Goal: Task Accomplishment & Management: Complete application form

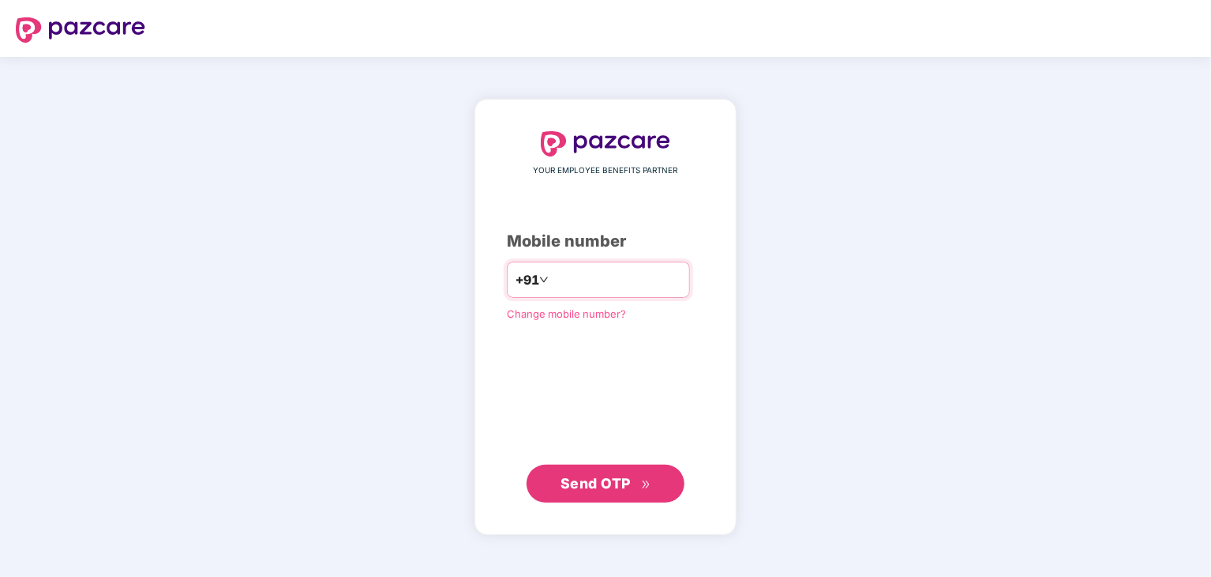
click at [623, 287] on input "number" at bounding box center [617, 279] width 130 height 25
type input "**********"
click at [580, 496] on button "Send OTP" at bounding box center [606, 483] width 158 height 38
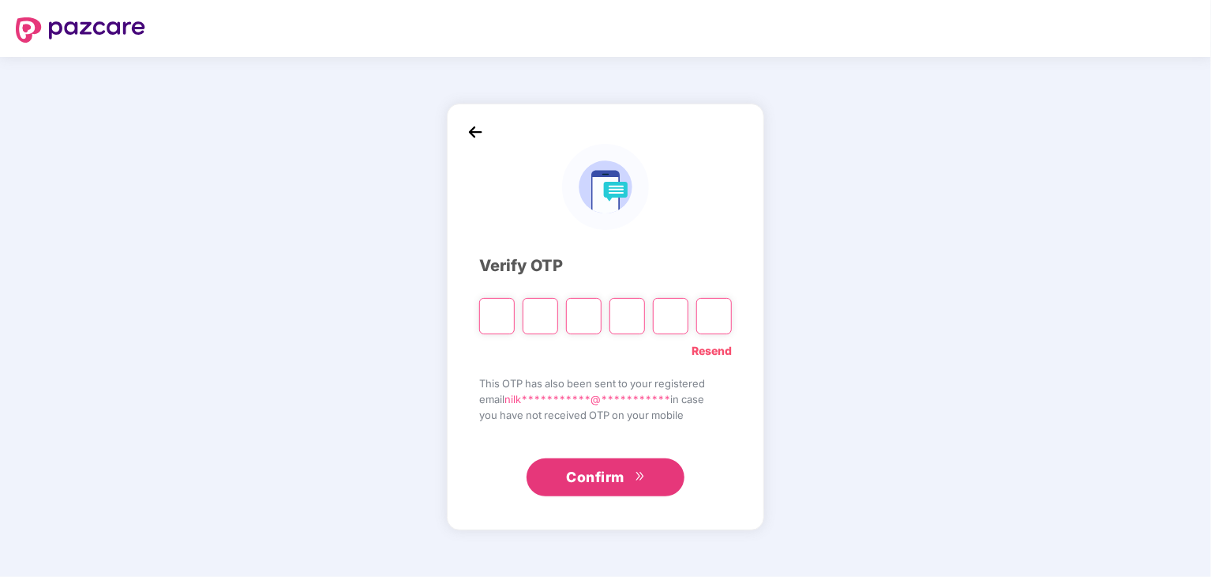
click at [502, 314] on input "Please enter verification code. Digit 1" at bounding box center [497, 316] width 36 height 36
type input "*"
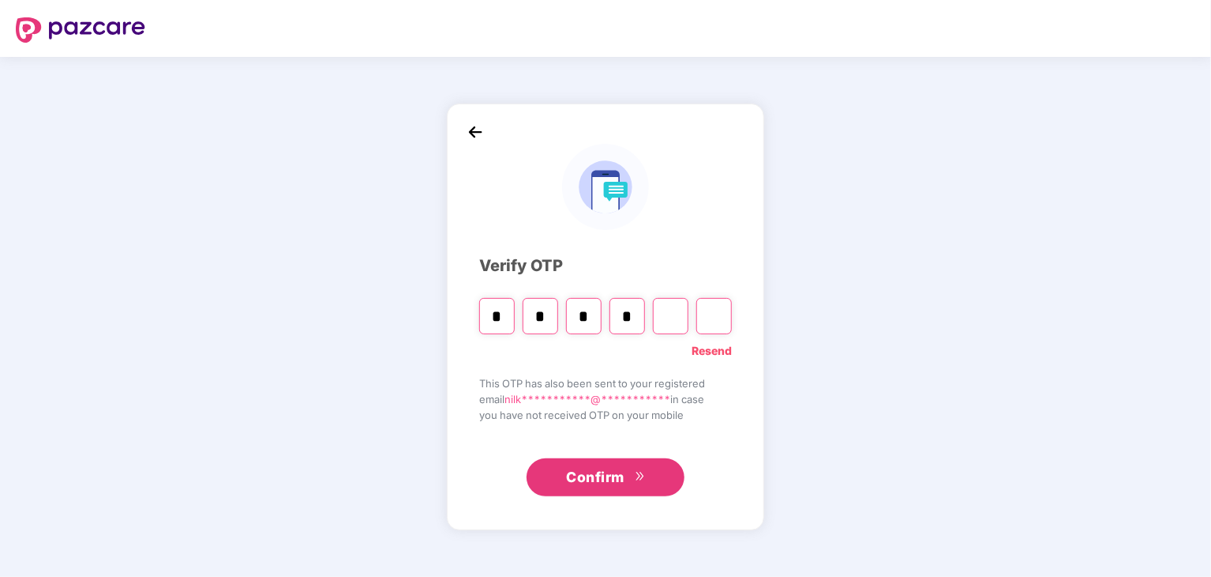
type input "*"
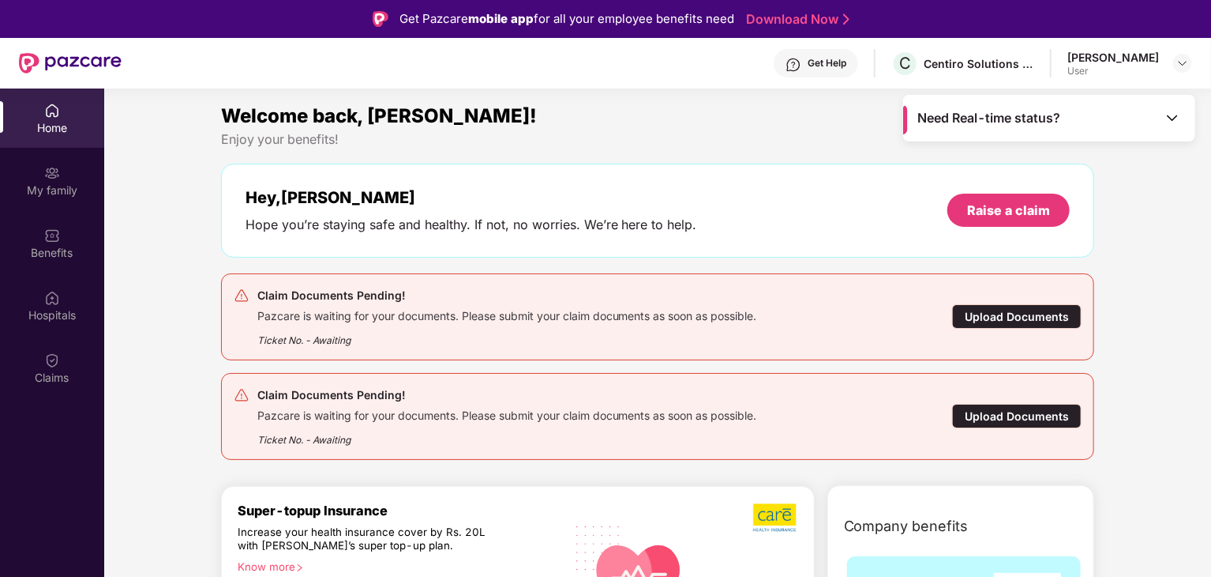
click at [840, 422] on div "Claim Documents Pending! Pazcare is waiting for your documents. Please submit y…" at bounding box center [587, 416] width 707 height 62
click at [565, 426] on div "Ticket No. - Awaiting" at bounding box center [507, 435] width 500 height 24
click at [396, 405] on div "Pazcare is waiting for your documents. Please submit your claim documents as so…" at bounding box center [507, 413] width 500 height 18
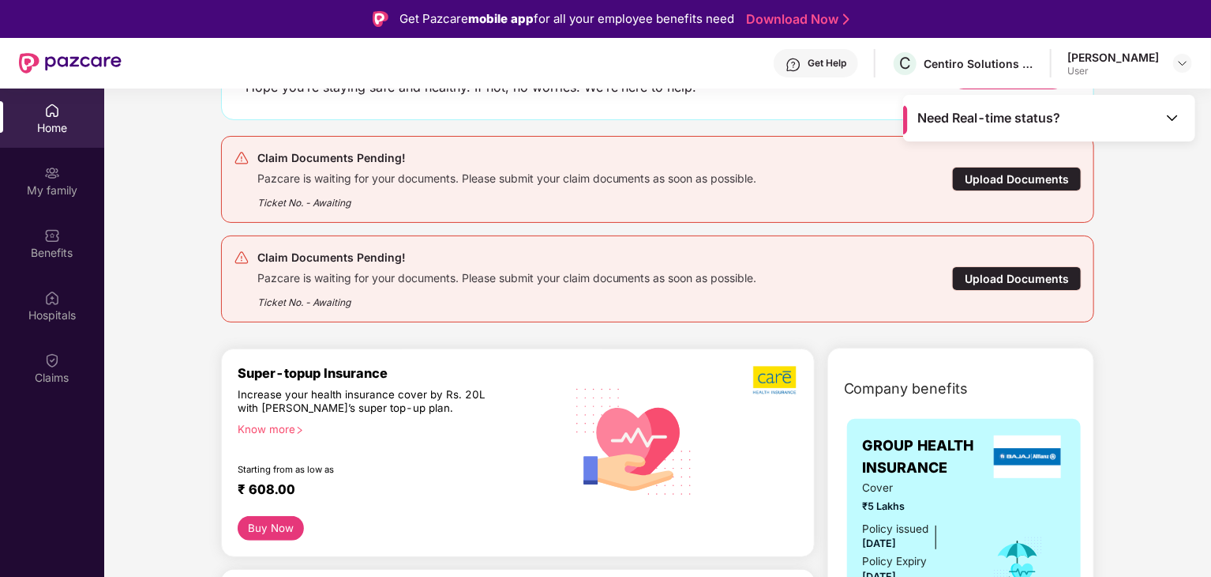
click at [987, 280] on div "Upload Documents" at bounding box center [1017, 278] width 130 height 24
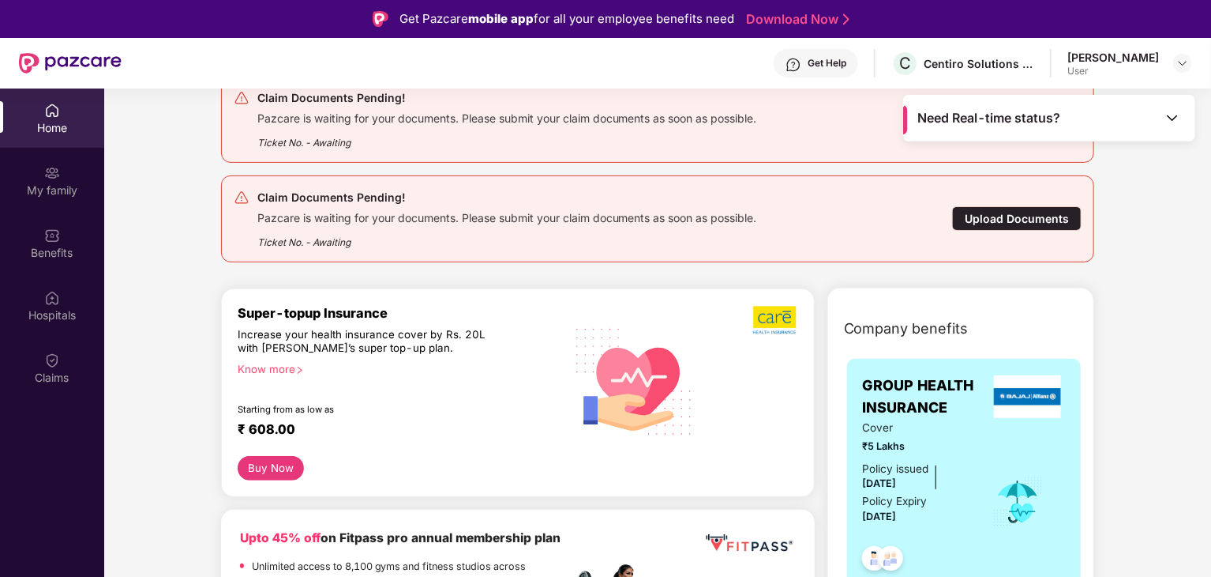
scroll to position [0, 0]
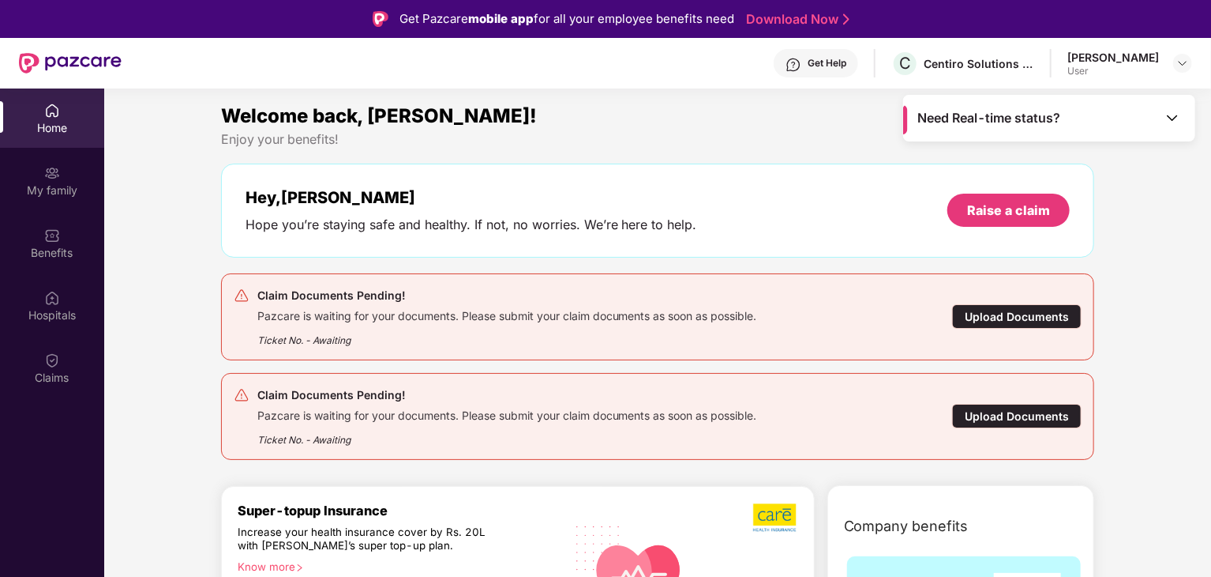
click at [1016, 406] on div "Upload Documents" at bounding box center [1017, 416] width 130 height 24
click at [59, 359] on img at bounding box center [52, 360] width 16 height 16
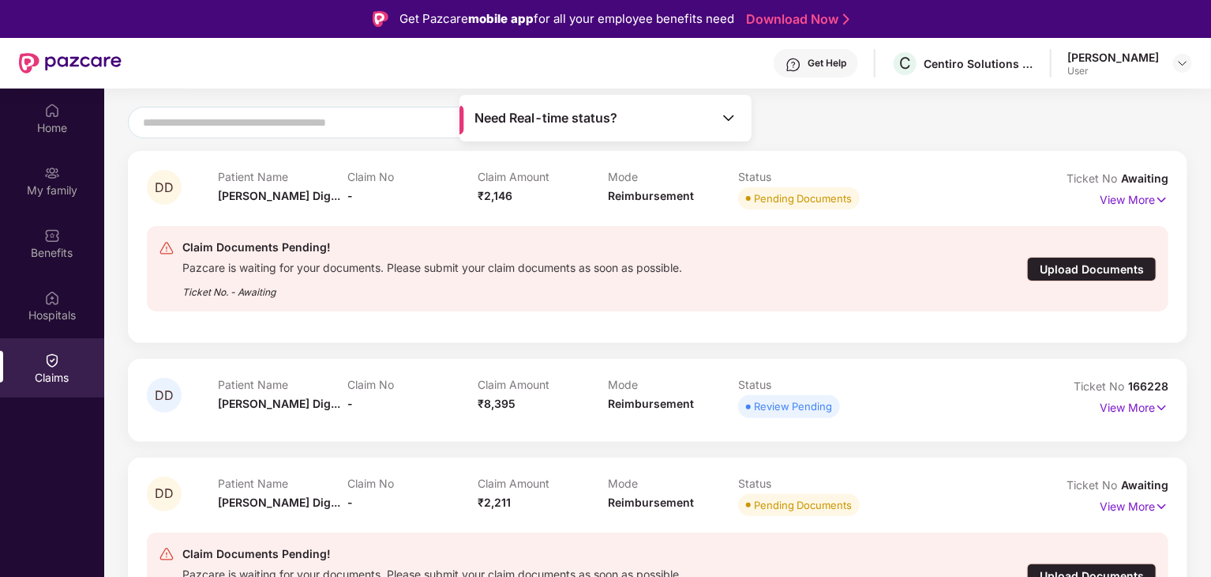
scroll to position [88, 0]
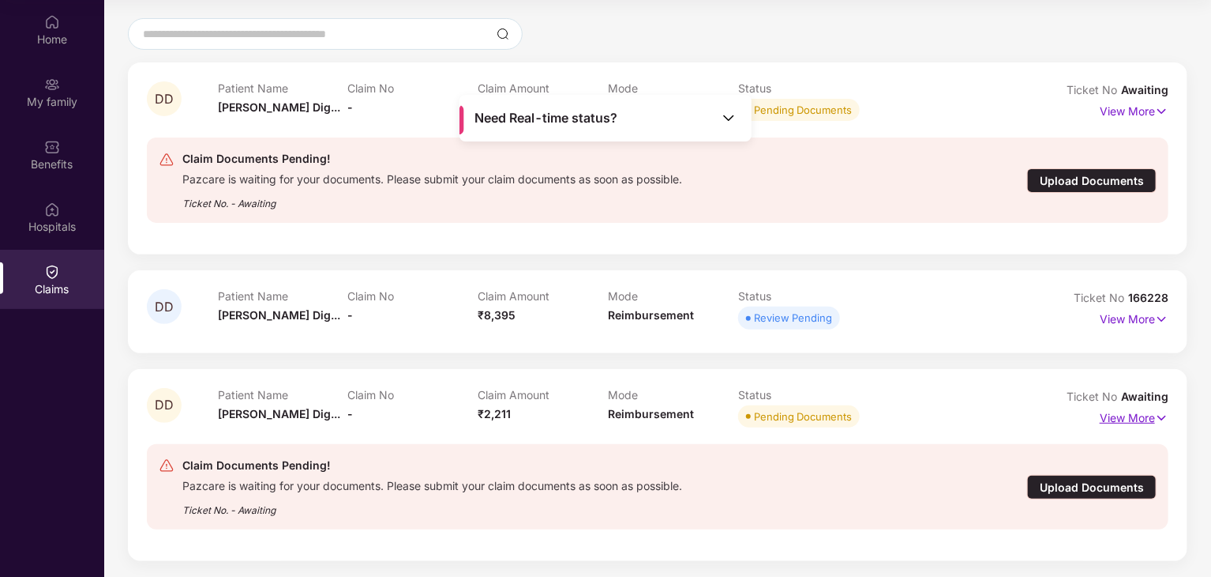
click at [1140, 421] on p "View More" at bounding box center [1134, 415] width 69 height 21
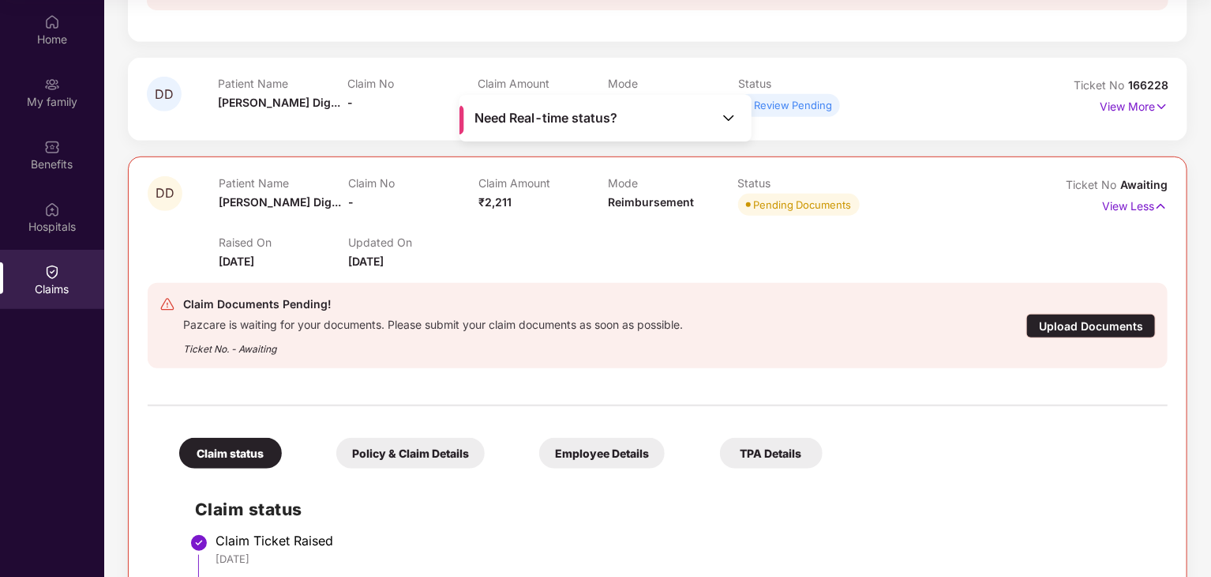
scroll to position [344, 0]
click at [1056, 326] on div "Upload Documents" at bounding box center [1092, 324] width 130 height 24
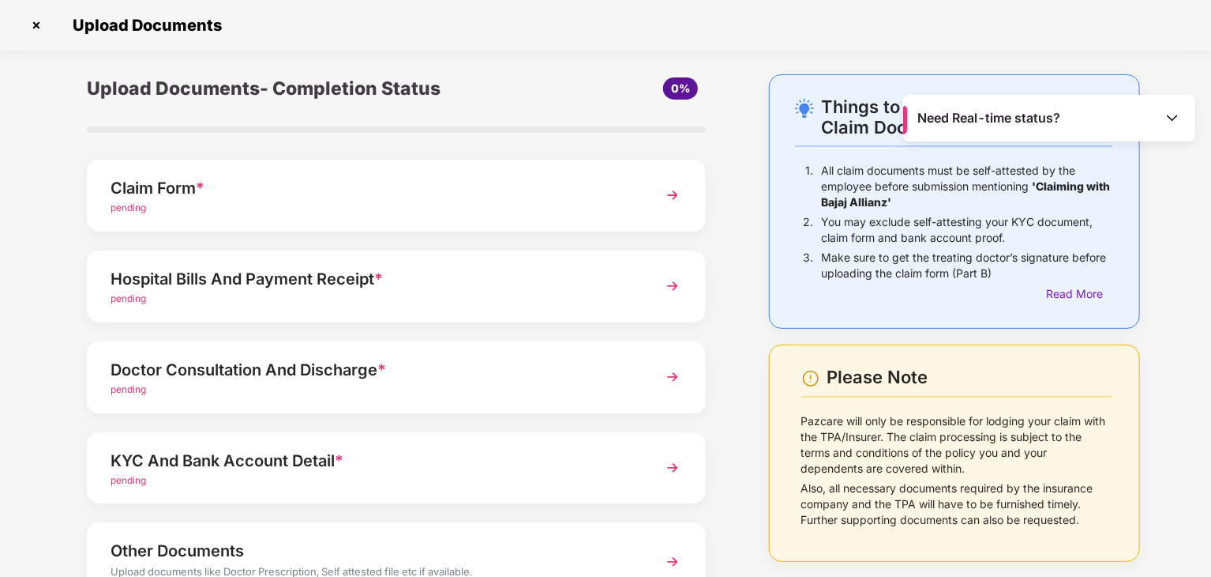
click at [543, 172] on div "Claim Form * pending" at bounding box center [396, 196] width 619 height 72
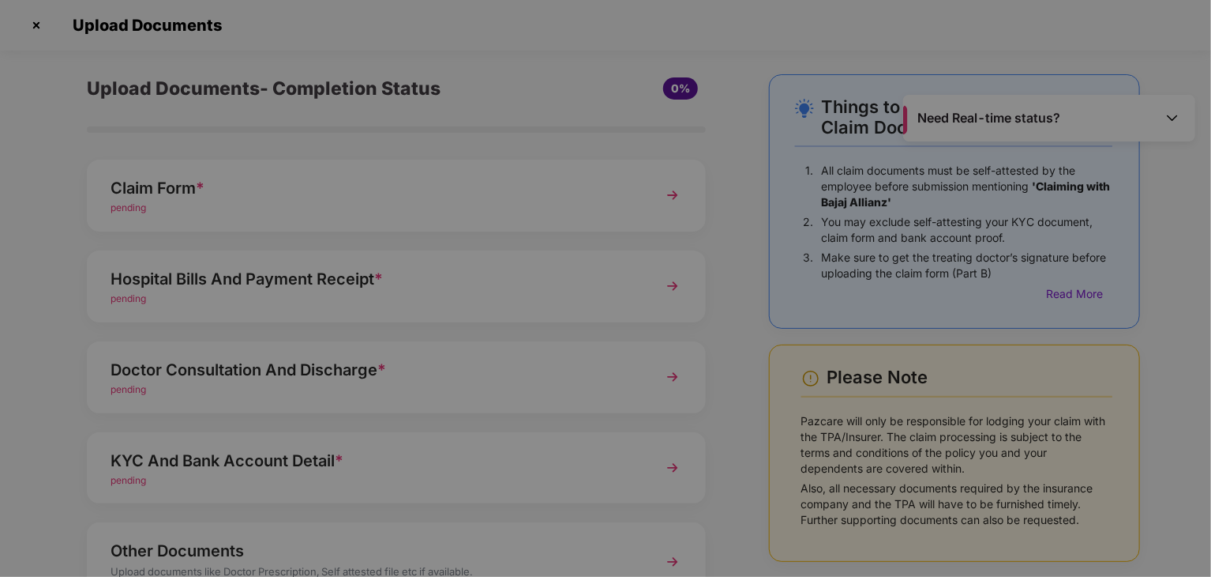
scroll to position [0, 0]
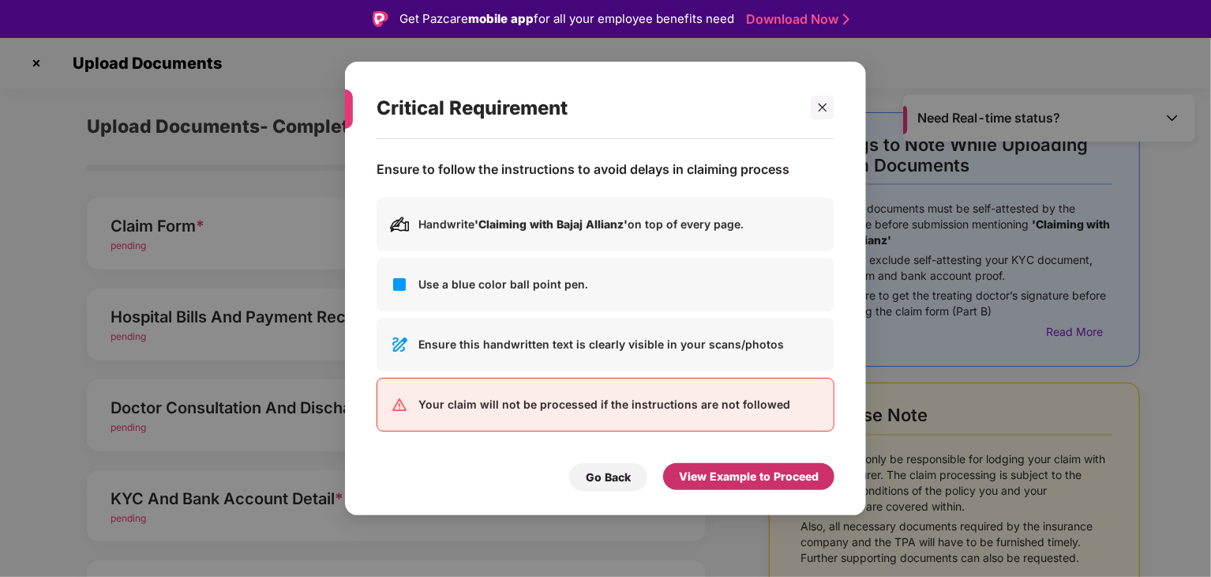
click at [715, 484] on div "View Example to Proceed" at bounding box center [749, 476] width 140 height 17
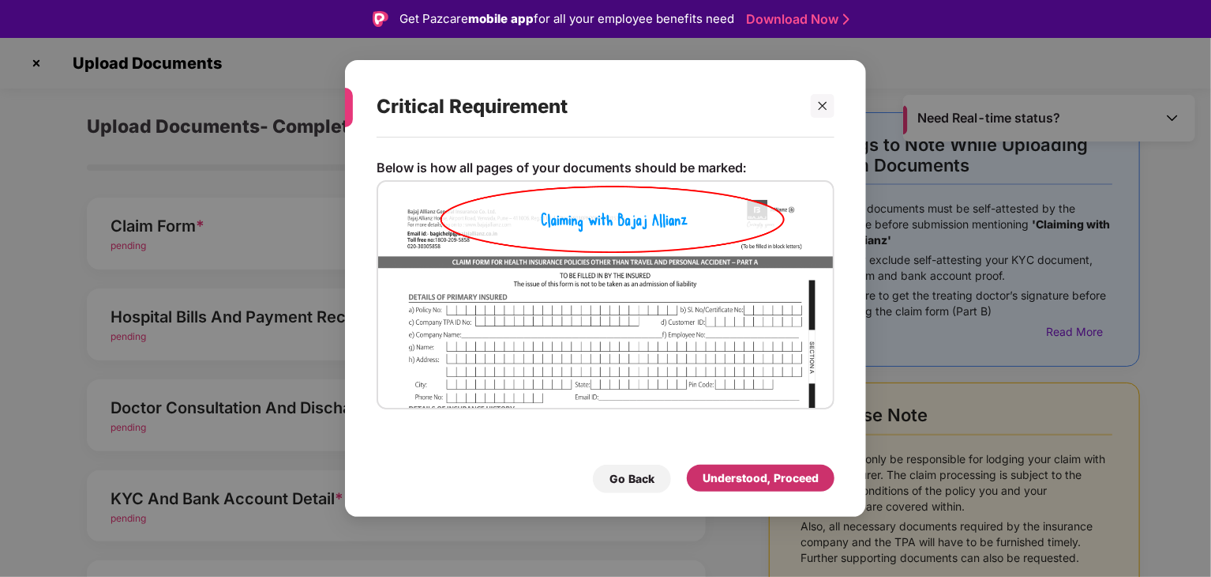
click at [745, 477] on div "Understood, Proceed" at bounding box center [761, 477] width 116 height 17
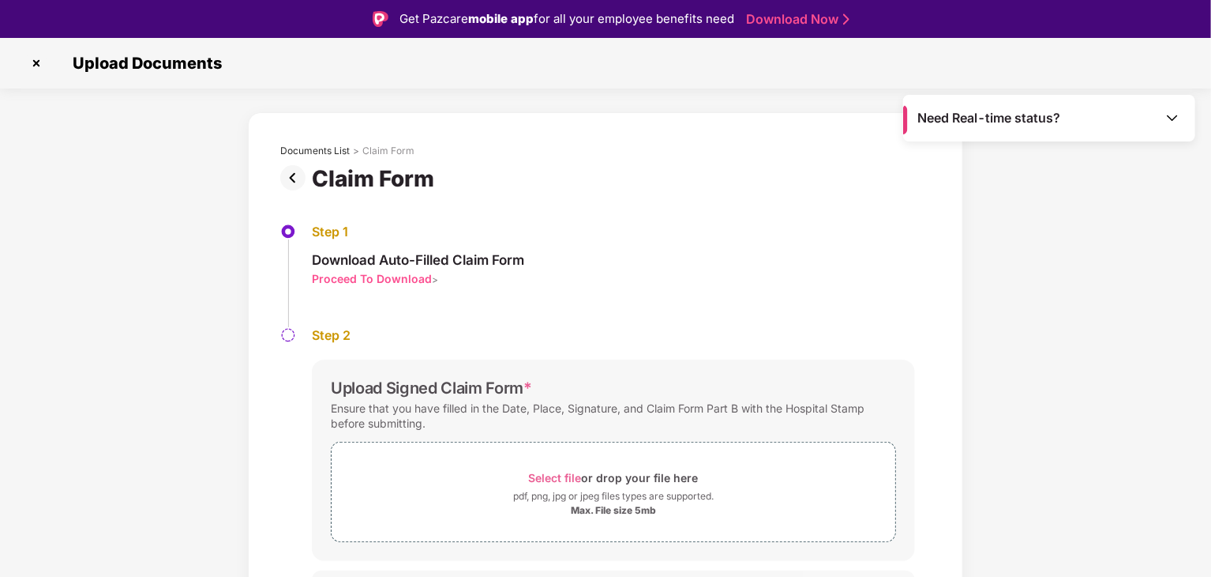
scroll to position [33, 0]
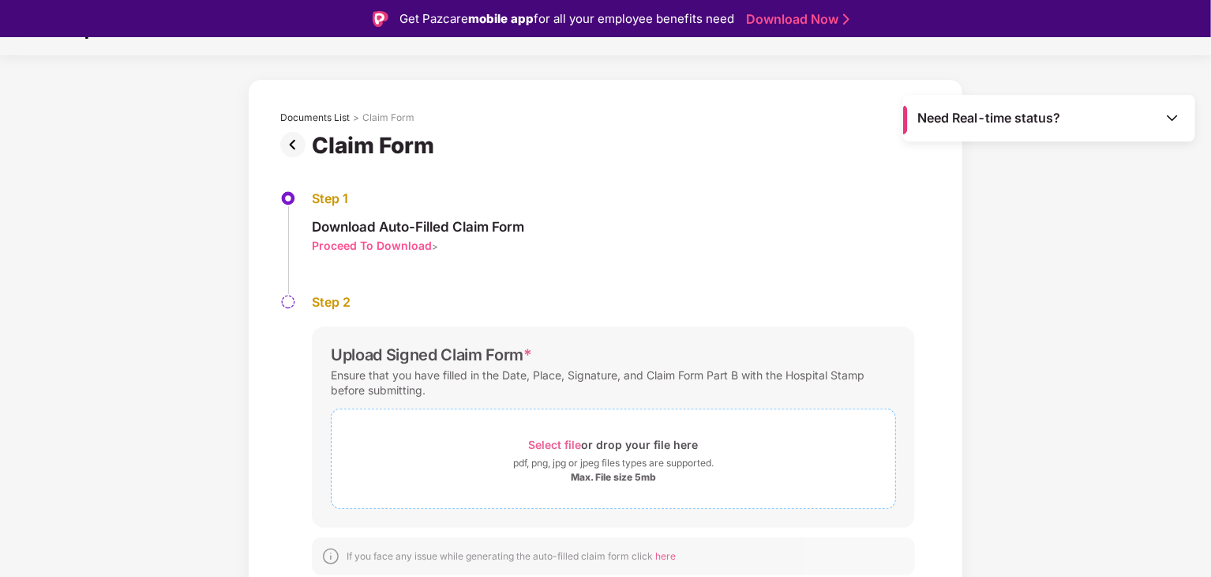
click at [573, 424] on span "Select file or drop your file here pdf, png, jpg or jpeg files types are suppor…" at bounding box center [614, 458] width 564 height 75
click at [601, 464] on div "pdf, png, jpg or jpeg files types are supported." at bounding box center [613, 463] width 201 height 16
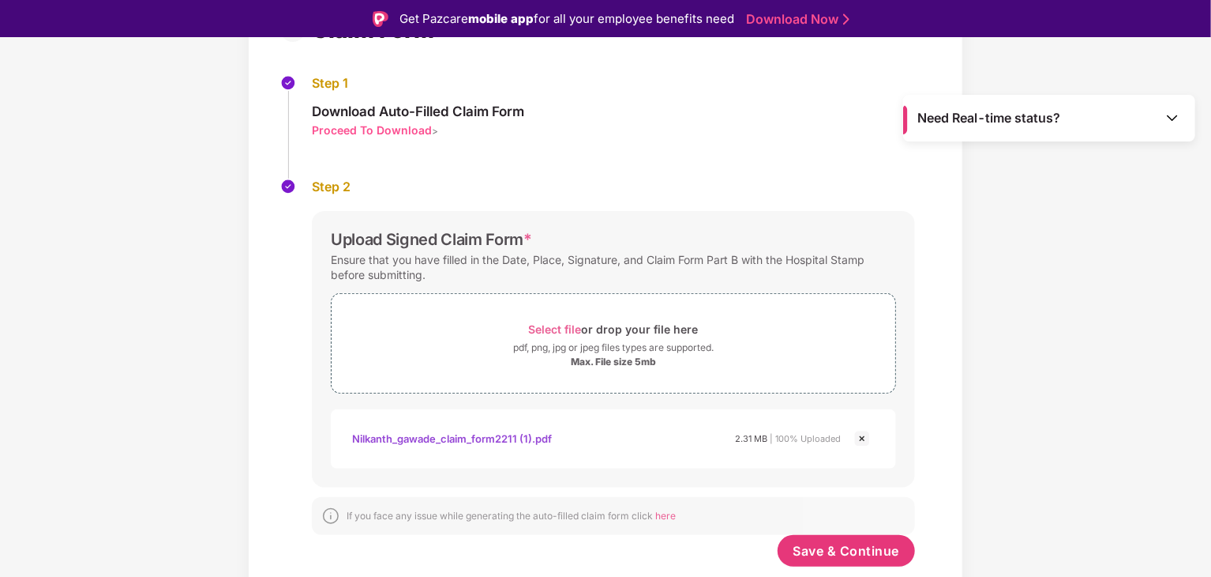
scroll to position [38, 0]
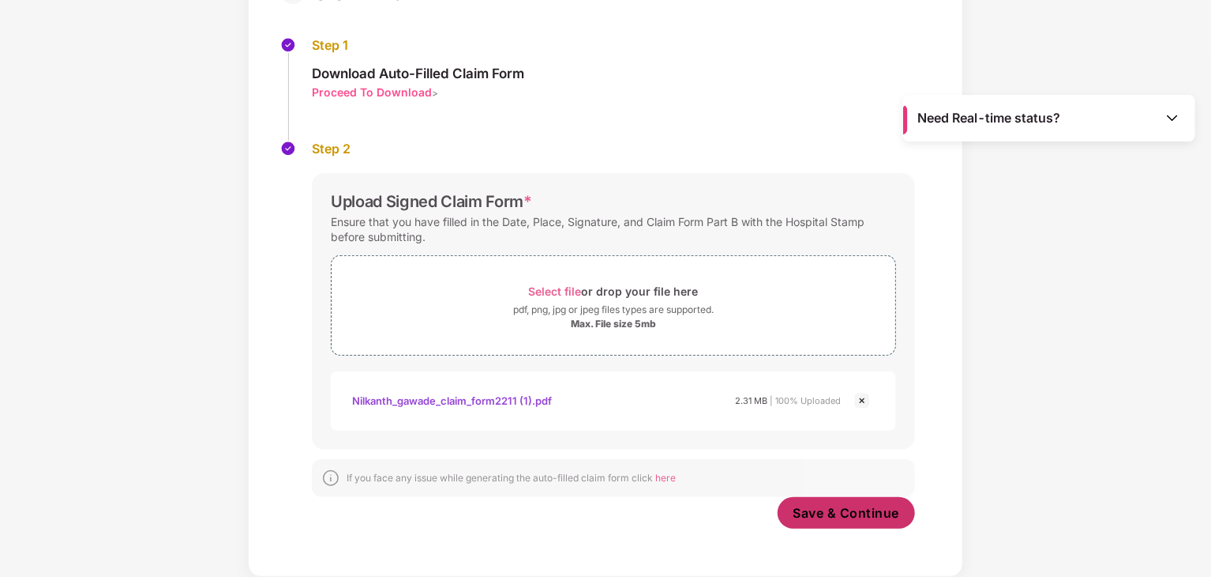
click at [832, 501] on button "Save & Continue" at bounding box center [847, 513] width 138 height 32
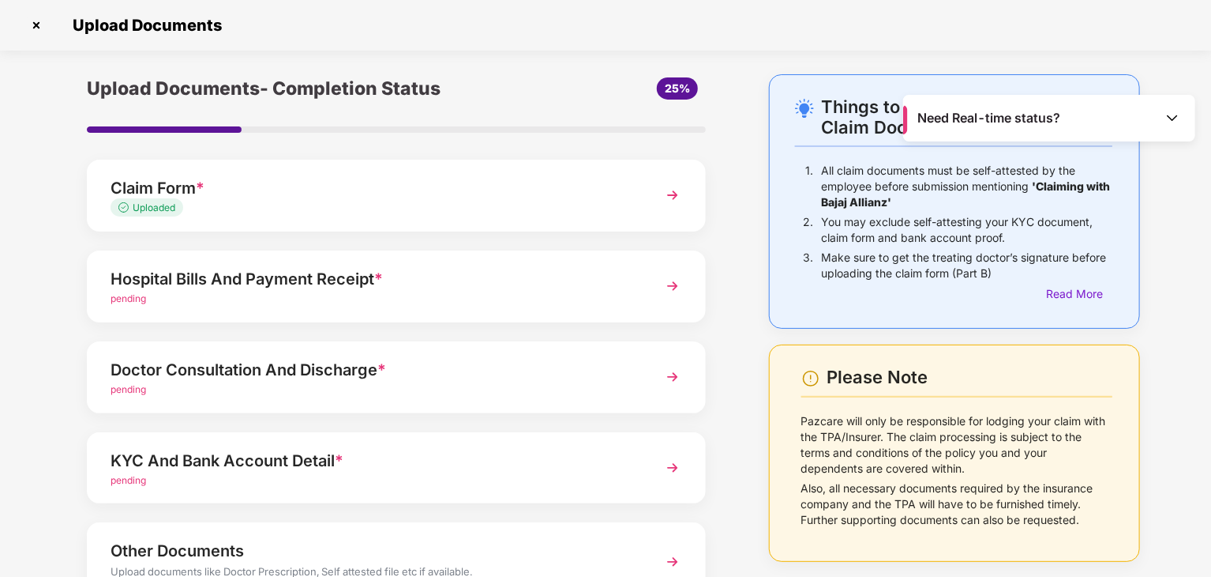
click at [597, 302] on div "pending" at bounding box center [373, 298] width 524 height 15
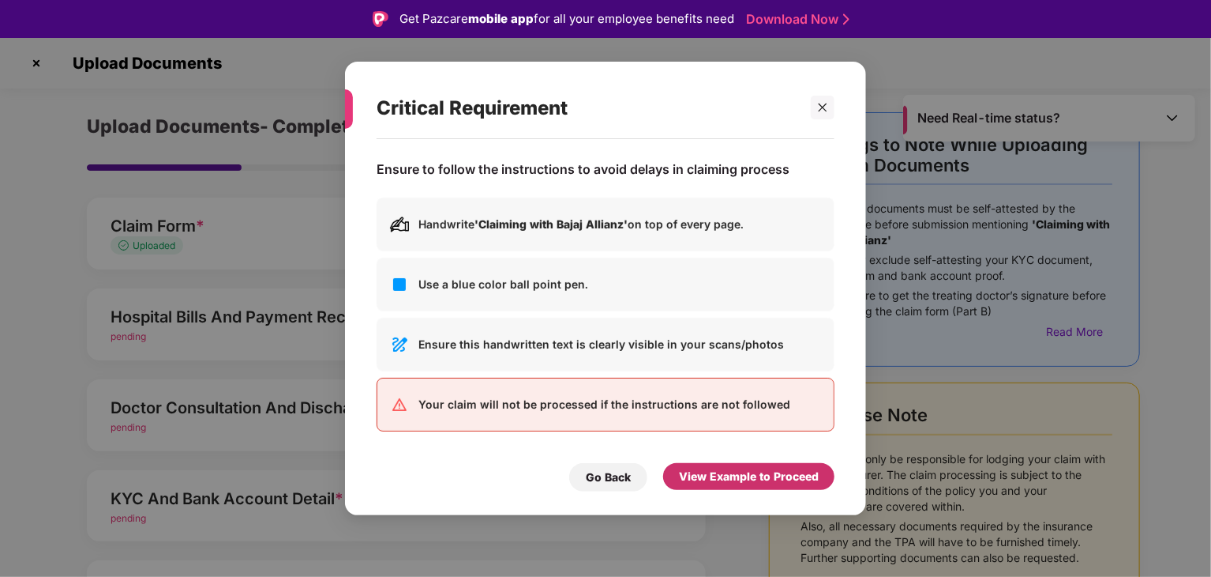
click at [738, 474] on div "View Example to Proceed" at bounding box center [749, 476] width 140 height 17
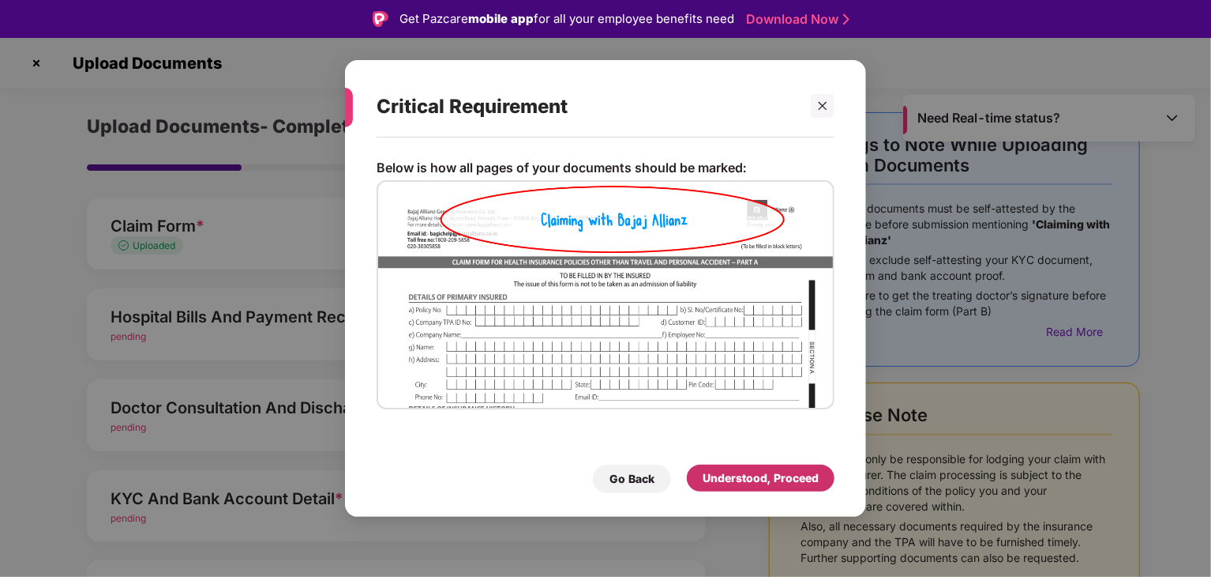
click at [738, 474] on div "Understood, Proceed" at bounding box center [761, 477] width 116 height 17
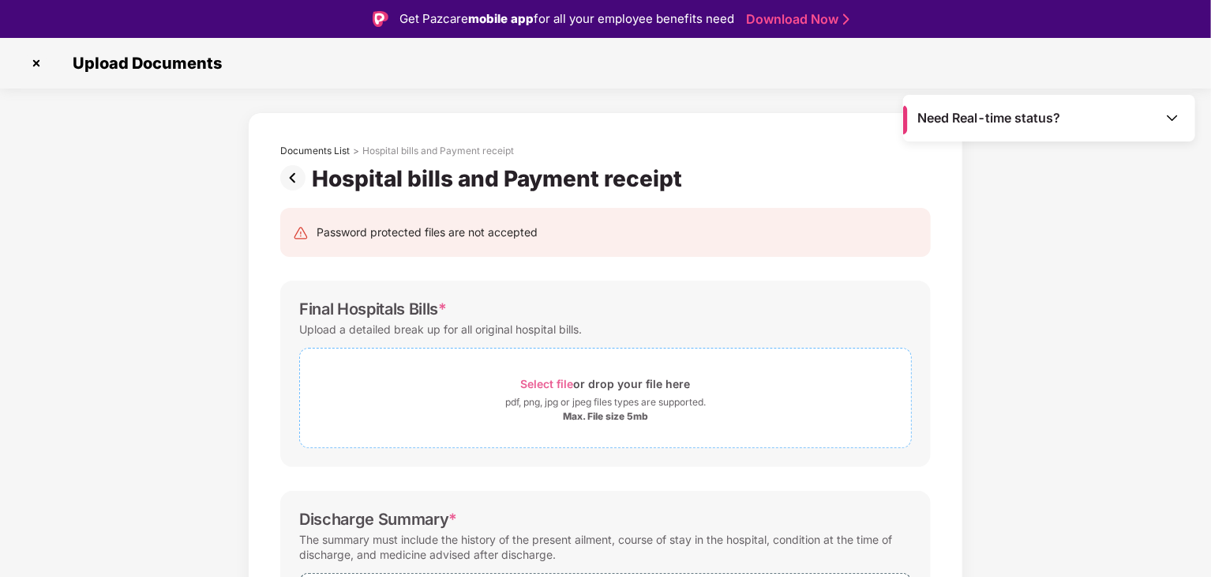
click at [562, 380] on span "Select file" at bounding box center [547, 383] width 53 height 13
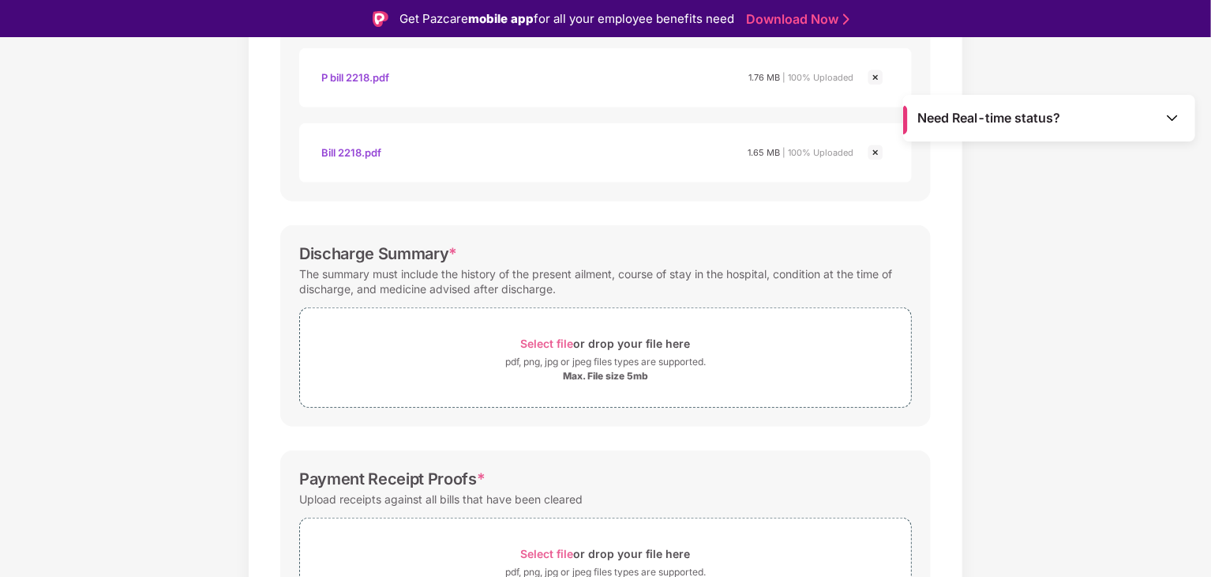
scroll to position [417, 0]
click at [773, 339] on div "Select file or drop your file here" at bounding box center [605, 341] width 611 height 21
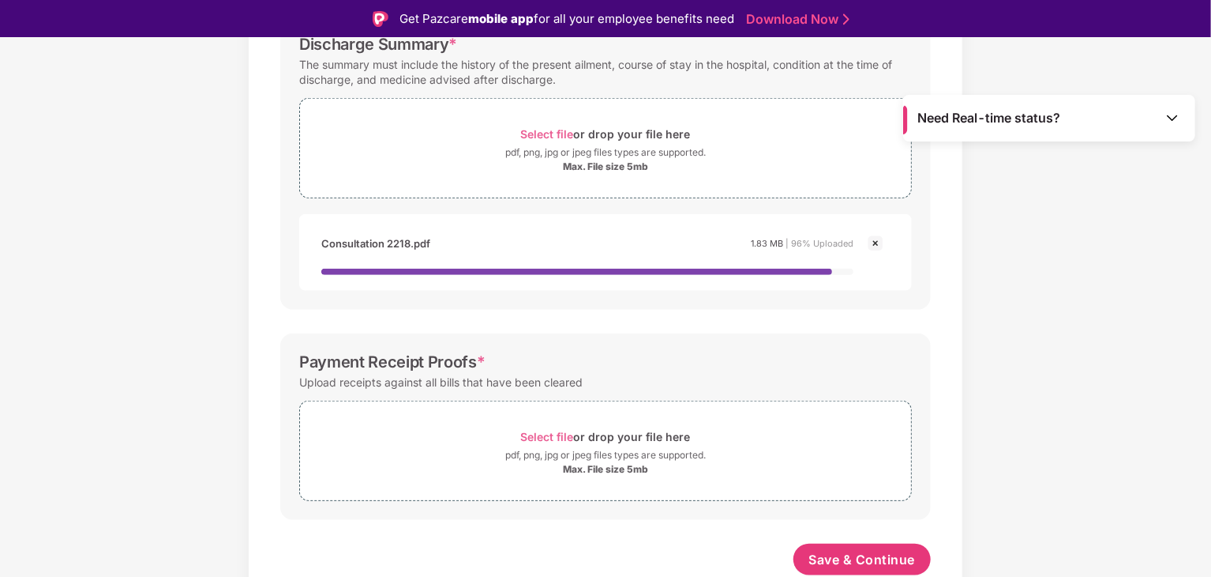
scroll to position [38, 0]
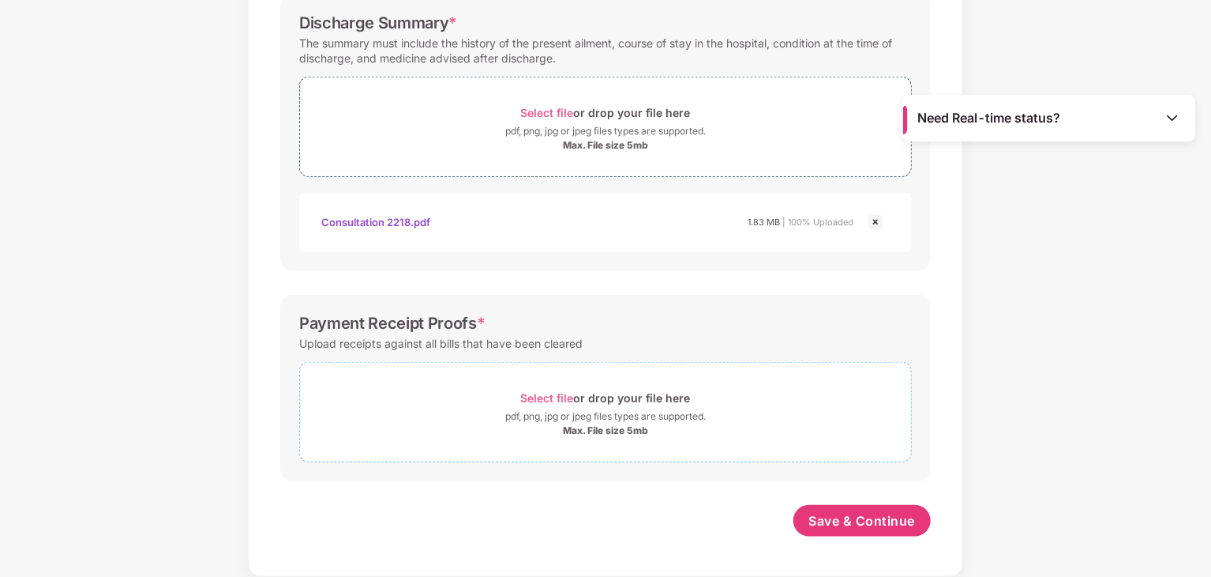
click at [786, 424] on div "Max. File size 5mb" at bounding box center [605, 430] width 611 height 13
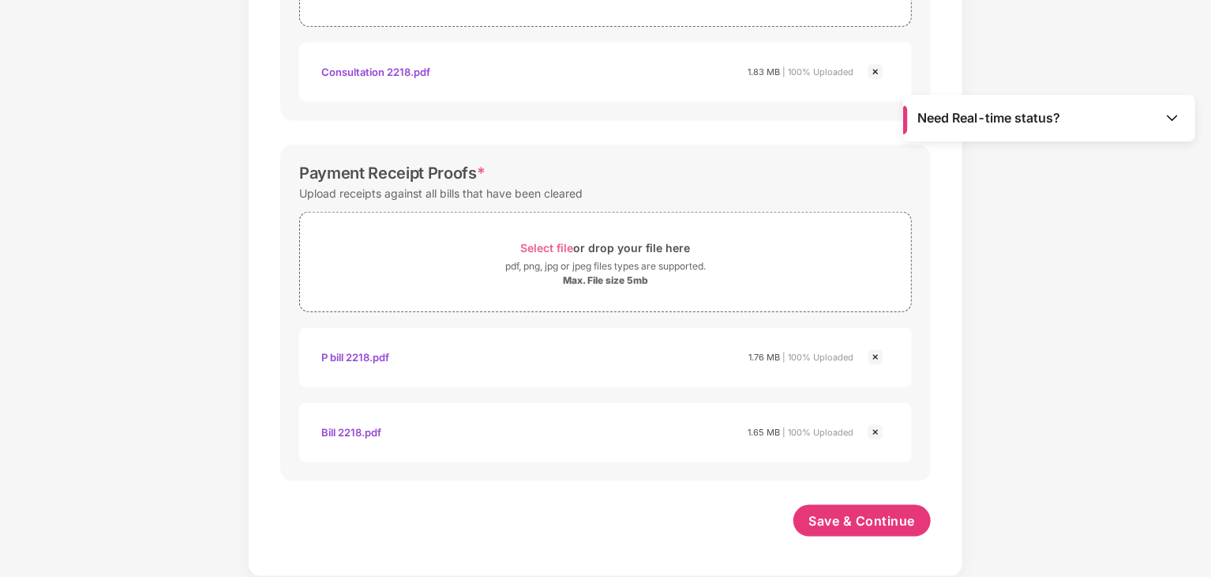
scroll to position [757, 0]
click at [847, 528] on button "Save & Continue" at bounding box center [863, 521] width 138 height 32
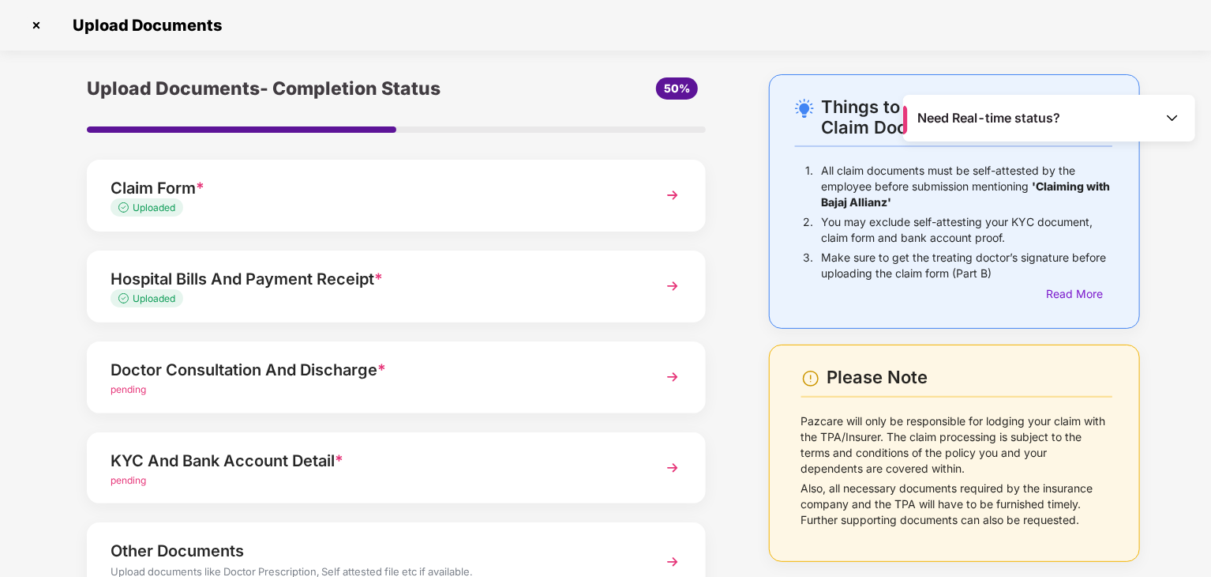
scroll to position [122, 0]
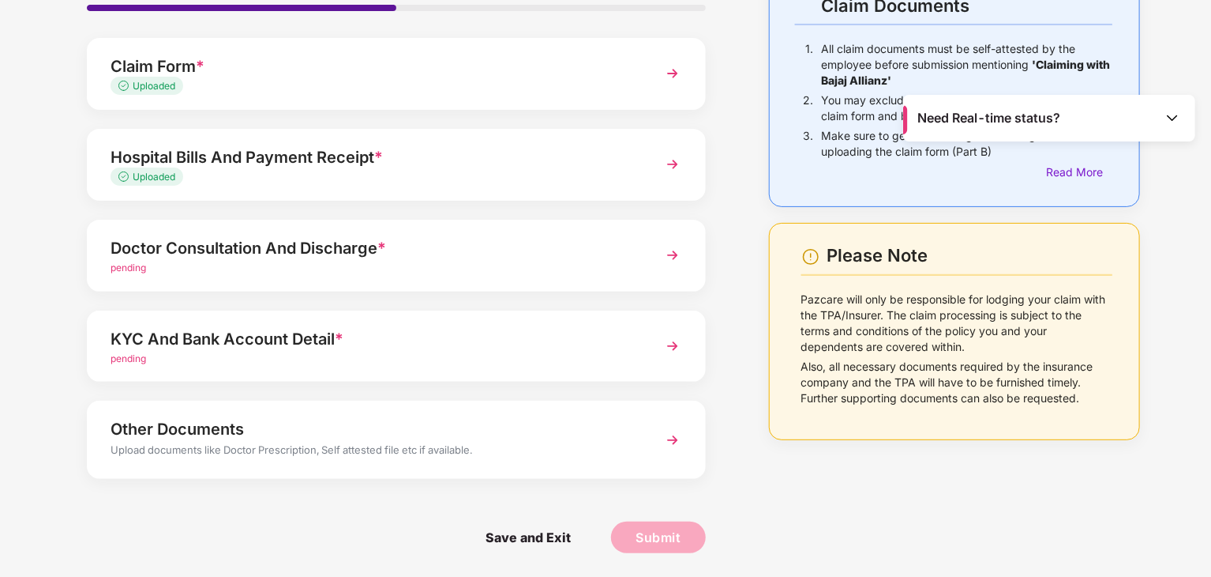
click at [531, 269] on div "pending" at bounding box center [373, 268] width 524 height 15
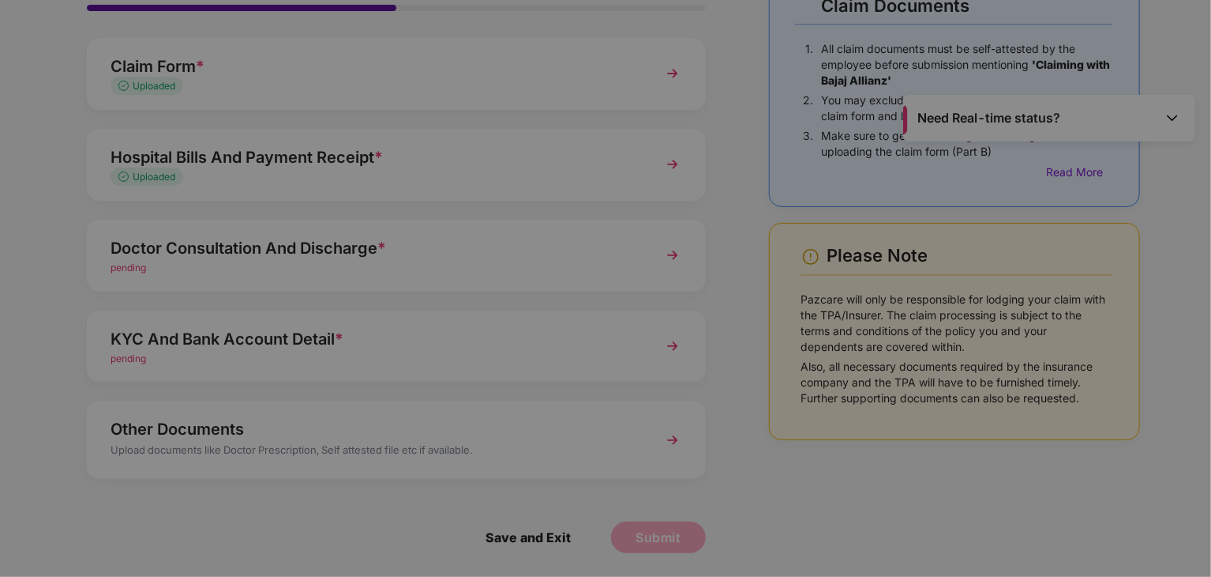
scroll to position [0, 0]
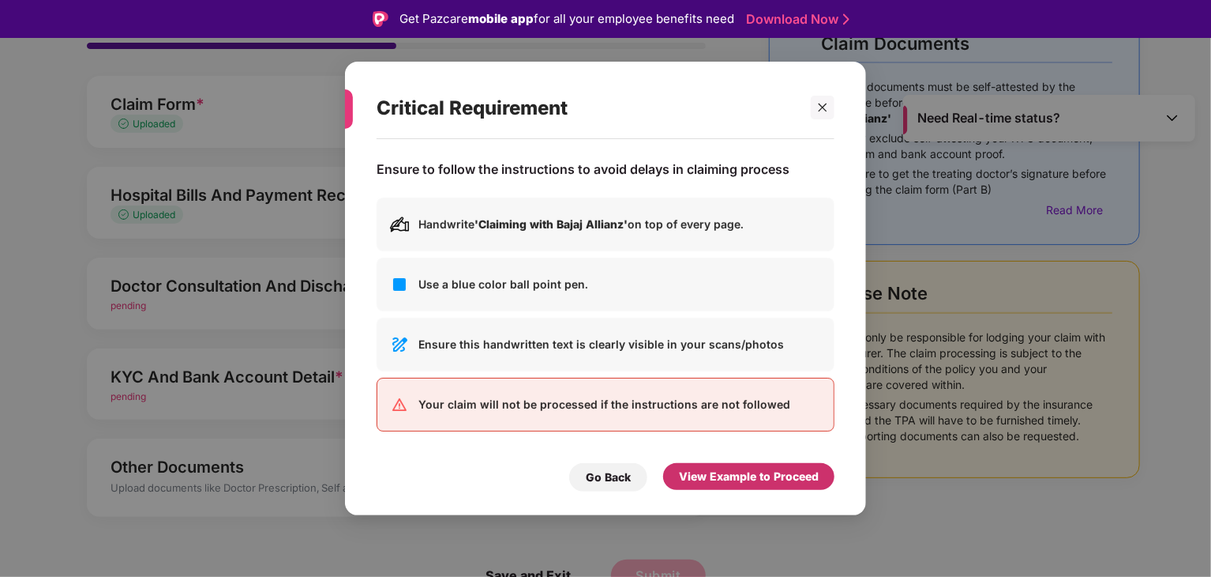
click at [727, 468] on div "View Example to Proceed" at bounding box center [749, 476] width 140 height 17
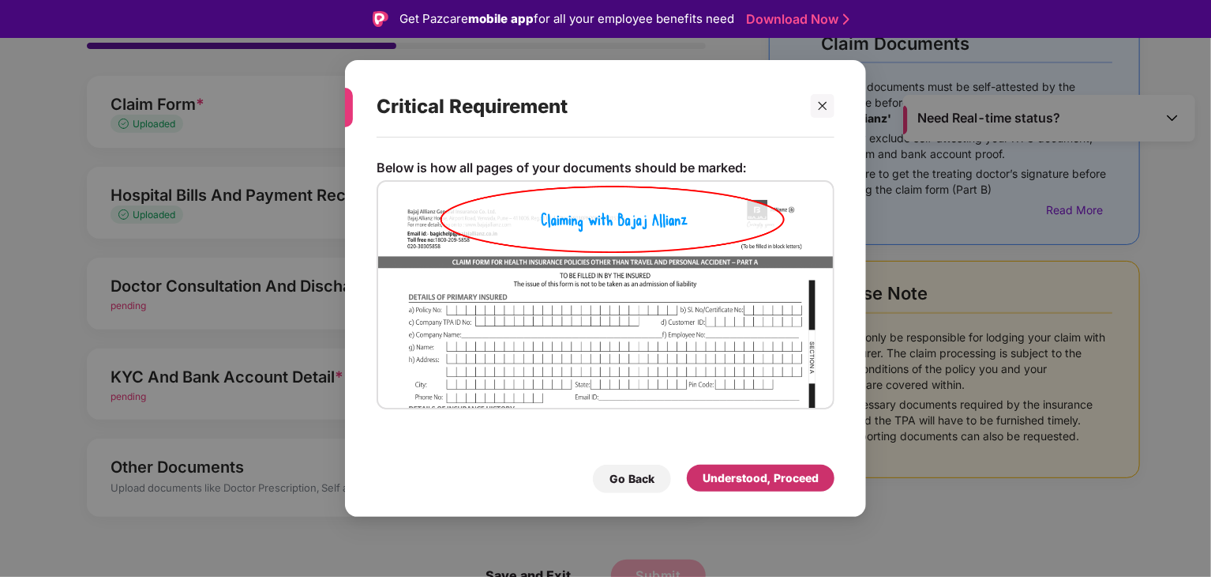
click at [765, 479] on div "Understood, Proceed" at bounding box center [761, 477] width 116 height 17
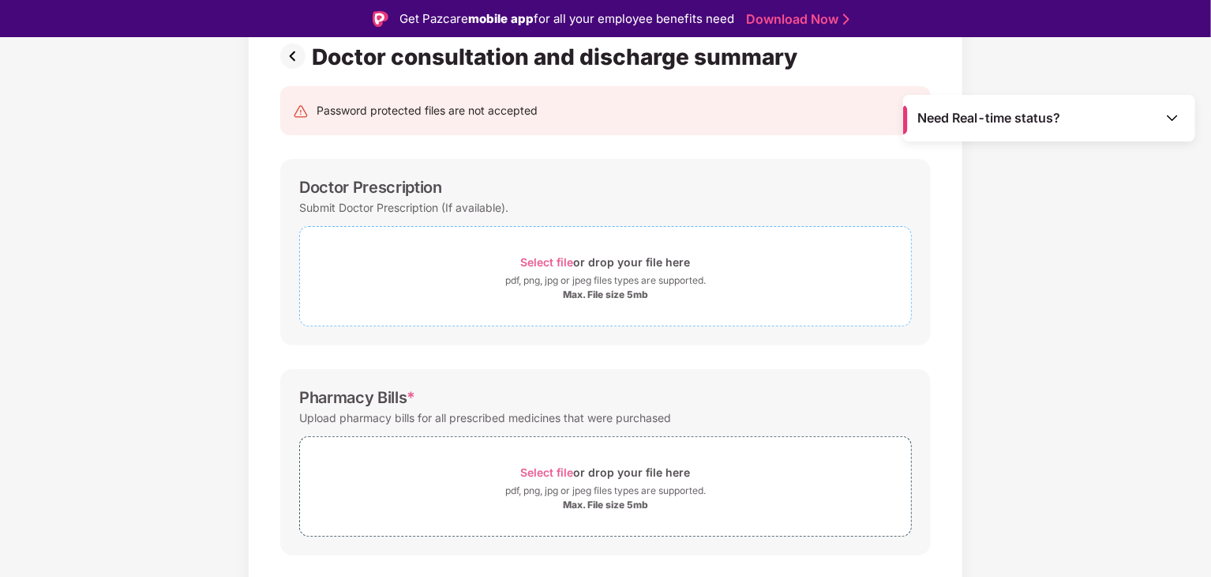
click at [594, 279] on div "pdf, png, jpg or jpeg files types are supported." at bounding box center [605, 280] width 201 height 16
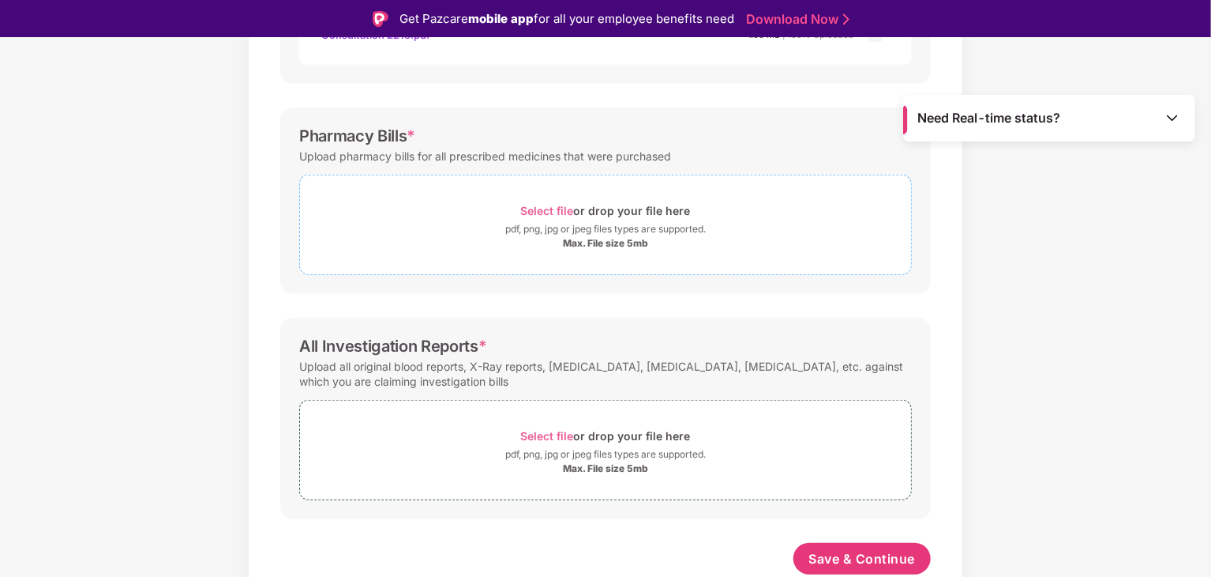
scroll to position [457, 0]
click at [501, 250] on span "Select file or drop your file here pdf, png, jpg or jpeg files types are suppor…" at bounding box center [605, 225] width 611 height 75
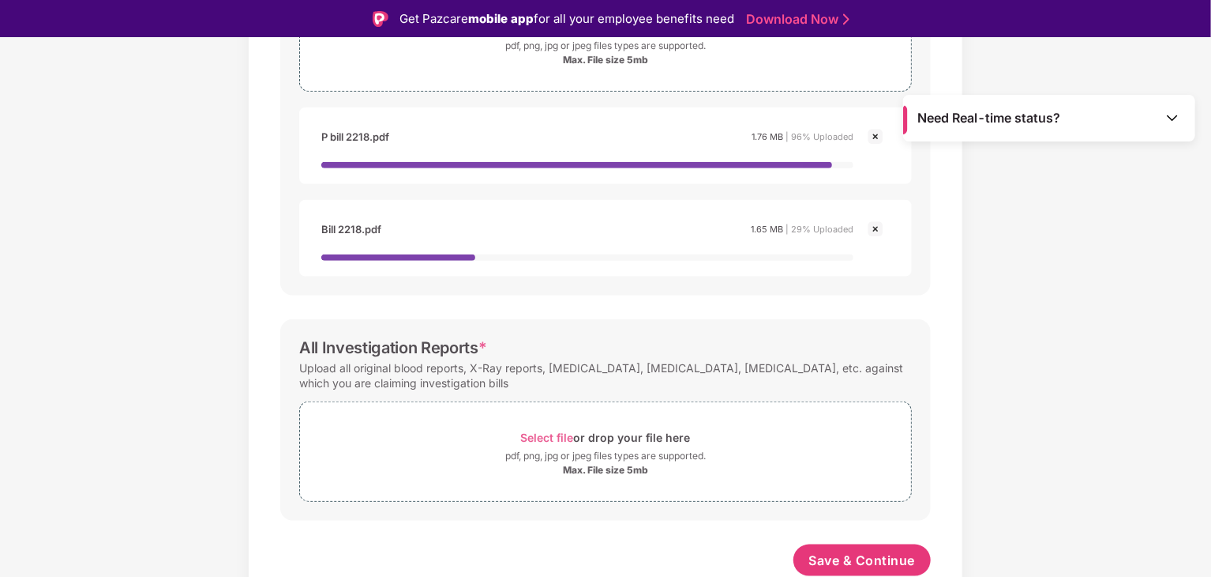
scroll to position [38, 0]
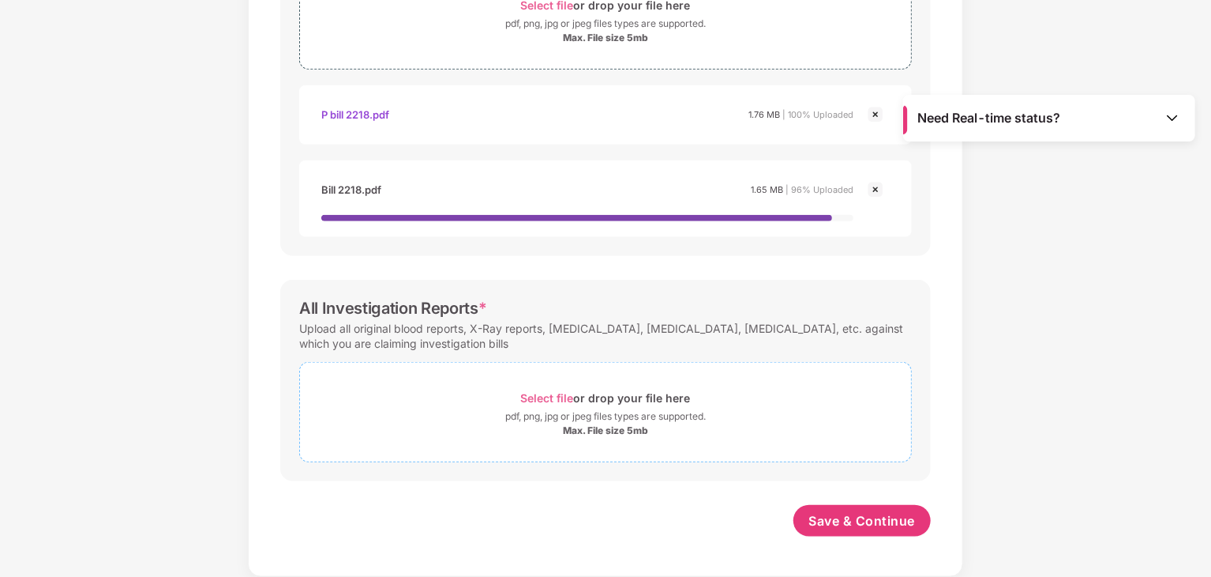
click at [734, 404] on div "Select file or drop your file here" at bounding box center [605, 397] width 611 height 21
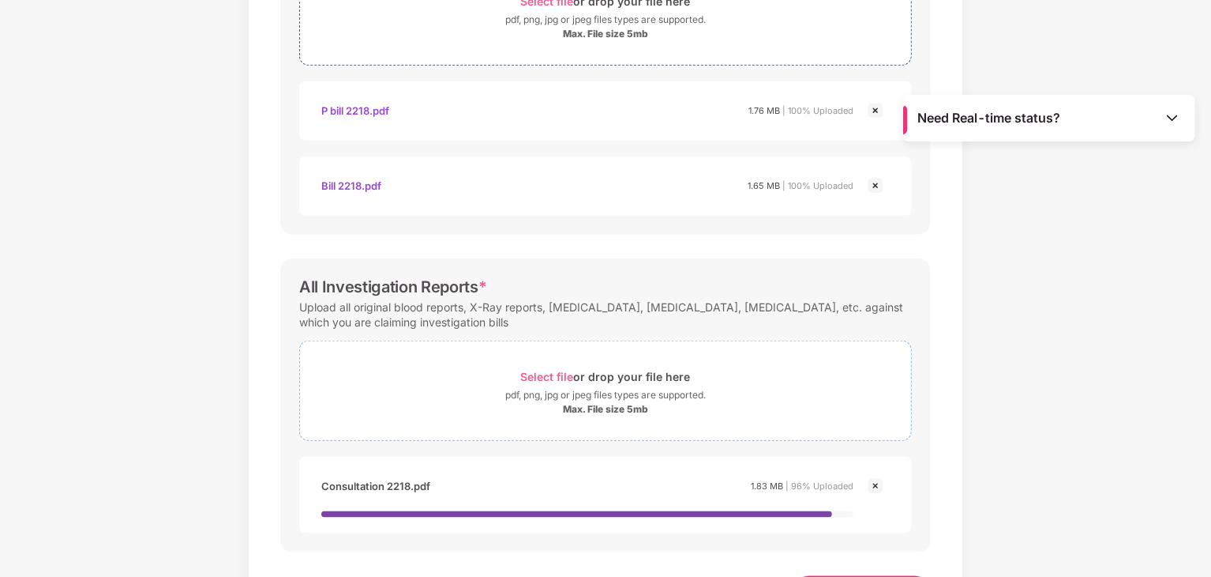
scroll to position [699, 0]
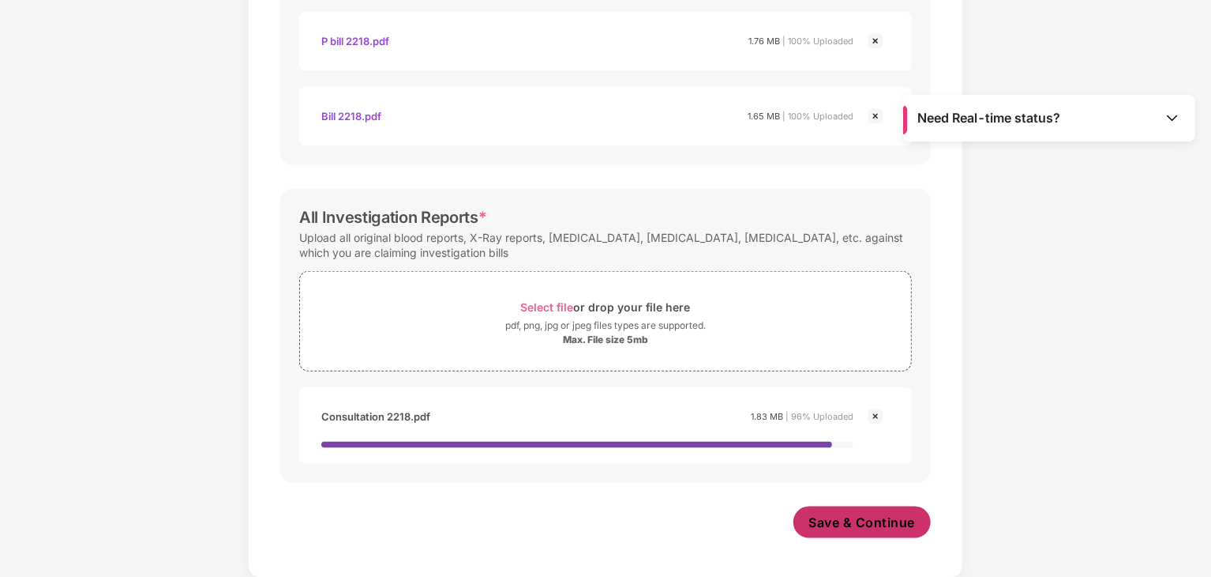
click at [859, 516] on span "Save & Continue" at bounding box center [863, 521] width 107 height 17
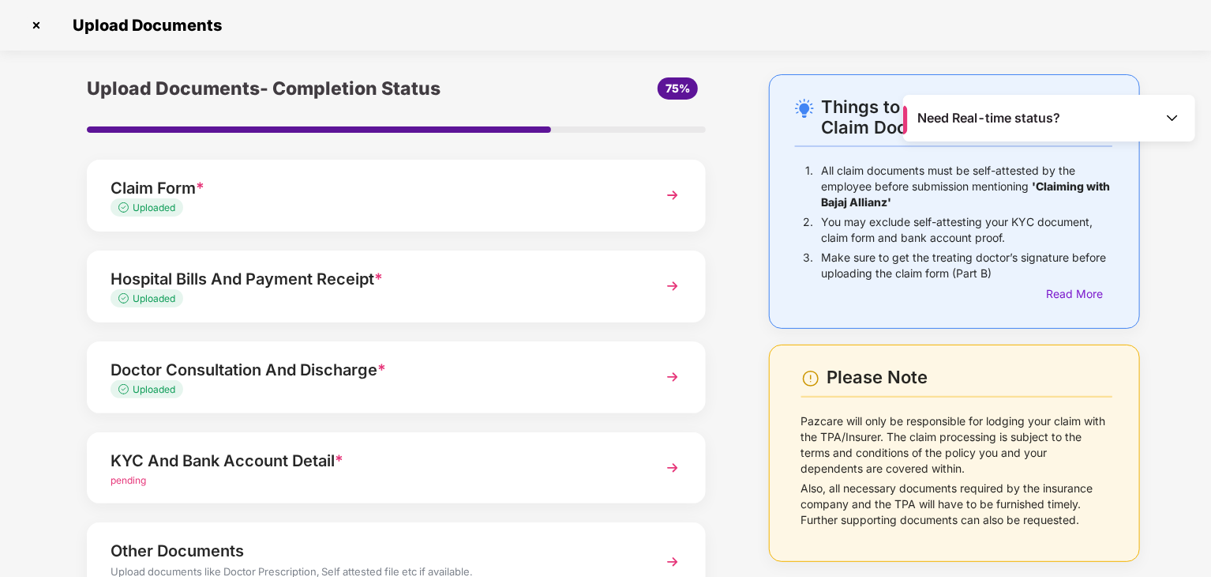
scroll to position [122, 0]
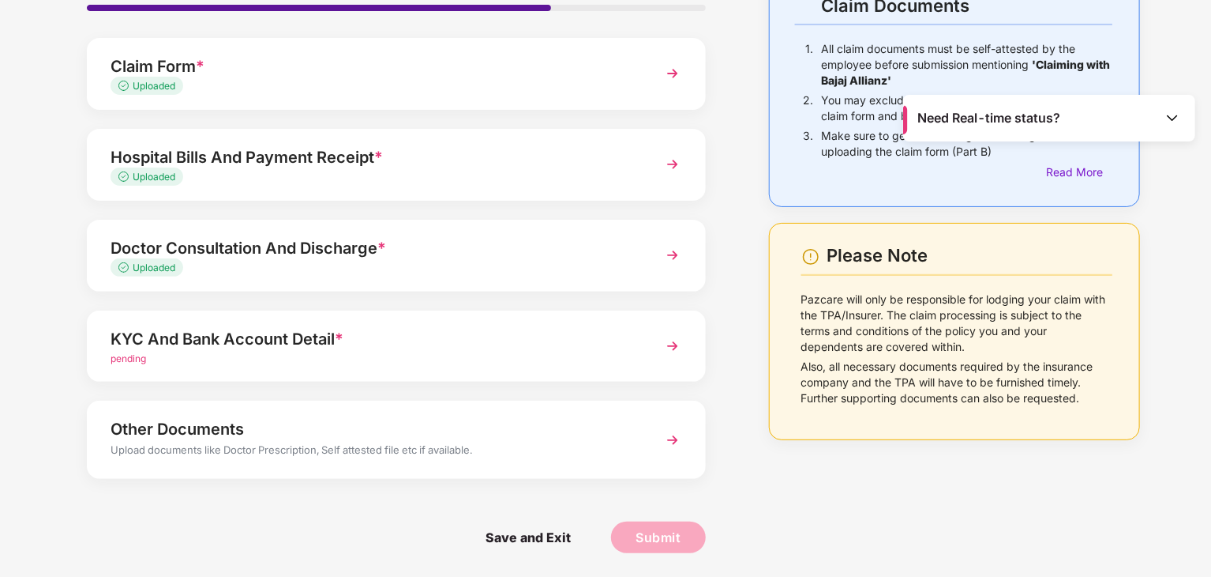
click at [580, 358] on div "pending" at bounding box center [373, 358] width 524 height 15
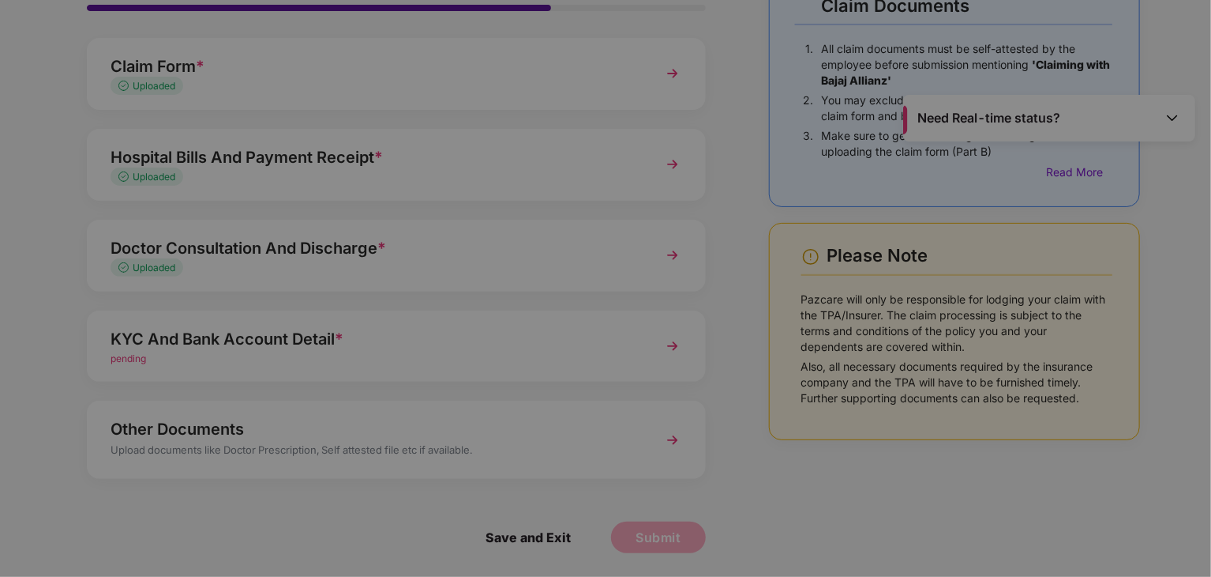
scroll to position [0, 0]
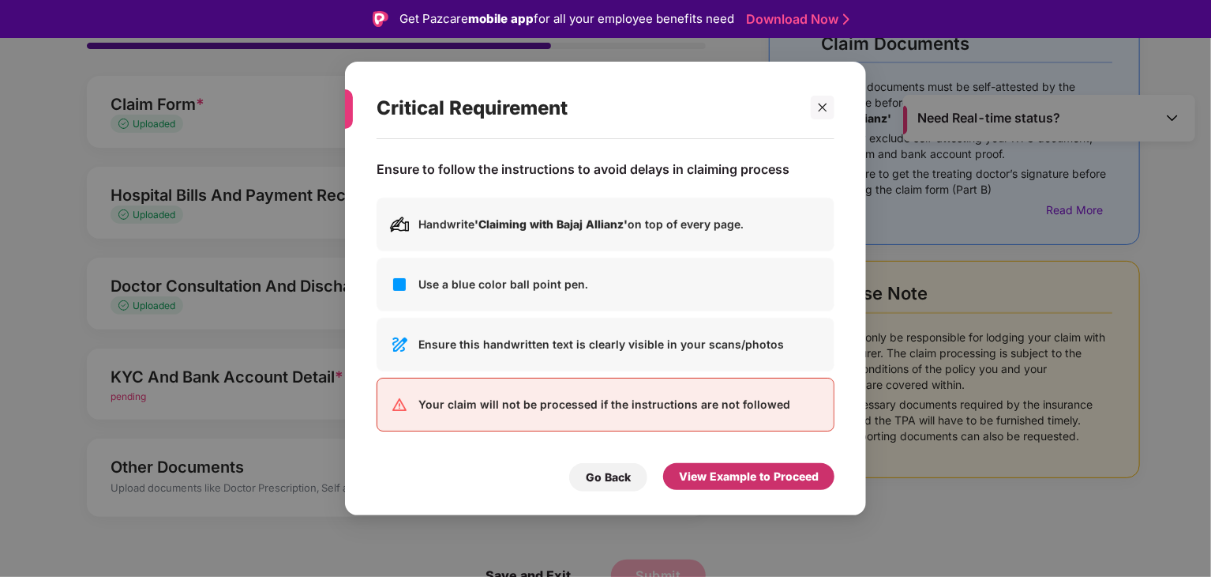
click at [750, 474] on div "View Example to Proceed" at bounding box center [749, 476] width 140 height 17
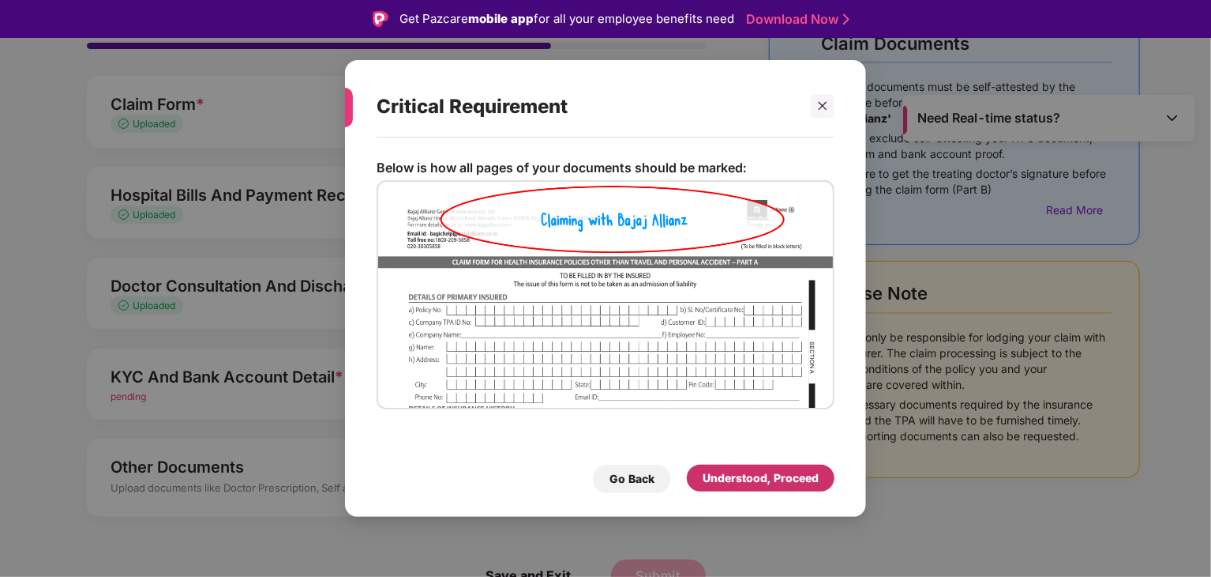
click at [750, 474] on div "Understood, Proceed" at bounding box center [761, 477] width 116 height 17
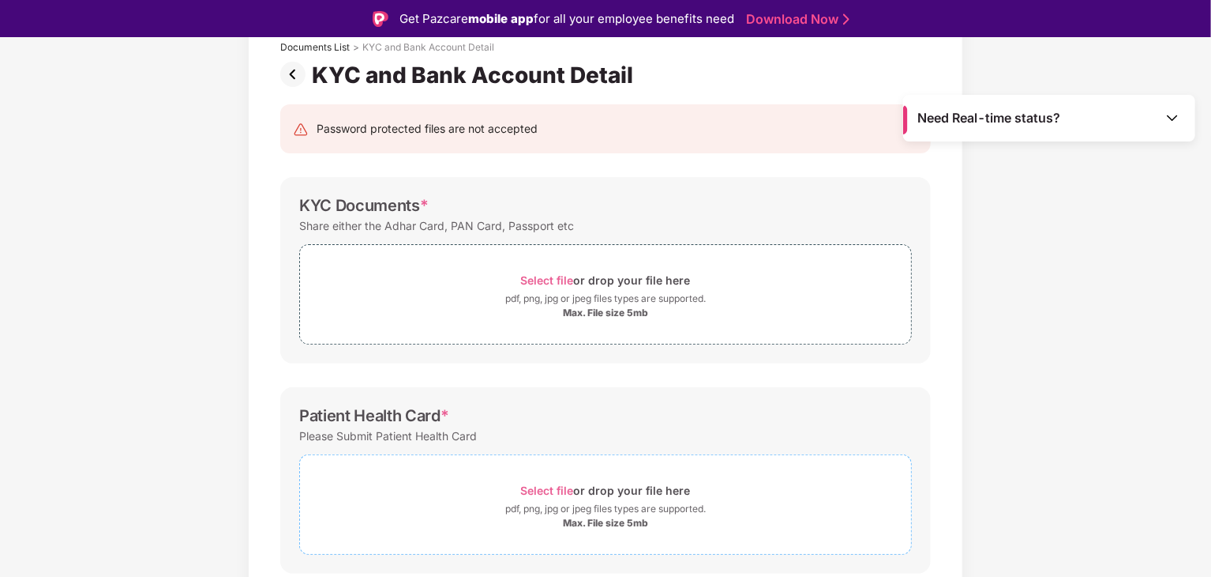
scroll to position [97, 0]
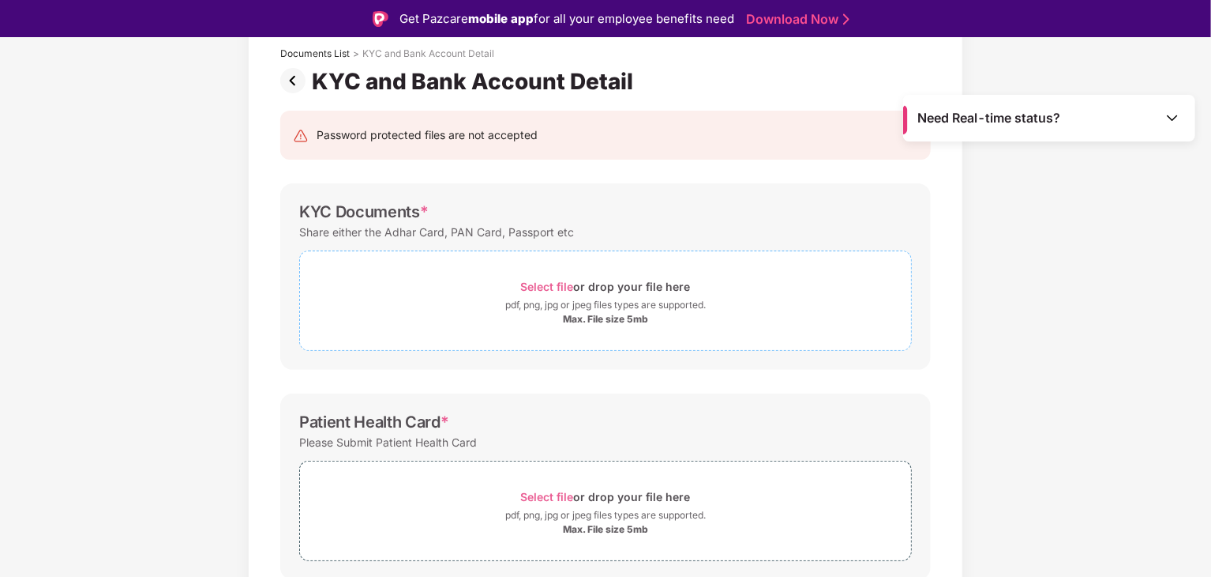
click at [695, 295] on div "Select file or drop your file here" at bounding box center [605, 286] width 611 height 21
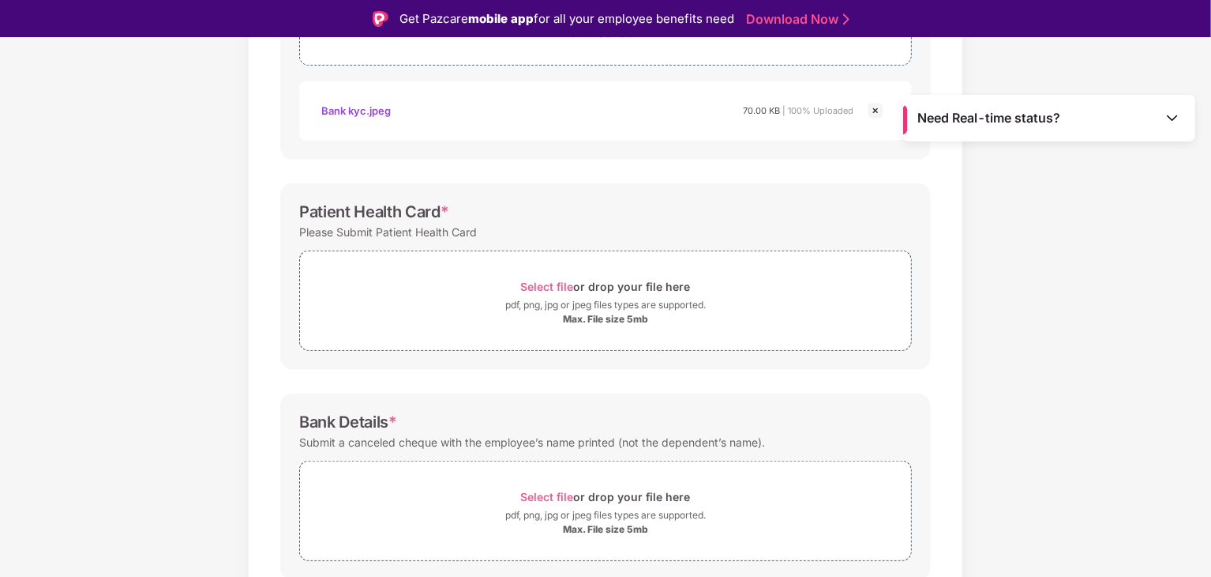
scroll to position [384, 0]
click at [411, 342] on div "Select file or drop your file here pdf, png, jpg or jpeg files types are suppor…" at bounding box center [605, 299] width 613 height 100
click at [550, 327] on span "Select file or drop your file here pdf, png, jpg or jpeg files types are suppor…" at bounding box center [605, 298] width 611 height 75
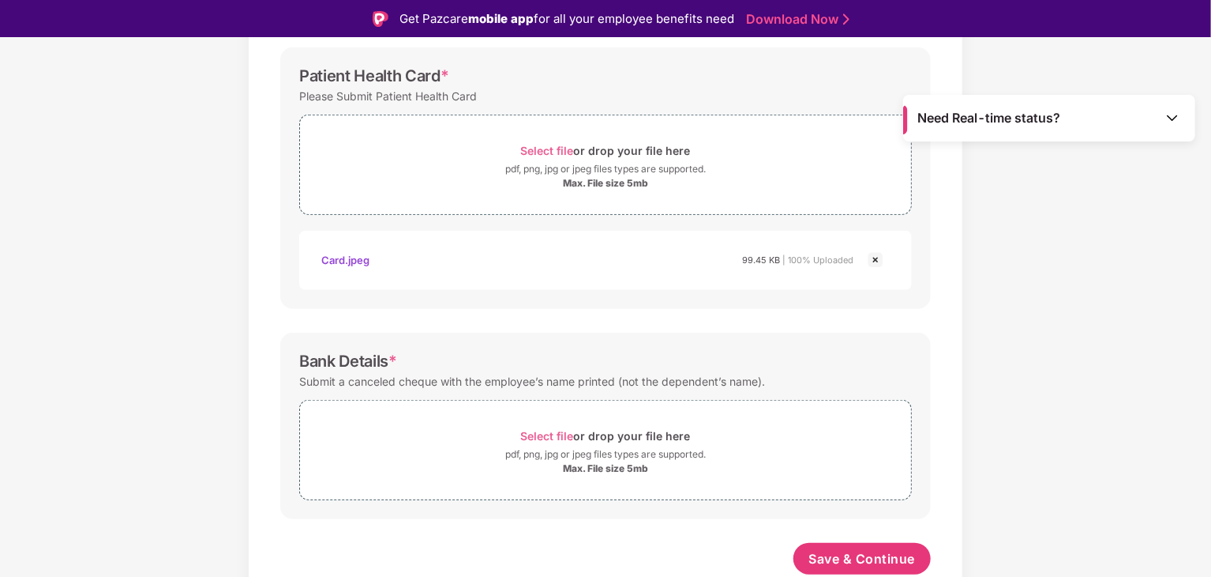
scroll to position [517, 0]
click at [503, 484] on span "Select file or drop your file here pdf, png, jpg or jpeg files types are suppor…" at bounding box center [605, 450] width 611 height 75
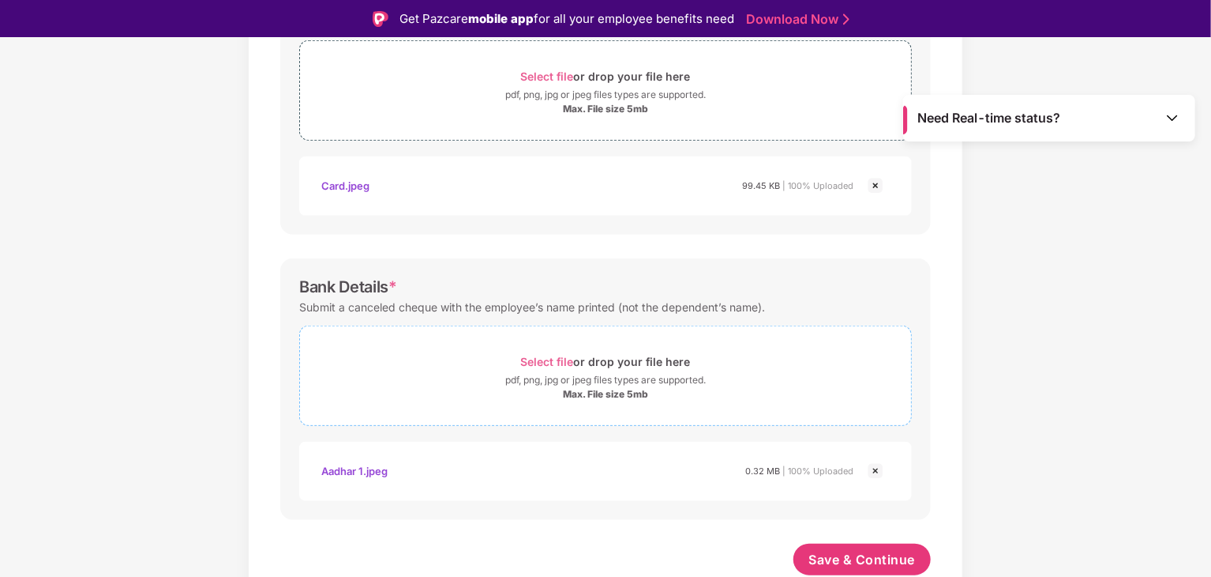
scroll to position [592, 0]
click at [727, 354] on div "Select file or drop your file here" at bounding box center [605, 361] width 611 height 21
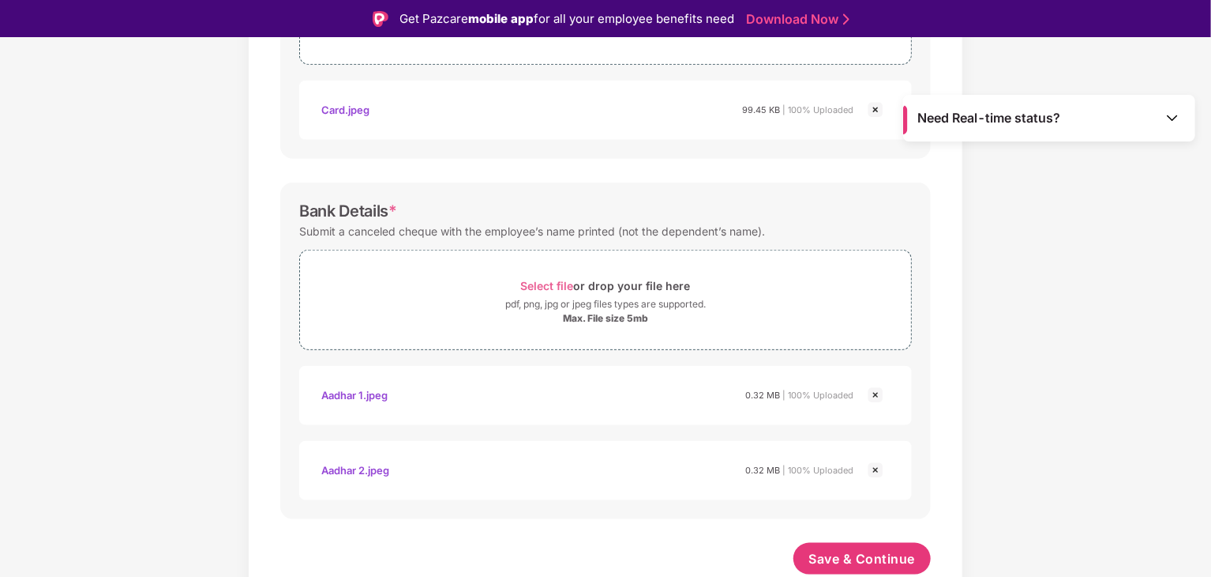
scroll to position [667, 0]
click at [837, 563] on span "Save & Continue" at bounding box center [863, 559] width 107 height 17
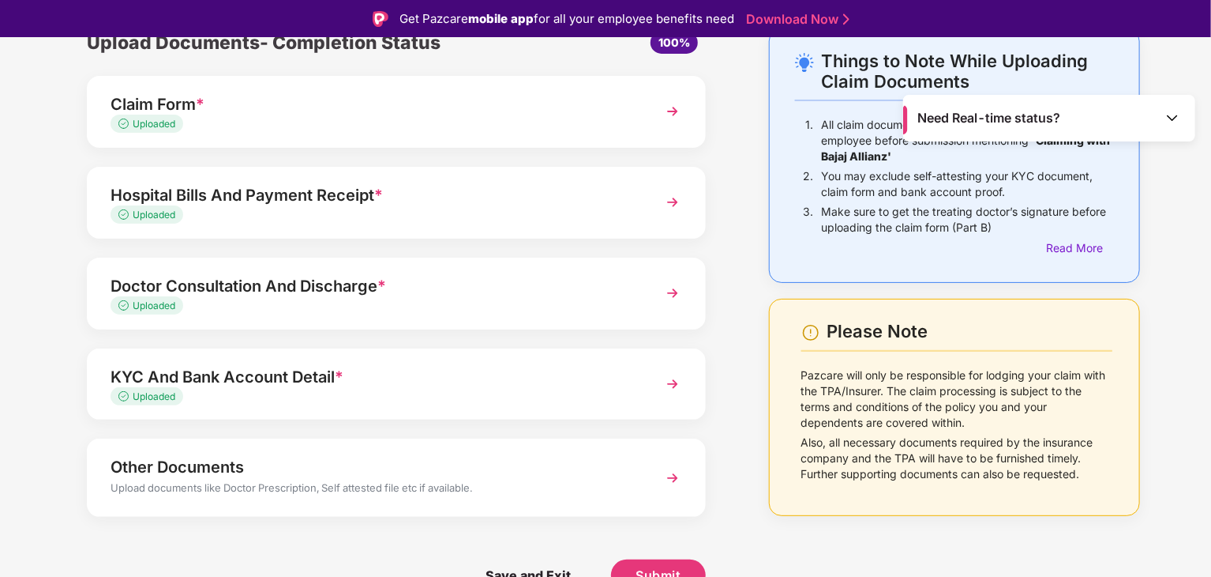
scroll to position [38, 0]
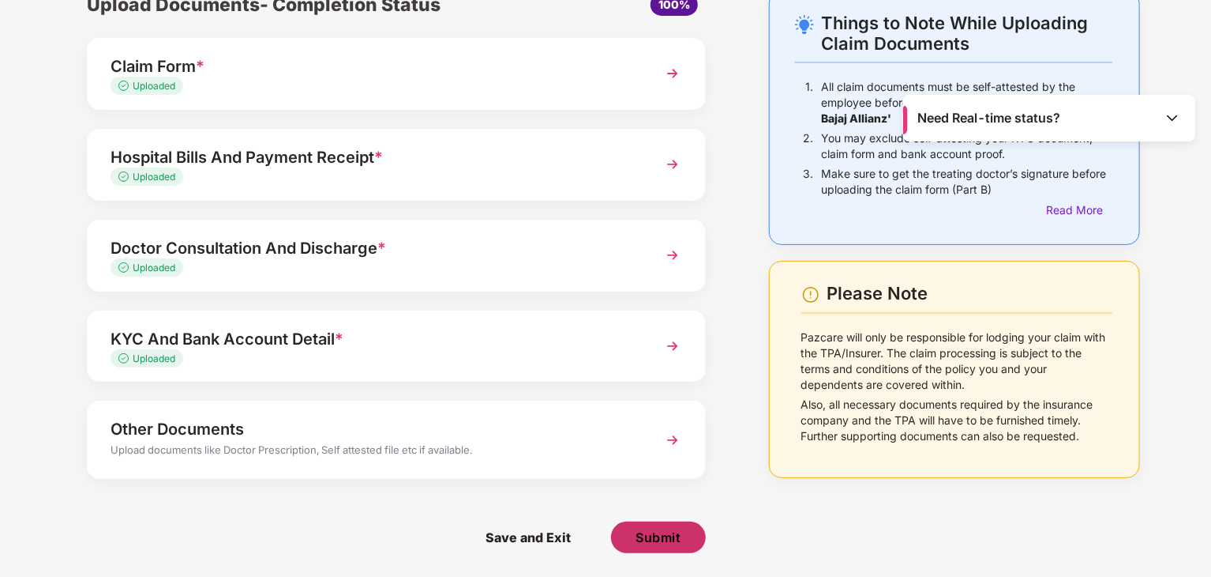
click at [633, 539] on button "Submit" at bounding box center [658, 537] width 95 height 32
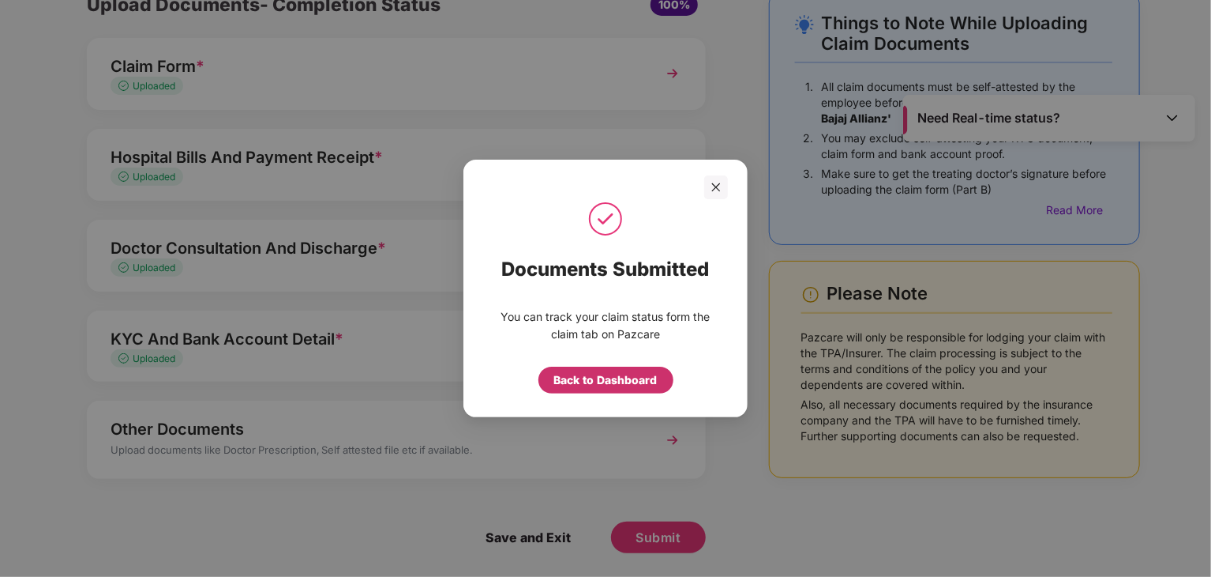
click at [580, 385] on div "Back to Dashboard" at bounding box center [605, 379] width 103 height 17
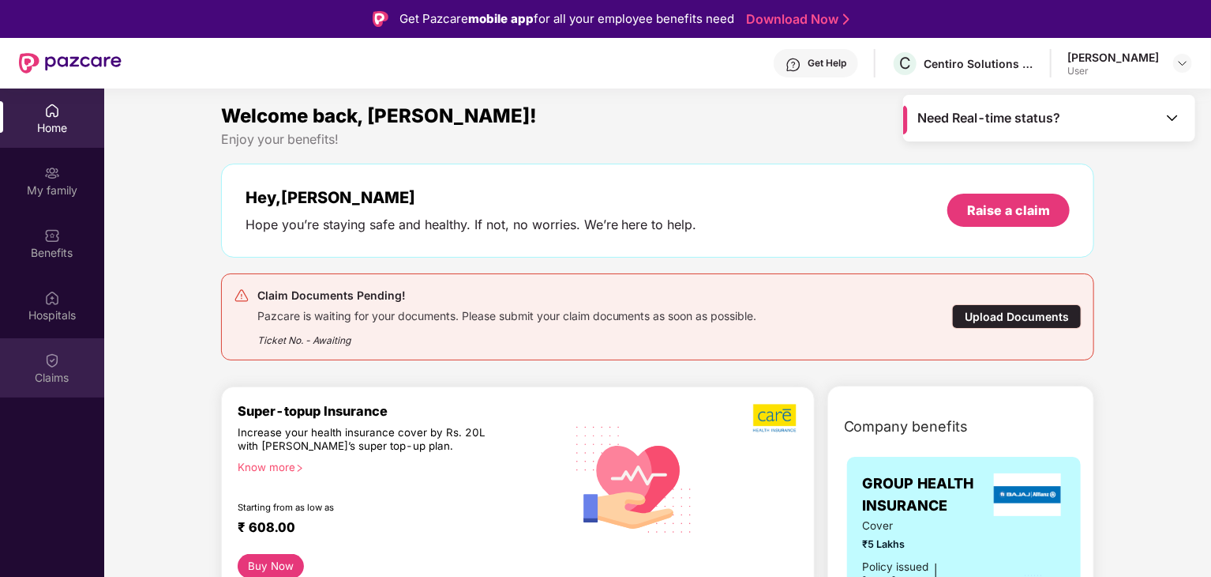
click at [57, 392] on div "Claims" at bounding box center [52, 367] width 104 height 59
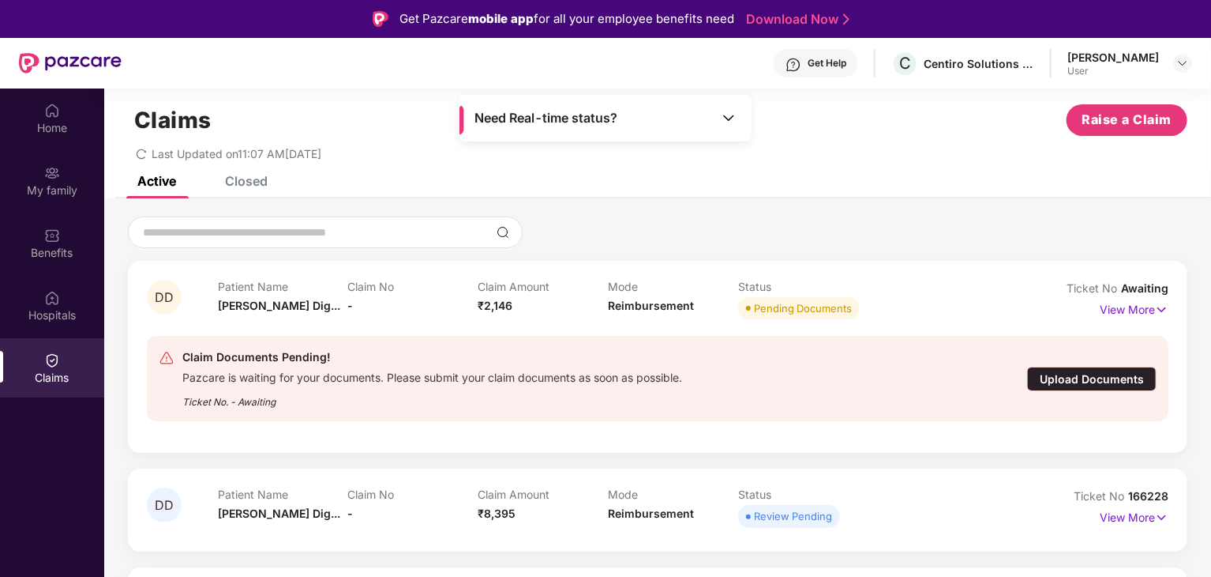
scroll to position [88, 0]
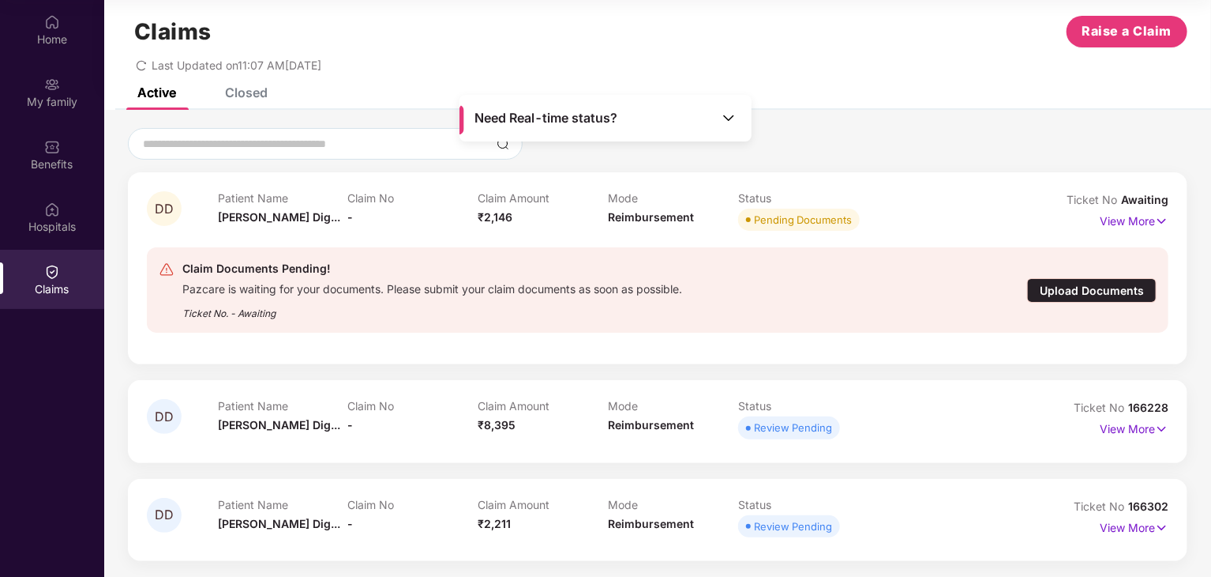
click at [1061, 281] on div "Upload Documents" at bounding box center [1092, 290] width 130 height 24
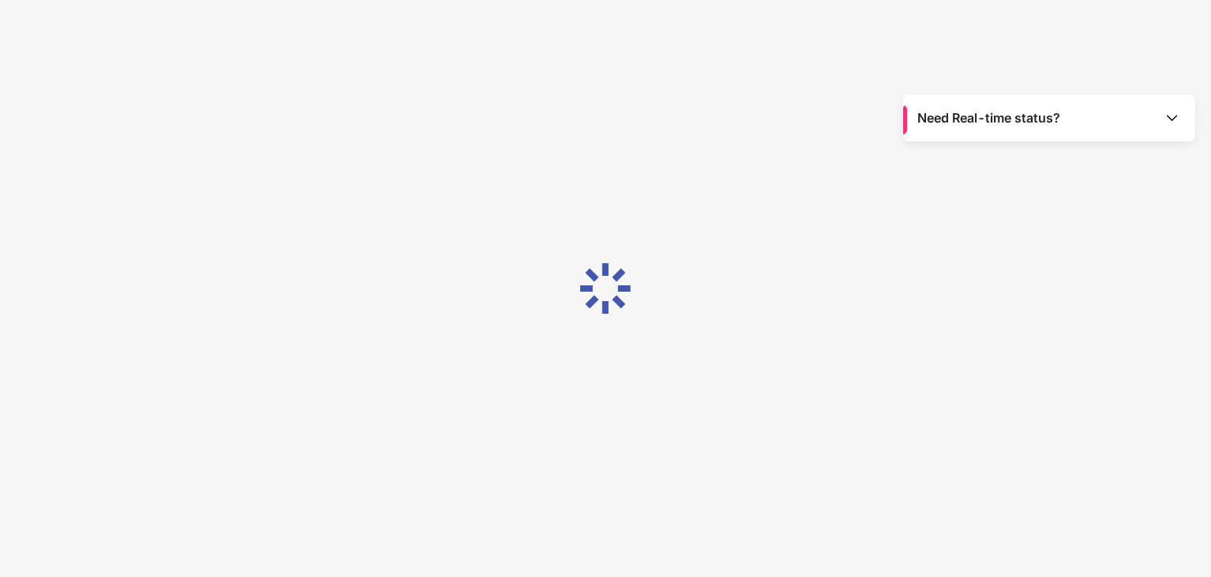
scroll to position [0, 0]
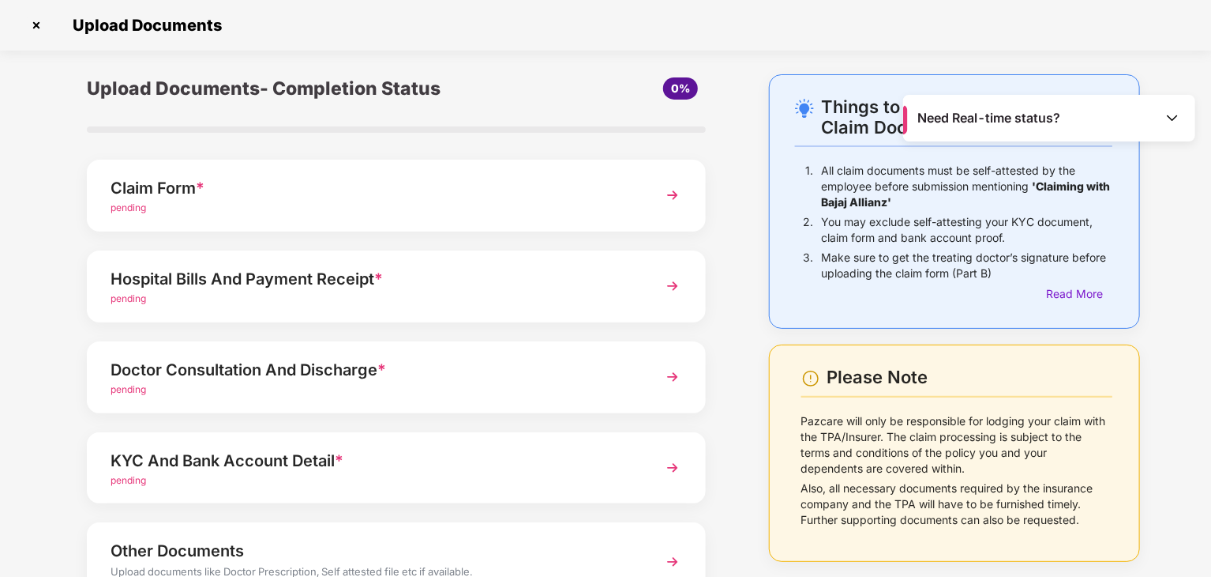
click at [377, 208] on div "pending" at bounding box center [373, 208] width 524 height 15
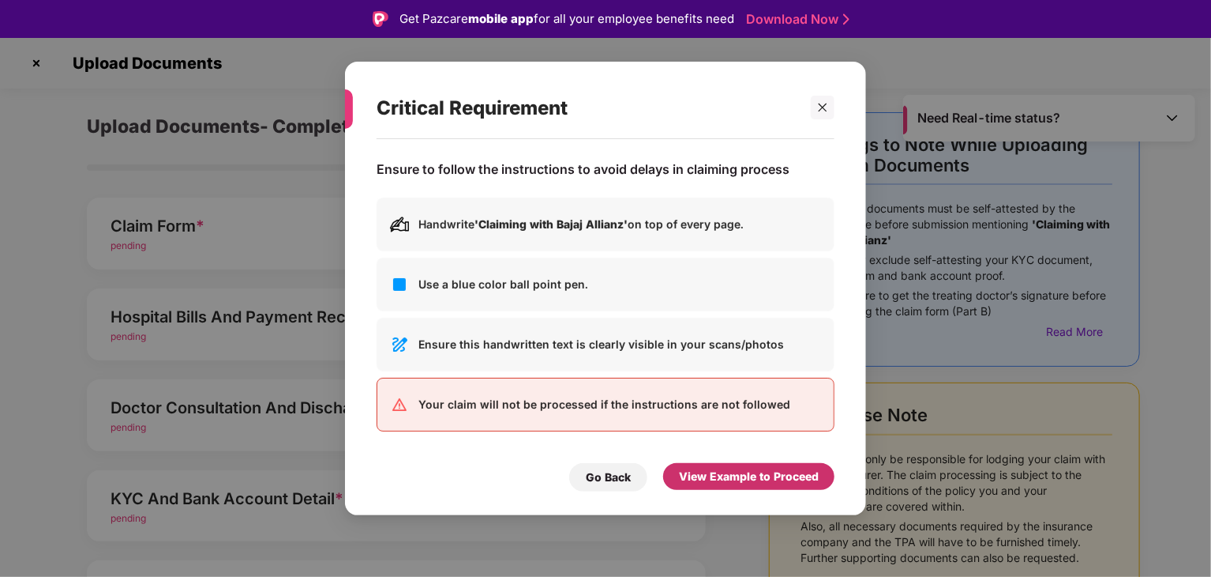
click at [721, 470] on div "View Example to Proceed" at bounding box center [749, 476] width 140 height 17
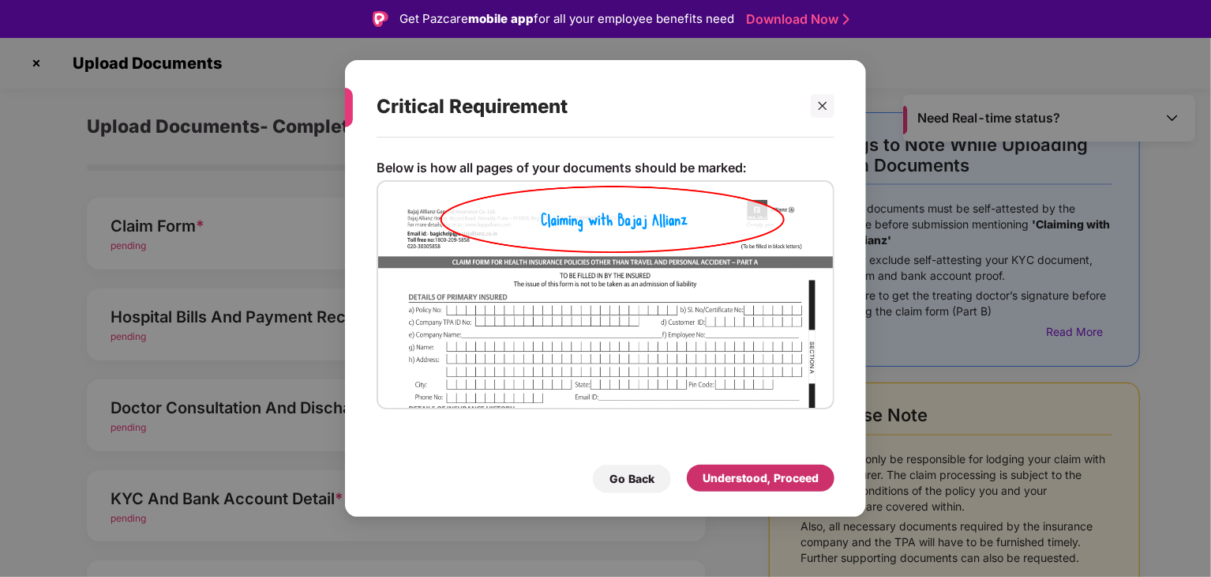
click at [721, 470] on div "Understood, Proceed" at bounding box center [761, 477] width 116 height 17
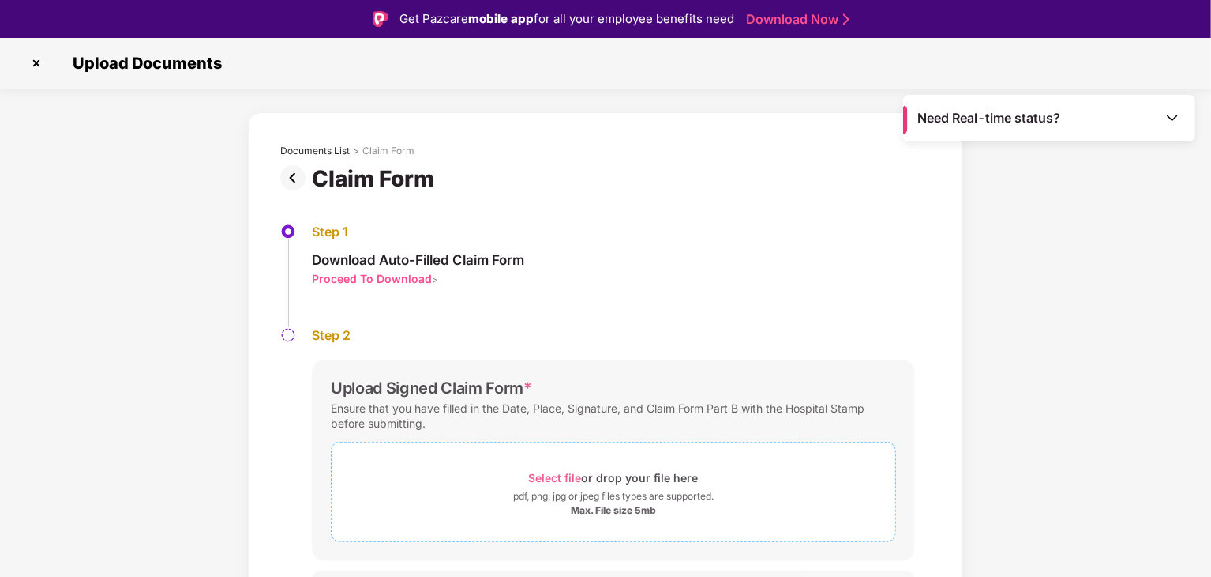
click at [597, 468] on div "Select file or drop your file here" at bounding box center [614, 477] width 170 height 21
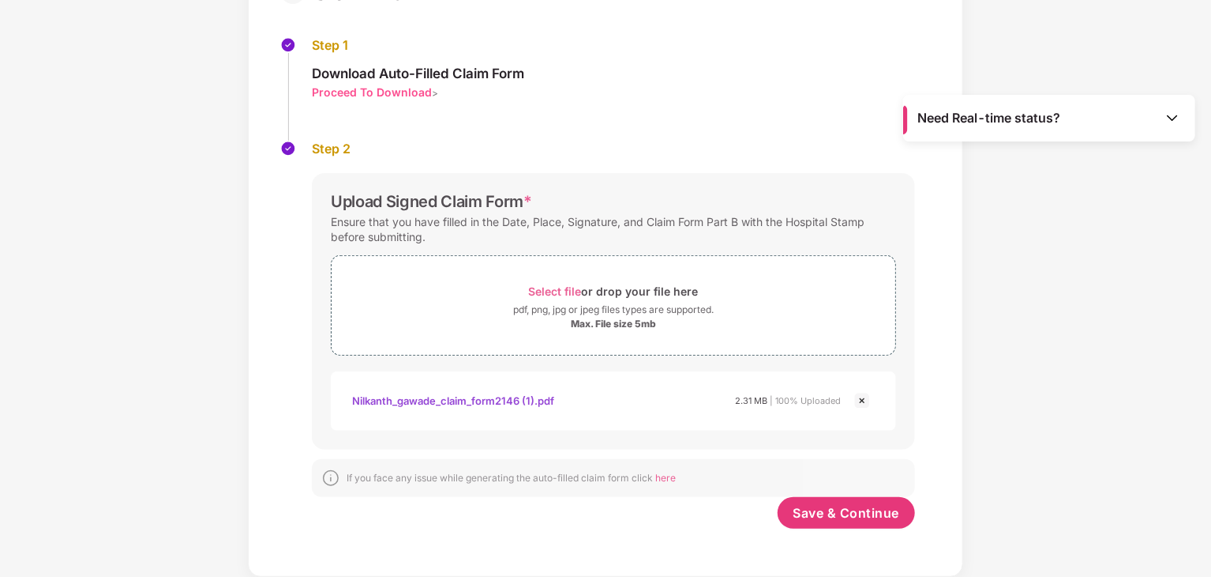
scroll to position [148, 0]
click at [847, 512] on span "Save & Continue" at bounding box center [847, 512] width 107 height 17
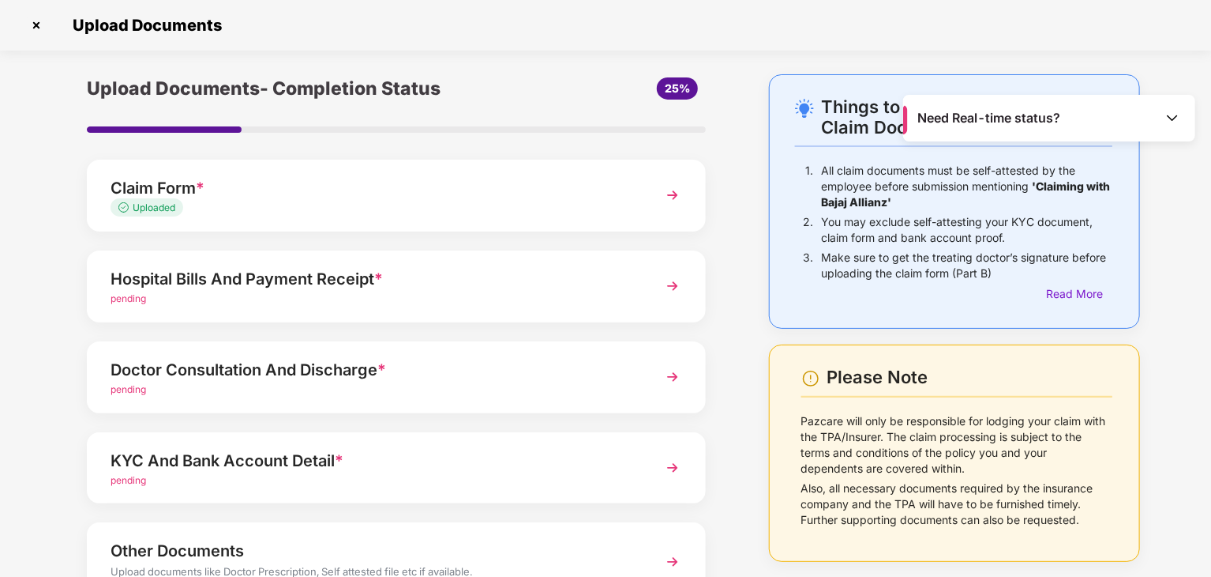
scroll to position [122, 0]
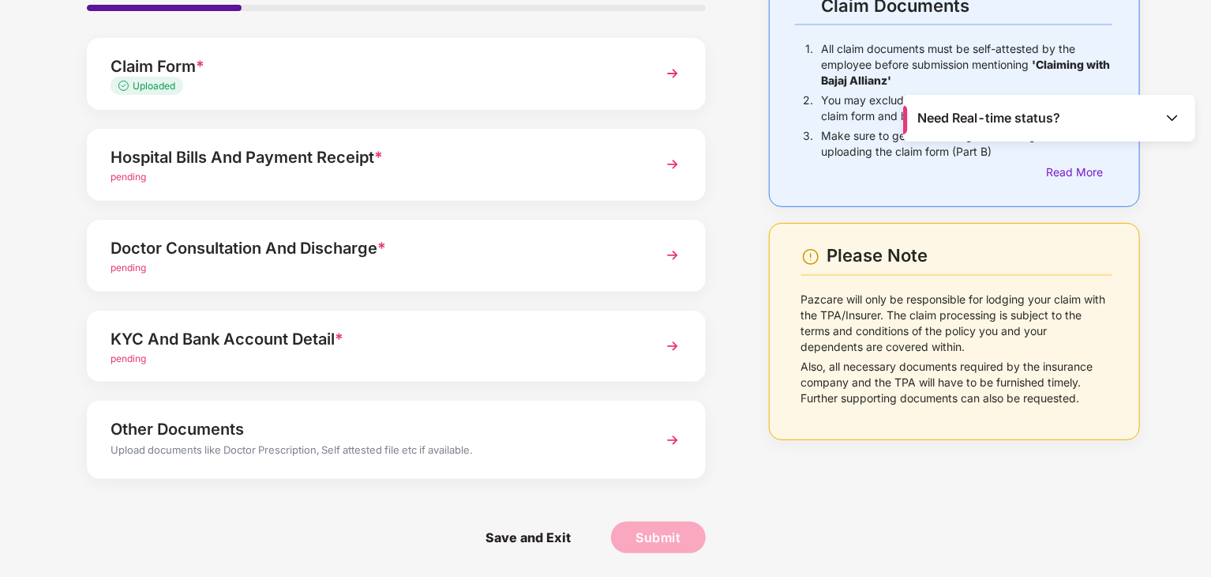
click at [580, 140] on div "Hospital Bills And Payment Receipt * pending" at bounding box center [396, 165] width 619 height 72
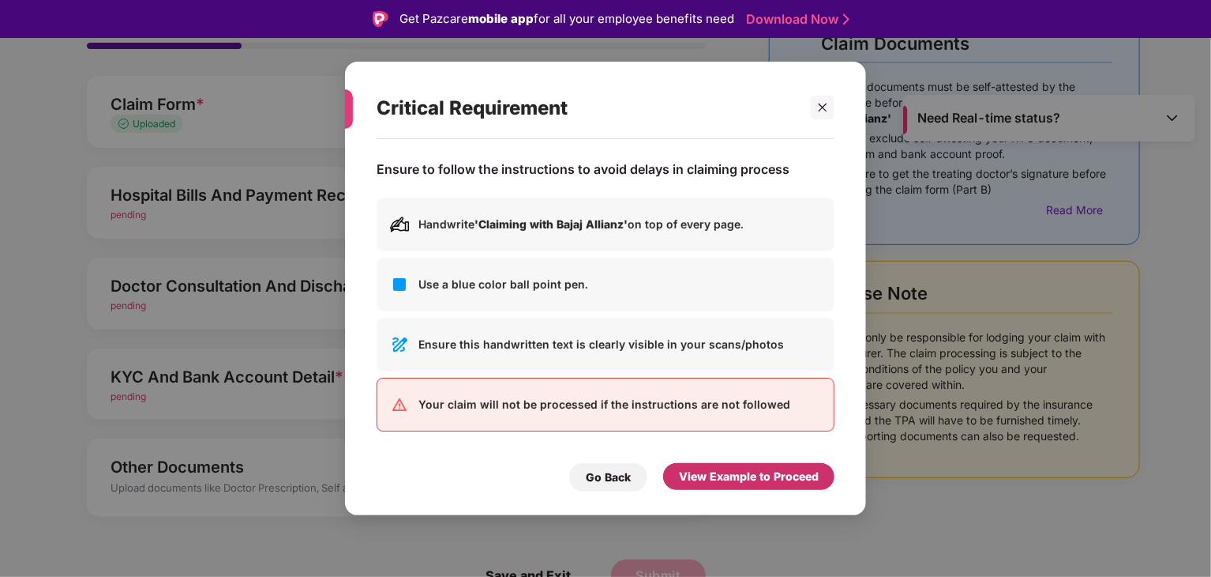
click at [717, 473] on div "View Example to Proceed" at bounding box center [749, 476] width 140 height 17
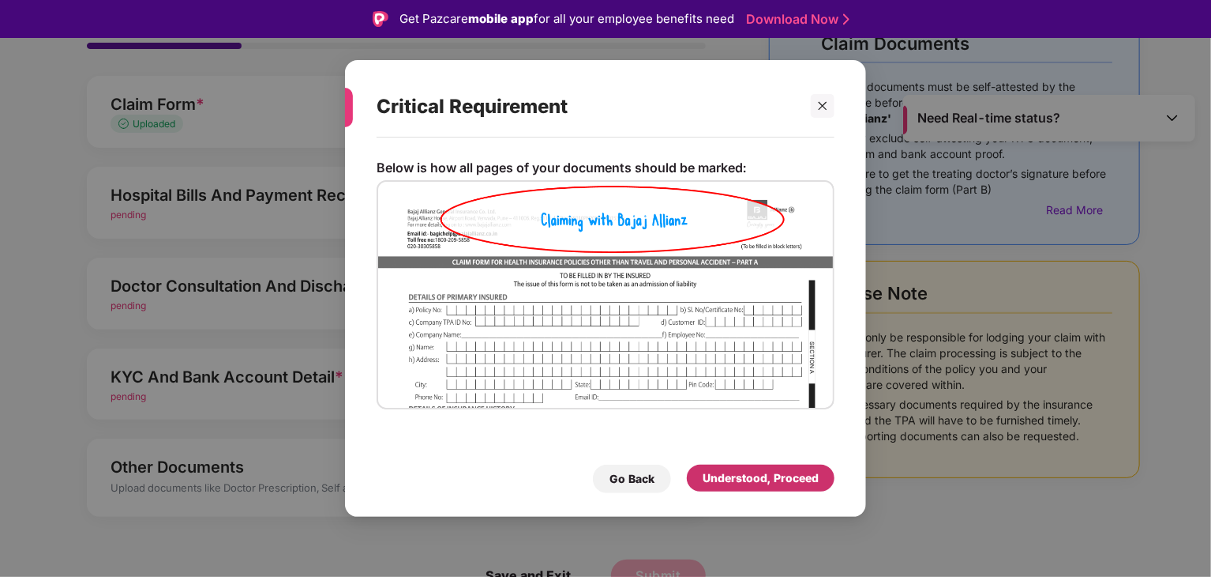
click at [764, 478] on div "Understood, Proceed" at bounding box center [761, 477] width 116 height 17
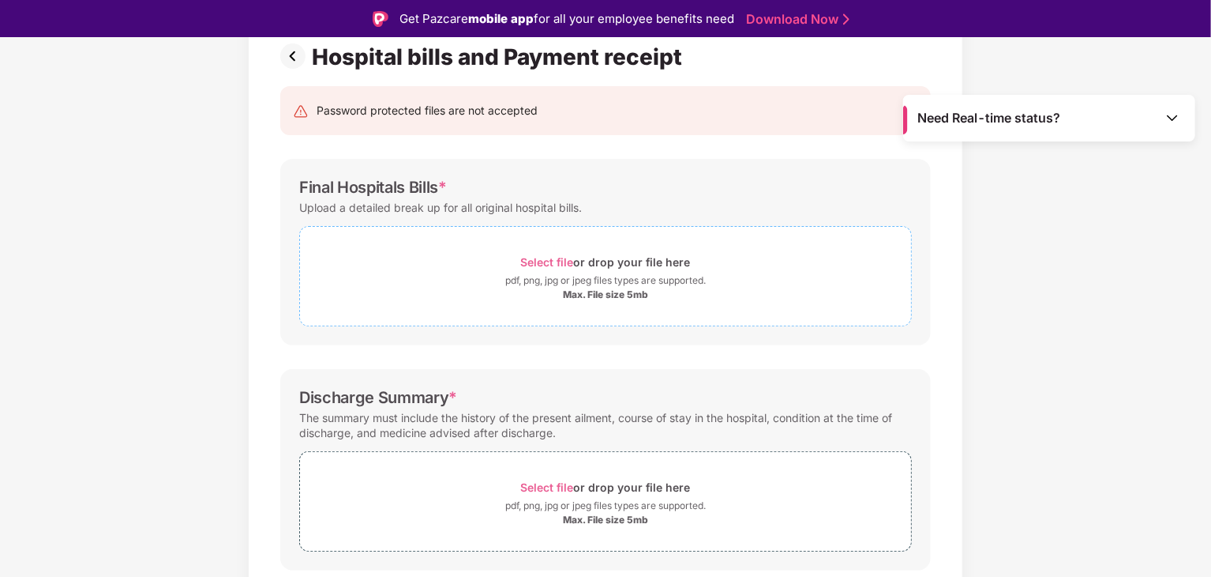
click at [736, 295] on div "Max. File size 5mb" at bounding box center [605, 294] width 611 height 13
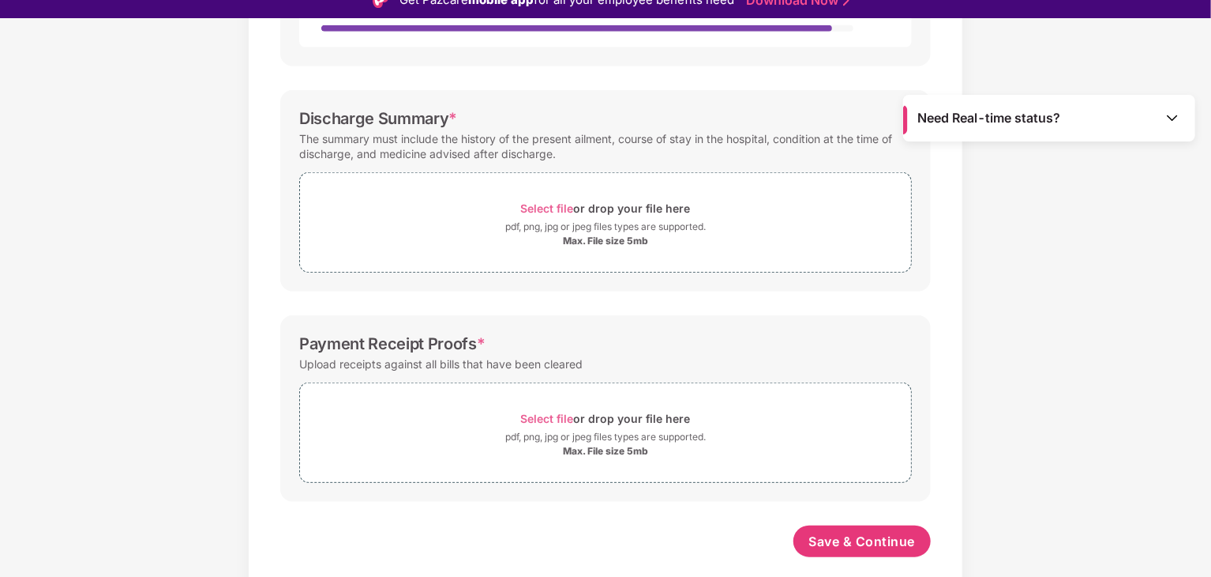
scroll to position [21, 0]
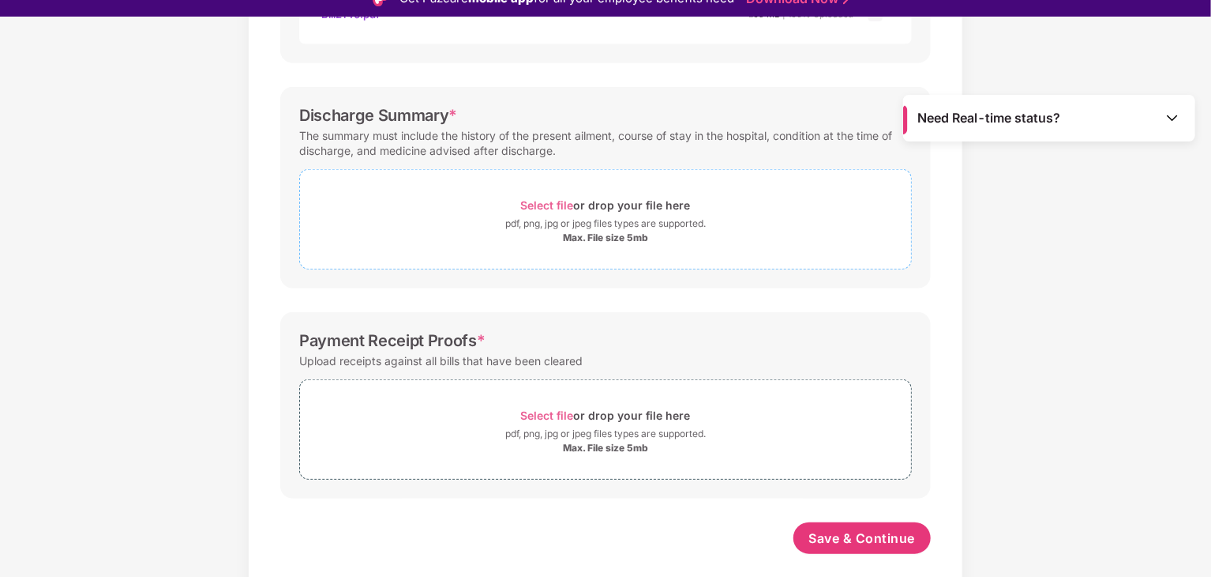
click at [768, 211] on div "Select file or drop your file here" at bounding box center [605, 204] width 611 height 21
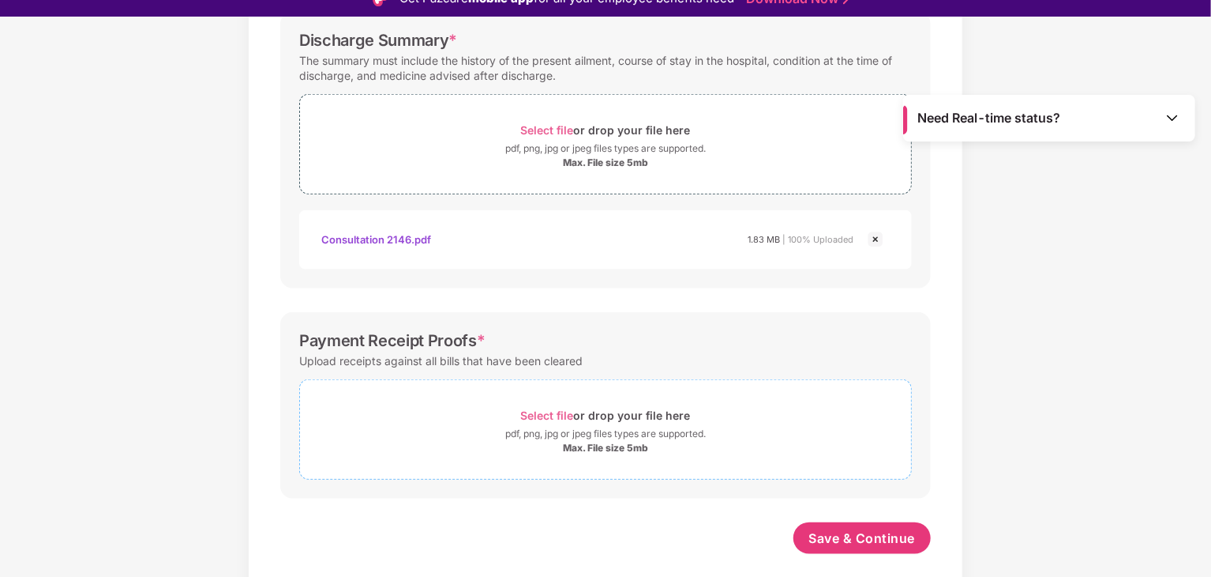
click at [706, 427] on div "pdf, png, jpg or jpeg files types are supported." at bounding box center [605, 434] width 201 height 16
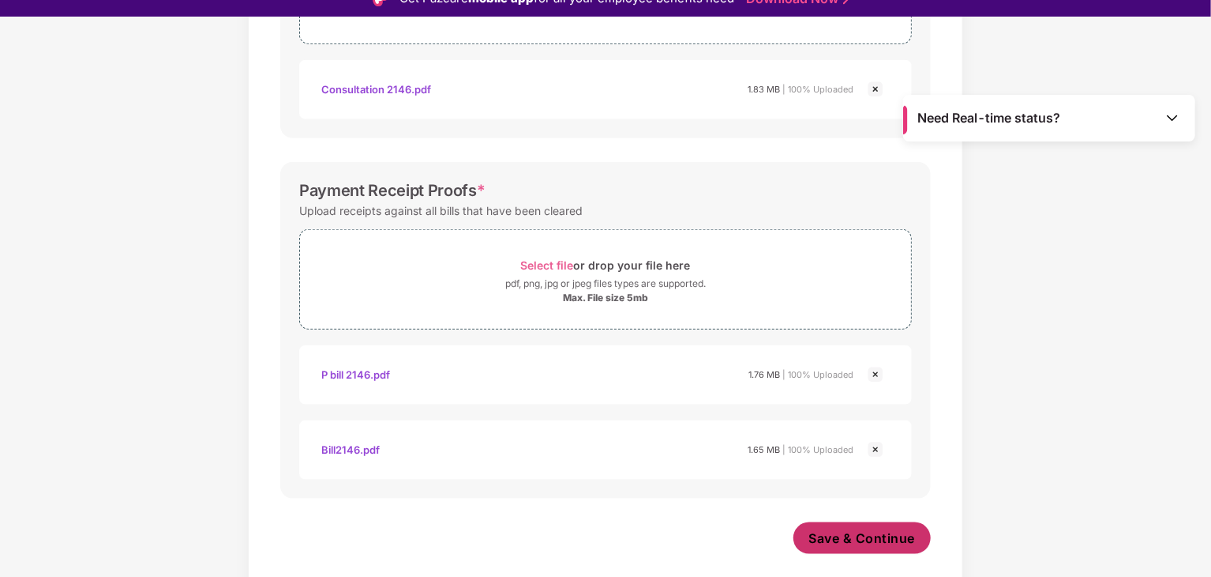
scroll to position [757, 0]
click at [850, 532] on span "Save & Continue" at bounding box center [863, 538] width 107 height 17
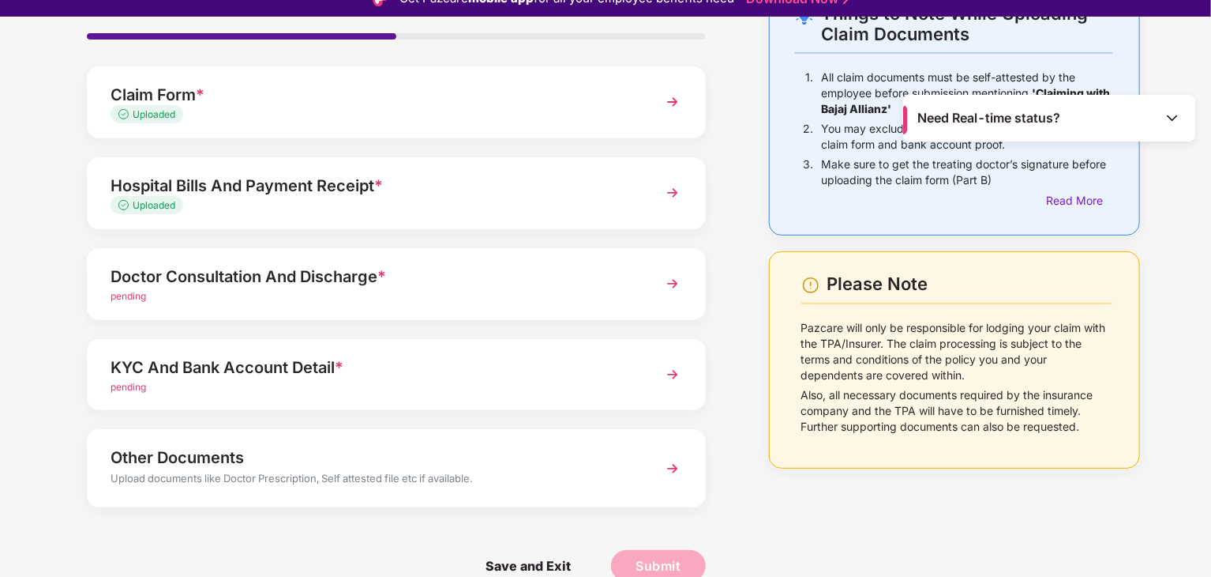
scroll to position [122, 0]
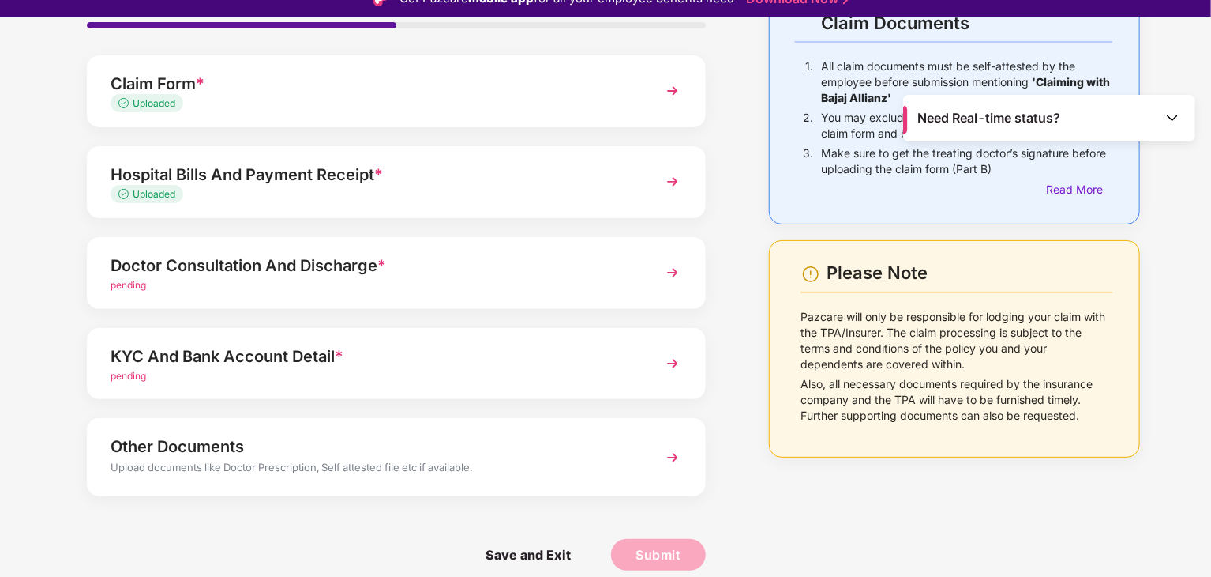
click at [505, 253] on div "Doctor Consultation And Discharge *" at bounding box center [373, 265] width 524 height 25
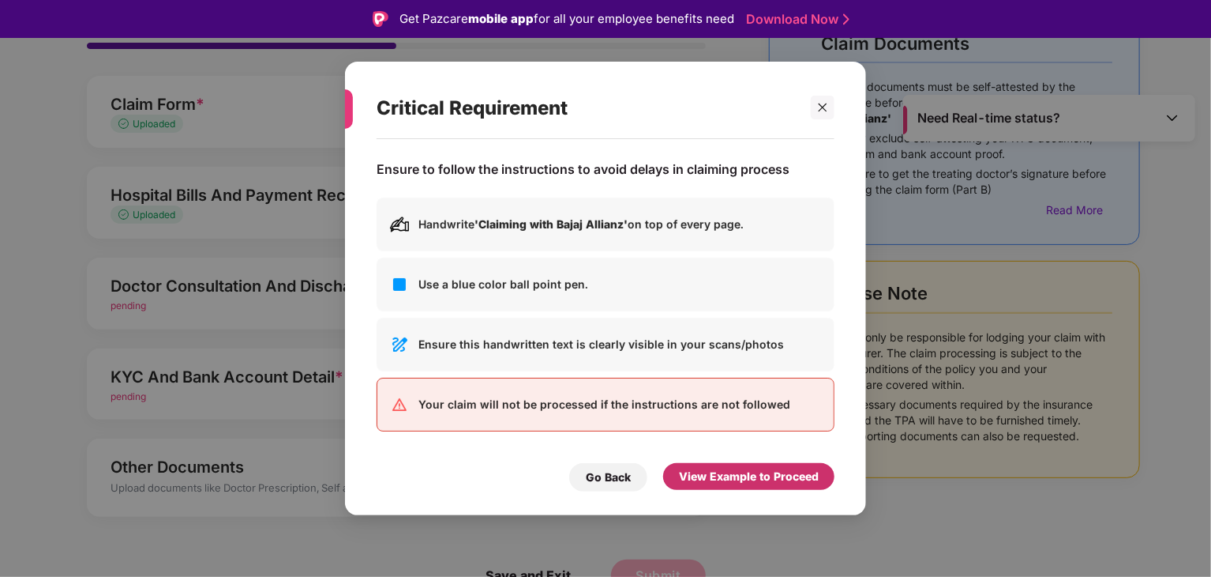
click at [710, 465] on div "View Example to Proceed" at bounding box center [748, 476] width 171 height 27
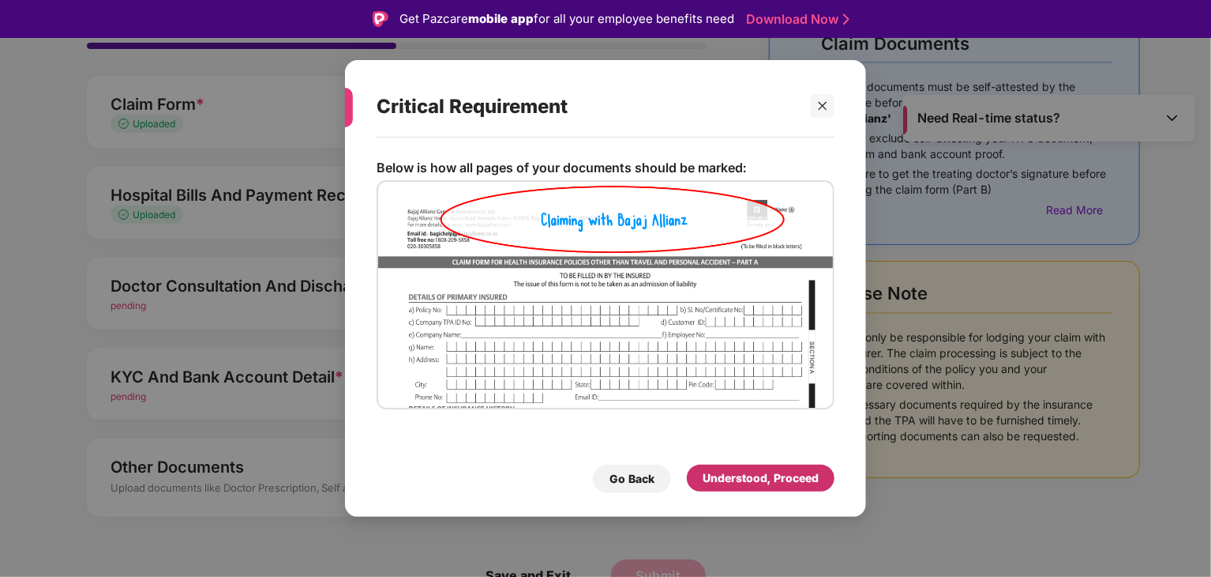
click at [764, 487] on div "Understood, Proceed" at bounding box center [761, 477] width 148 height 27
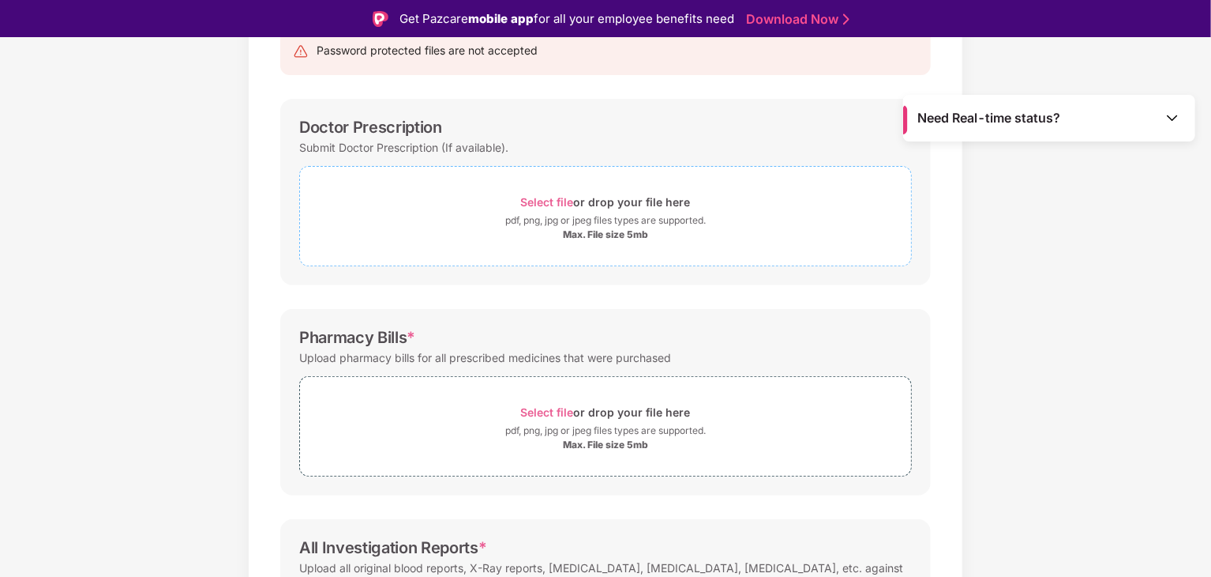
scroll to position [182, 0]
click at [449, 239] on div "Max. File size 5mb" at bounding box center [605, 233] width 611 height 13
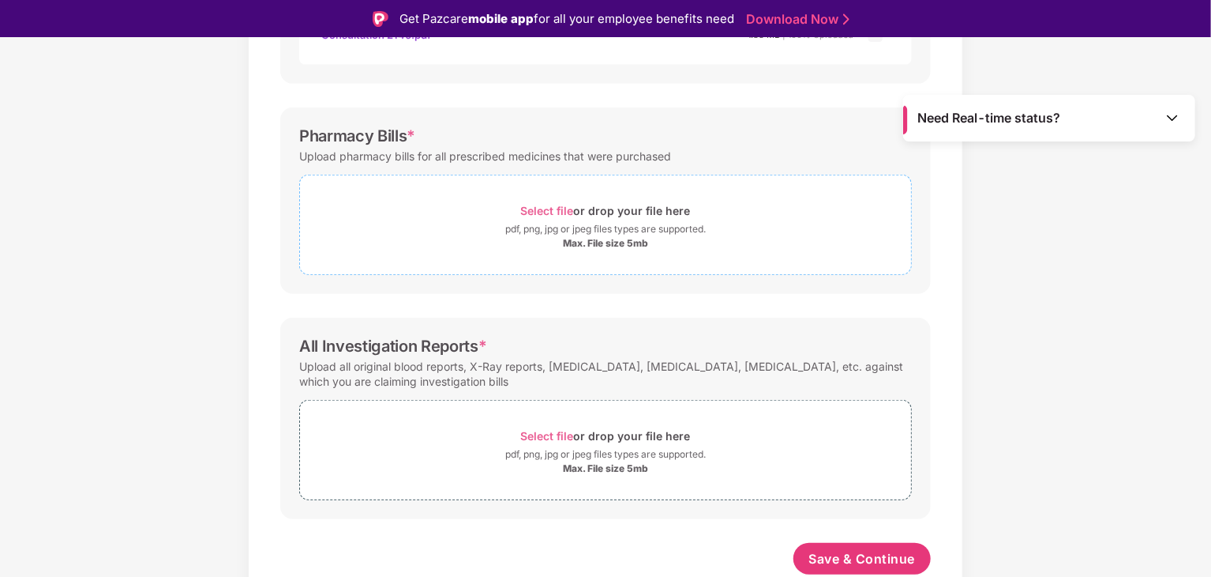
click at [358, 244] on div "Max. File size 5mb" at bounding box center [605, 243] width 611 height 13
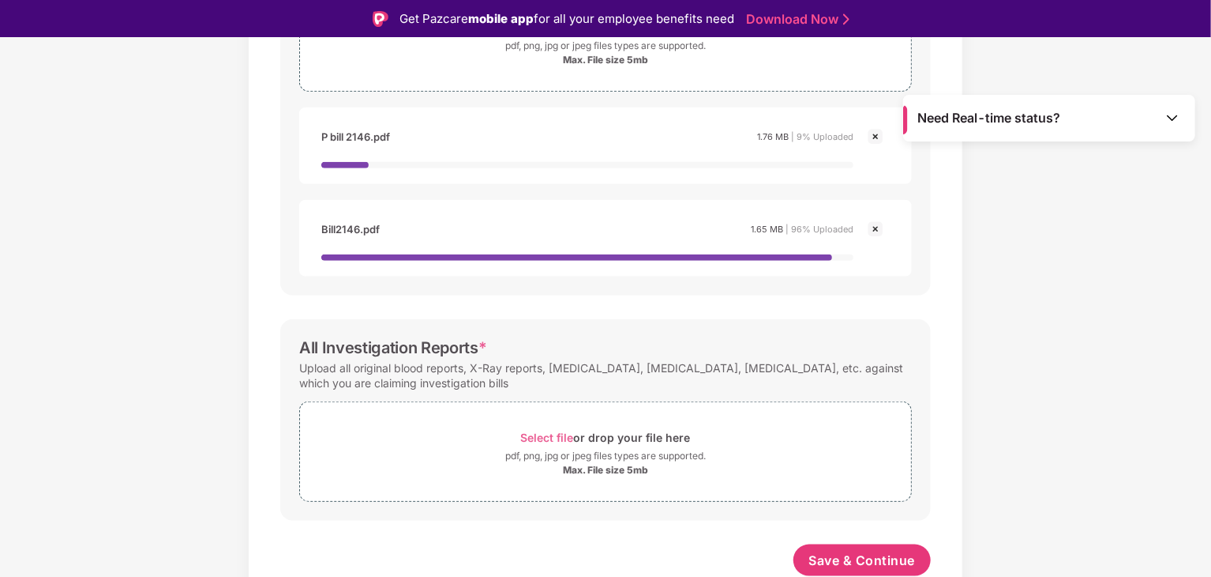
scroll to position [38, 0]
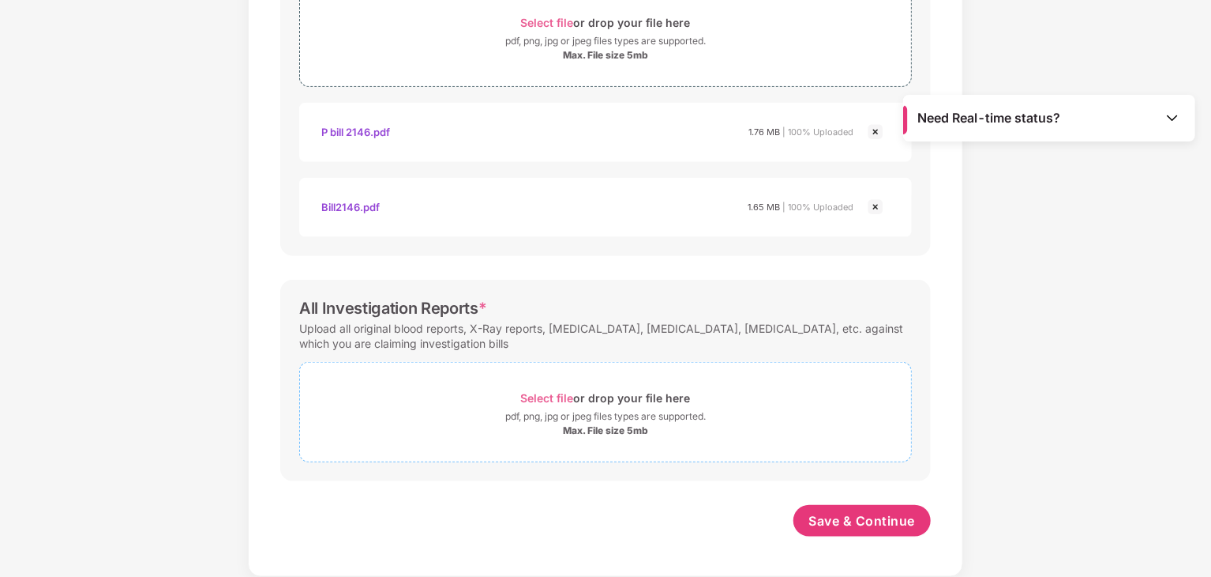
click at [798, 383] on span "Select file or drop your file here pdf, png, jpg or jpeg files types are suppor…" at bounding box center [605, 411] width 611 height 75
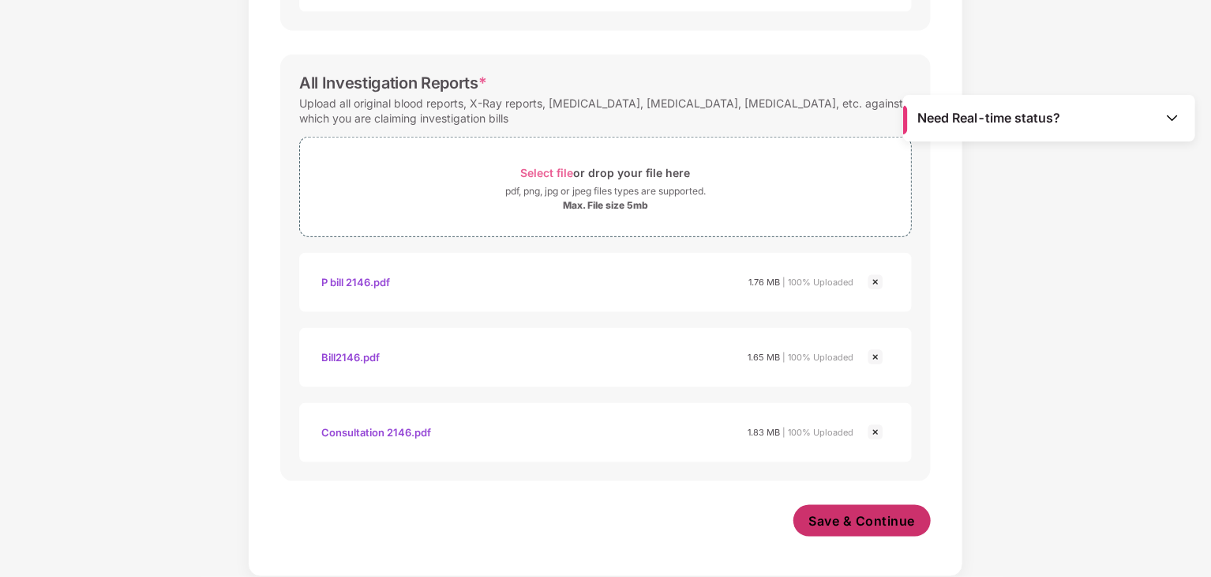
scroll to position [832, 0]
click at [869, 522] on span "Save & Continue" at bounding box center [863, 521] width 107 height 17
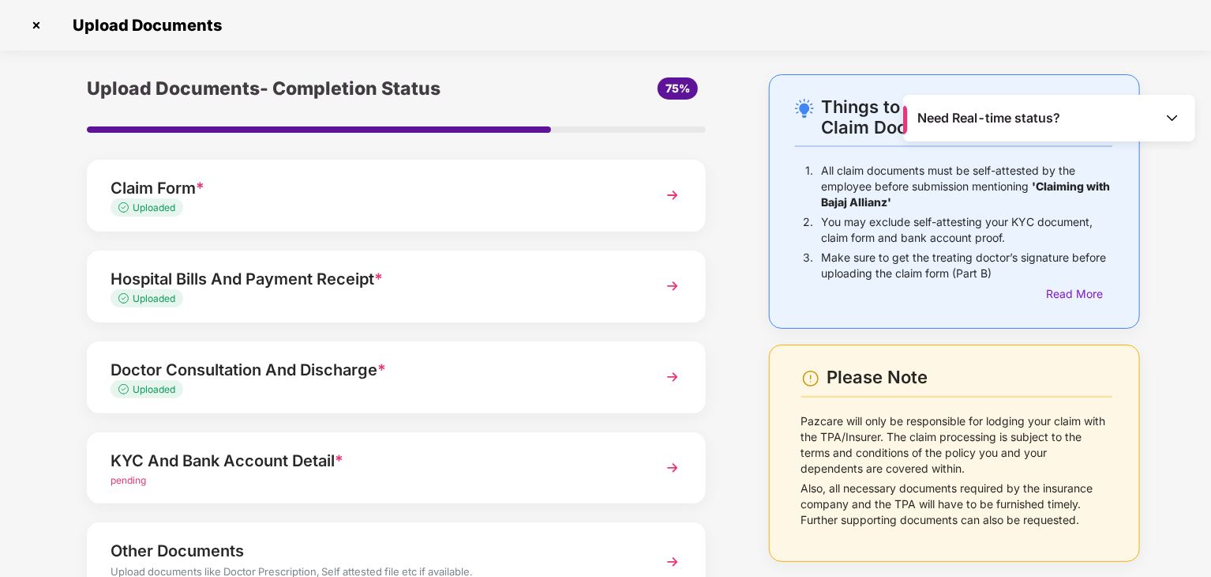
scroll to position [122, 0]
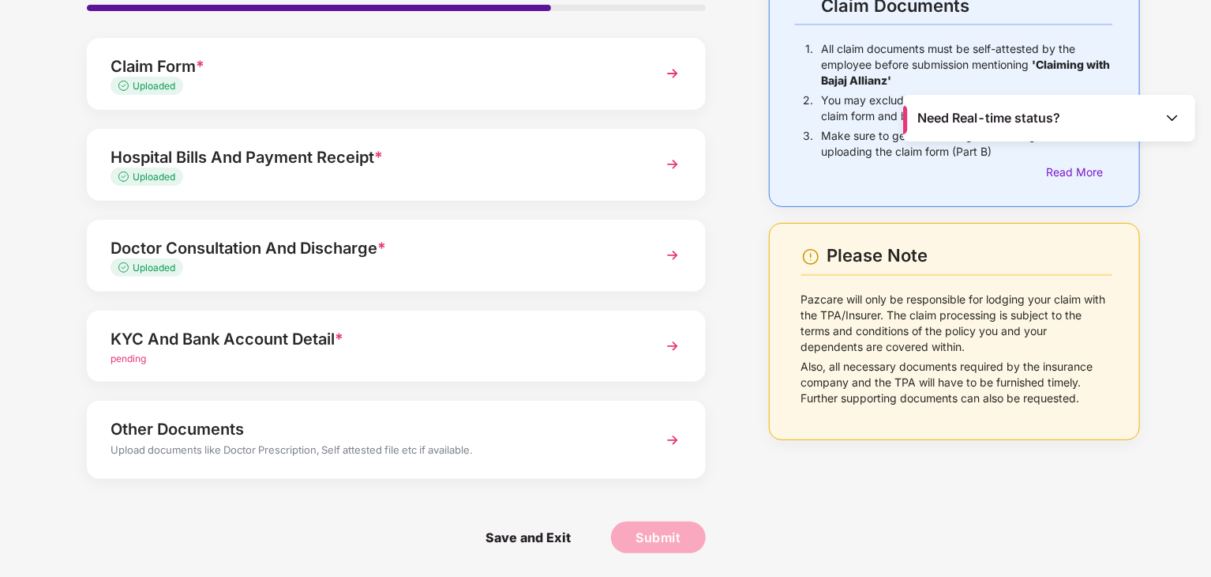
click at [518, 335] on div "KYC And Bank Account Detail *" at bounding box center [373, 338] width 524 height 25
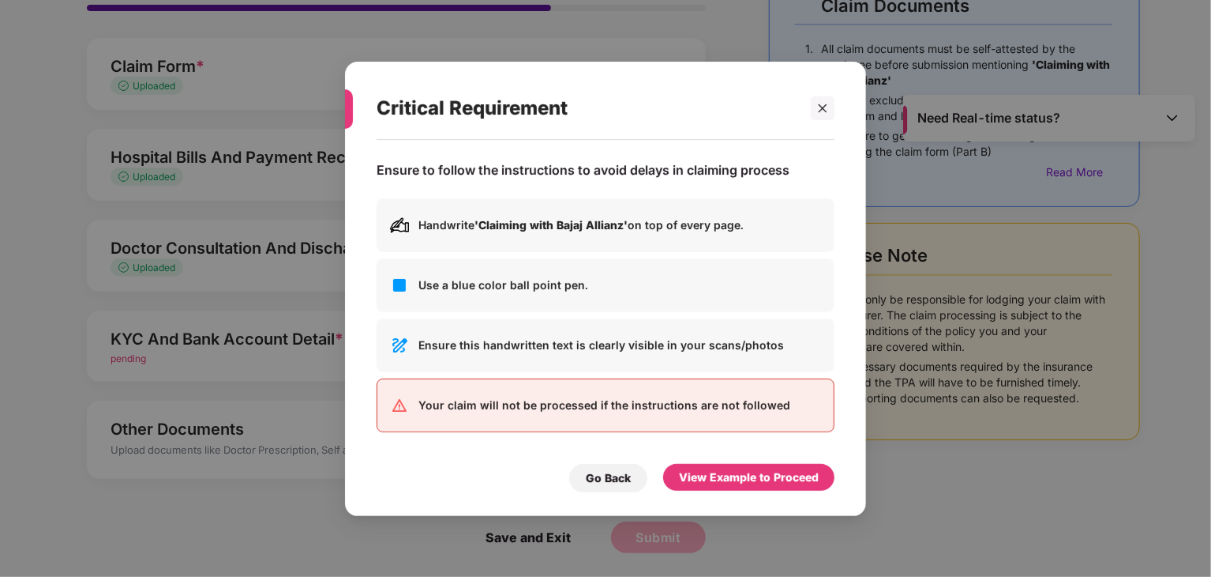
scroll to position [0, 0]
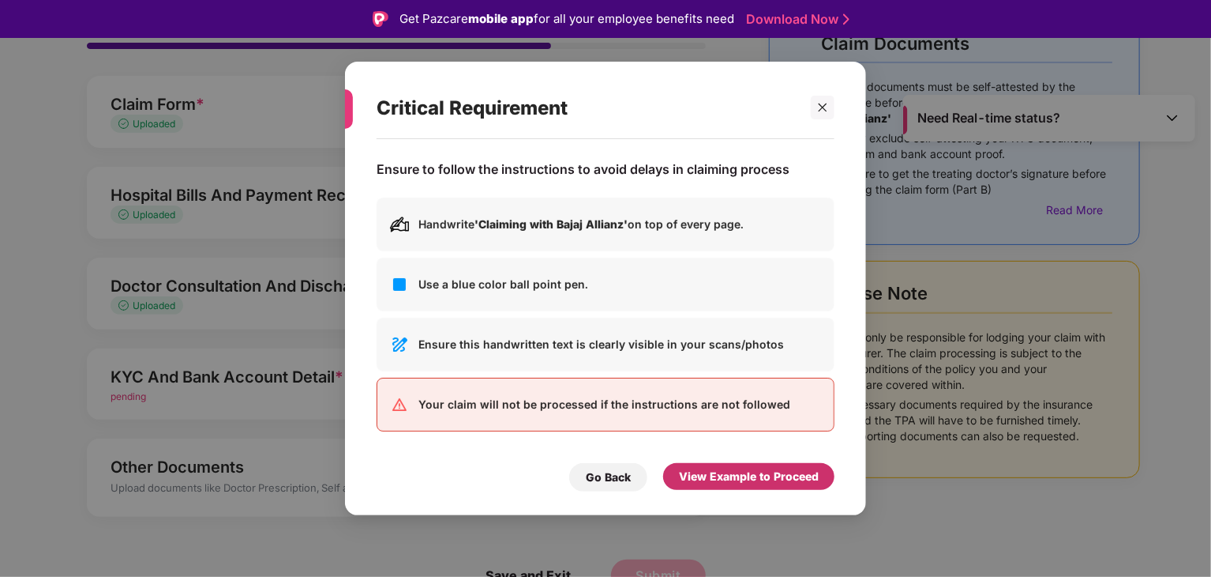
click at [704, 465] on div "View Example to Proceed" at bounding box center [748, 476] width 171 height 27
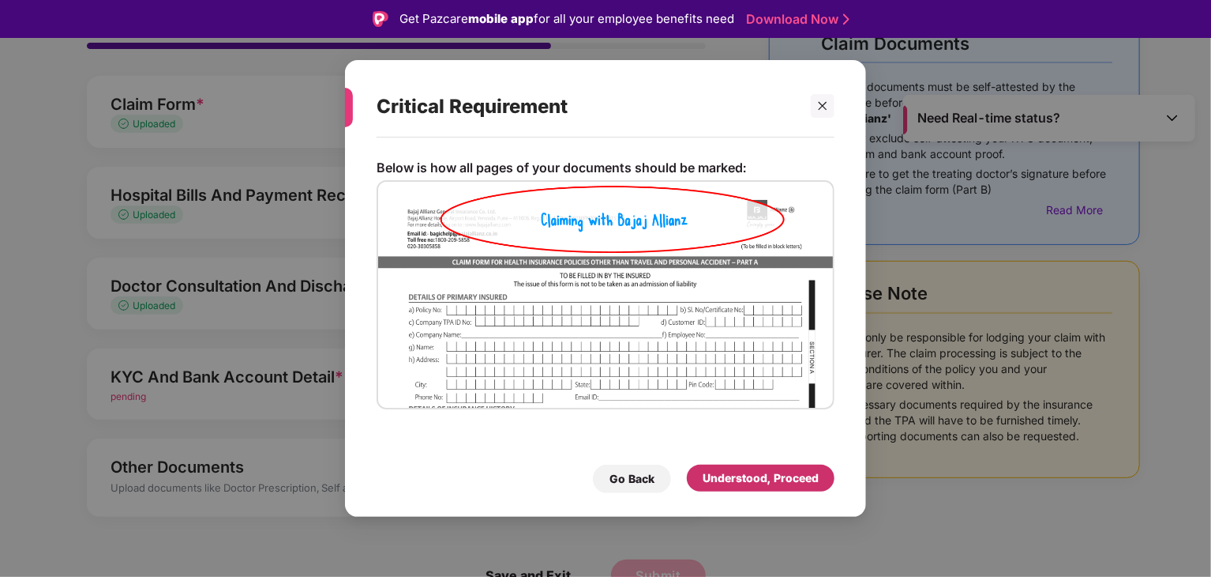
click at [733, 478] on div "Understood, Proceed" at bounding box center [761, 477] width 116 height 17
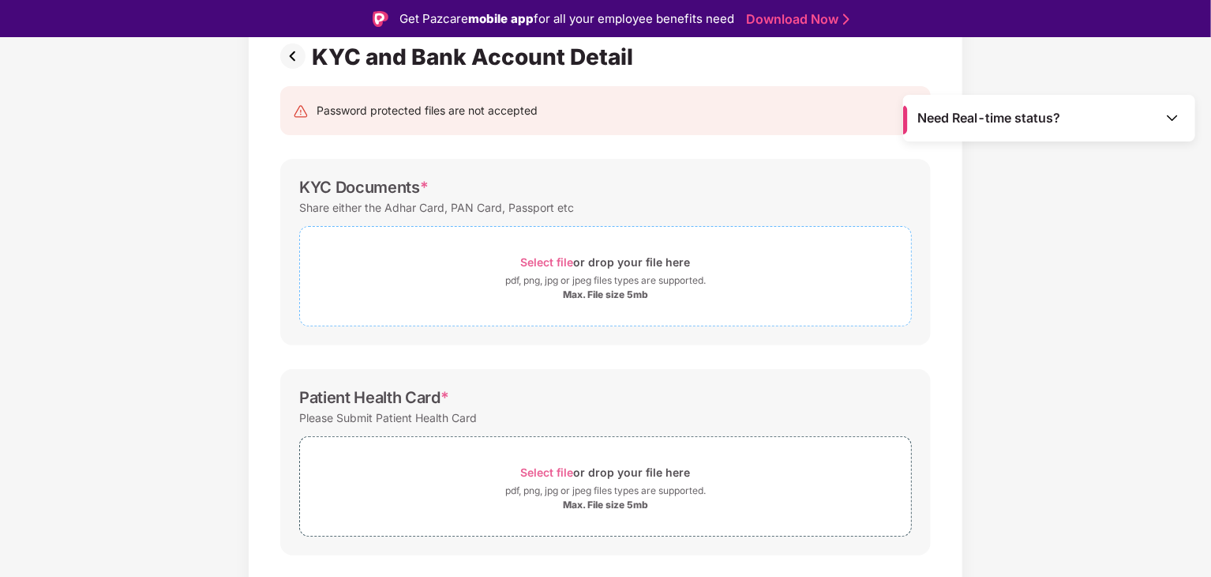
click at [660, 258] on div "Select file or drop your file here" at bounding box center [606, 261] width 170 height 21
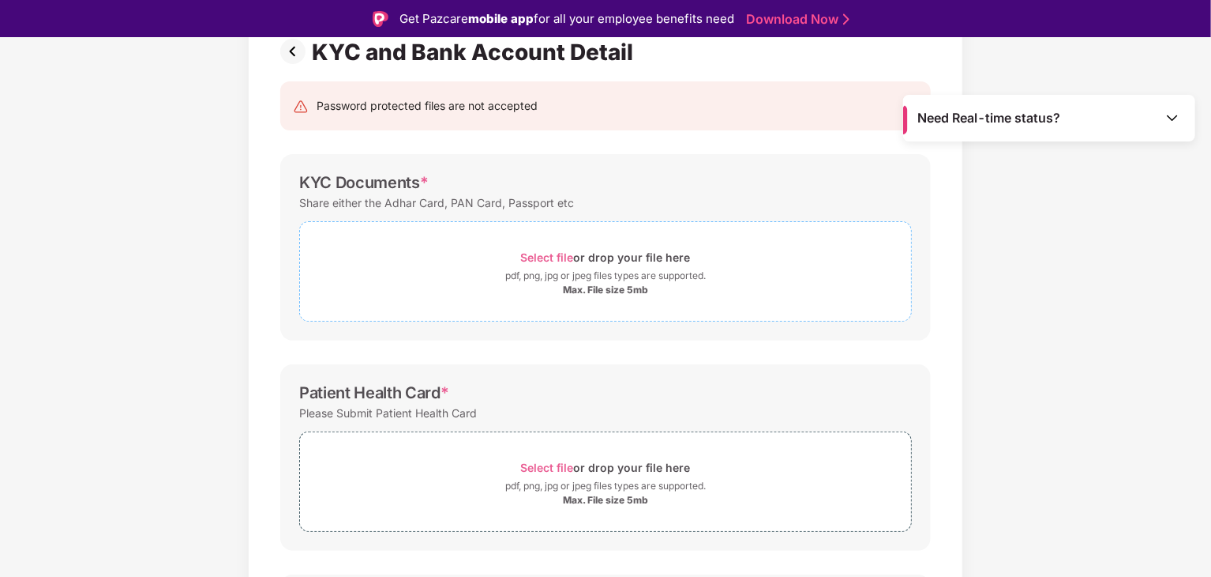
scroll to position [115, 0]
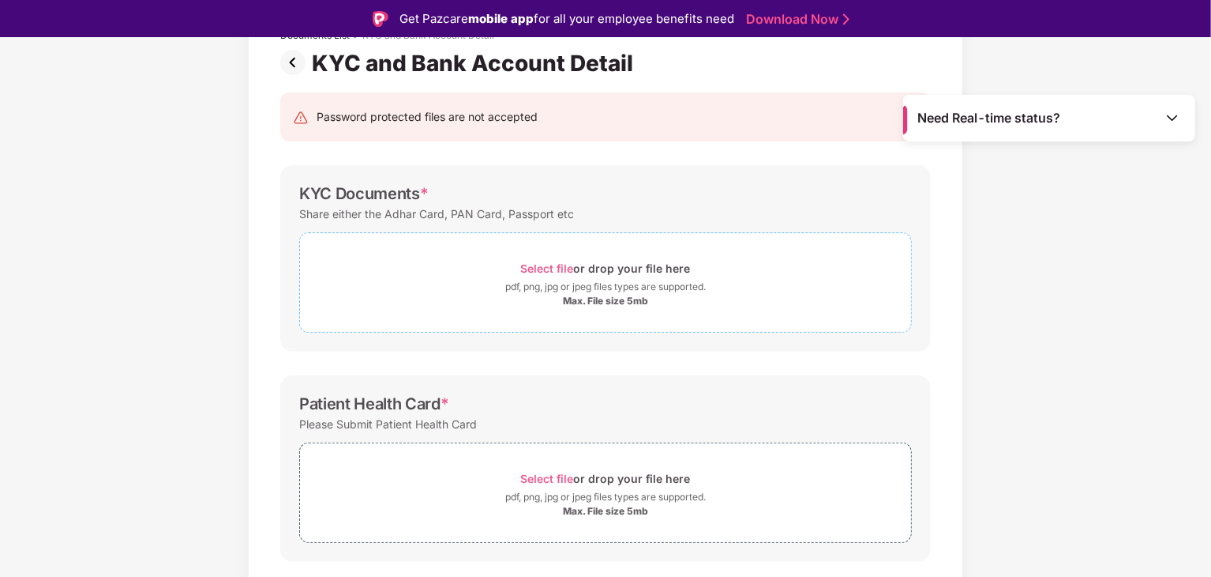
click at [686, 295] on div "Max. File size 5mb" at bounding box center [605, 301] width 611 height 13
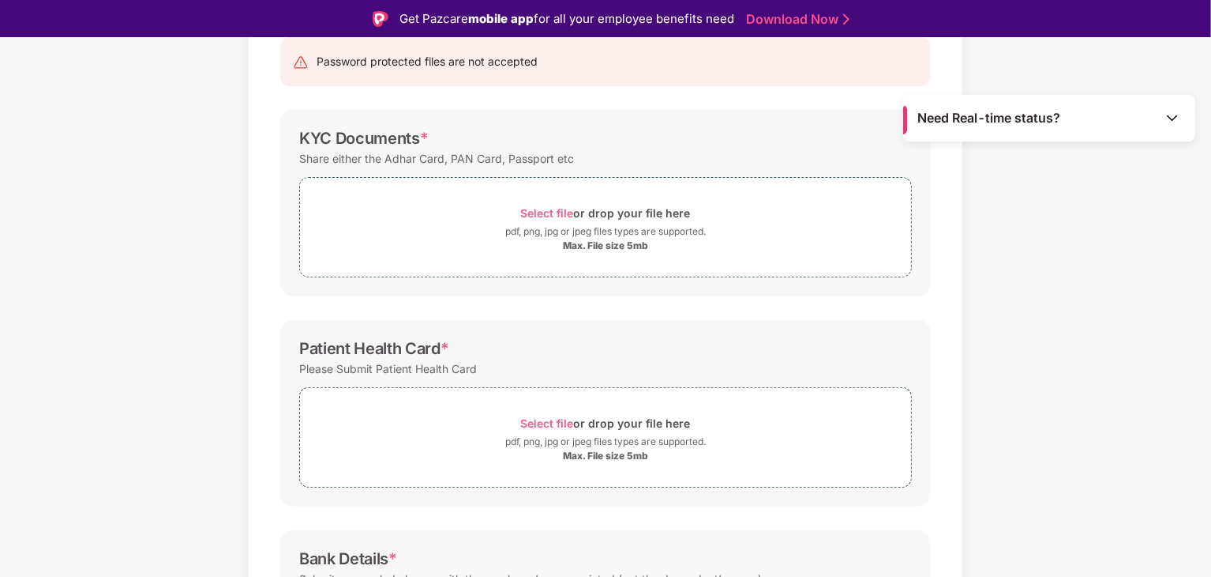
scroll to position [148, 0]
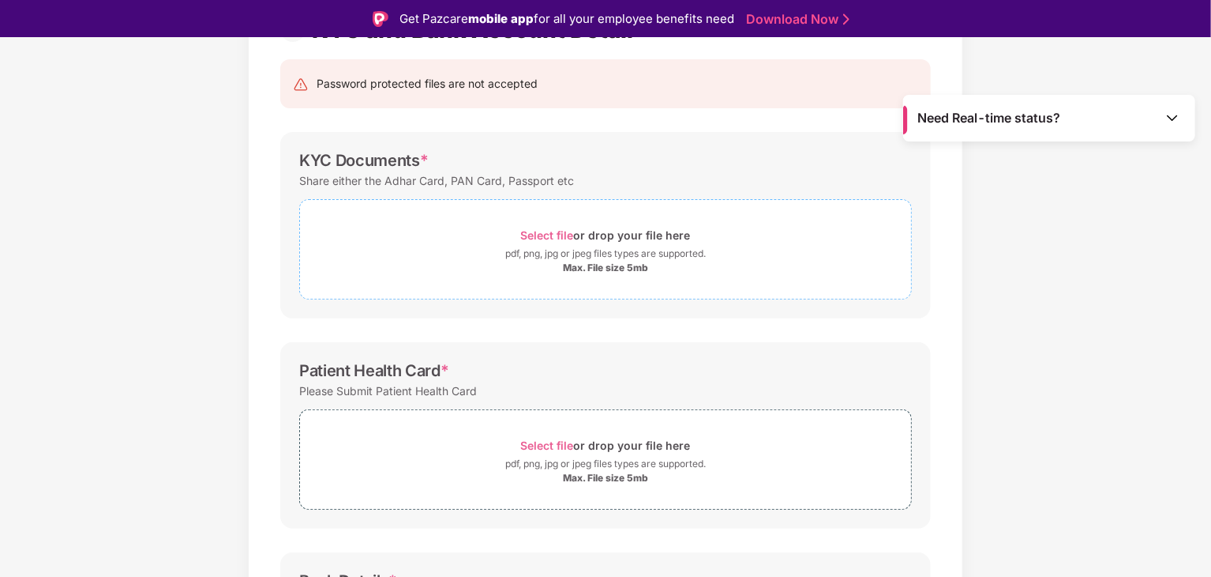
click at [783, 258] on div "pdf, png, jpg or jpeg files types are supported." at bounding box center [605, 254] width 611 height 16
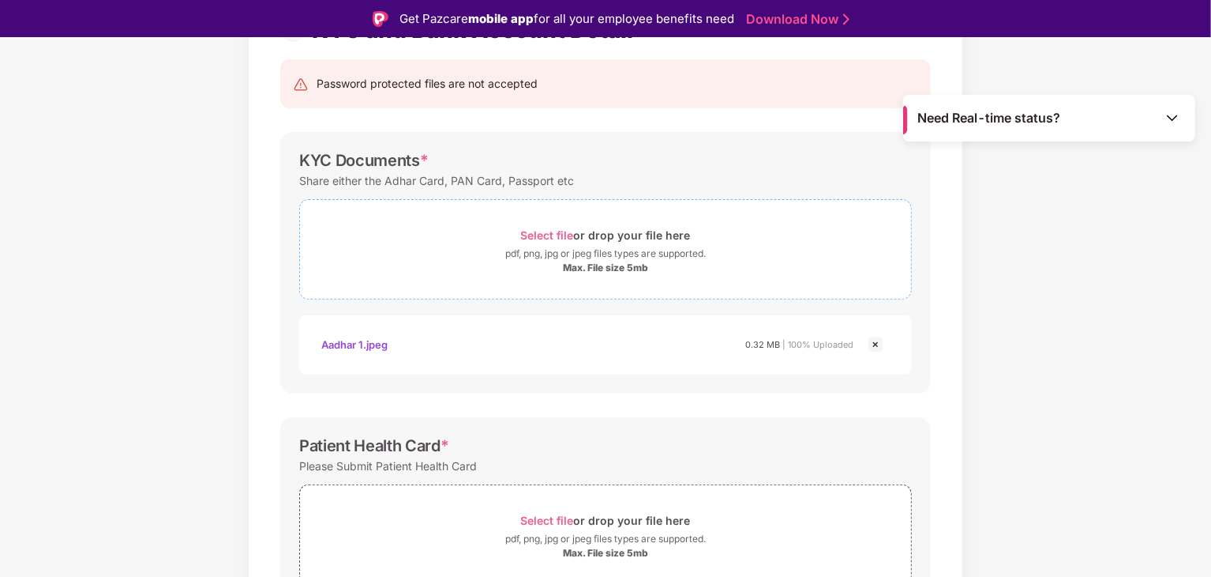
click at [667, 282] on span "Select file or drop your file here pdf, png, jpg or jpeg files types are suppor…" at bounding box center [605, 249] width 611 height 75
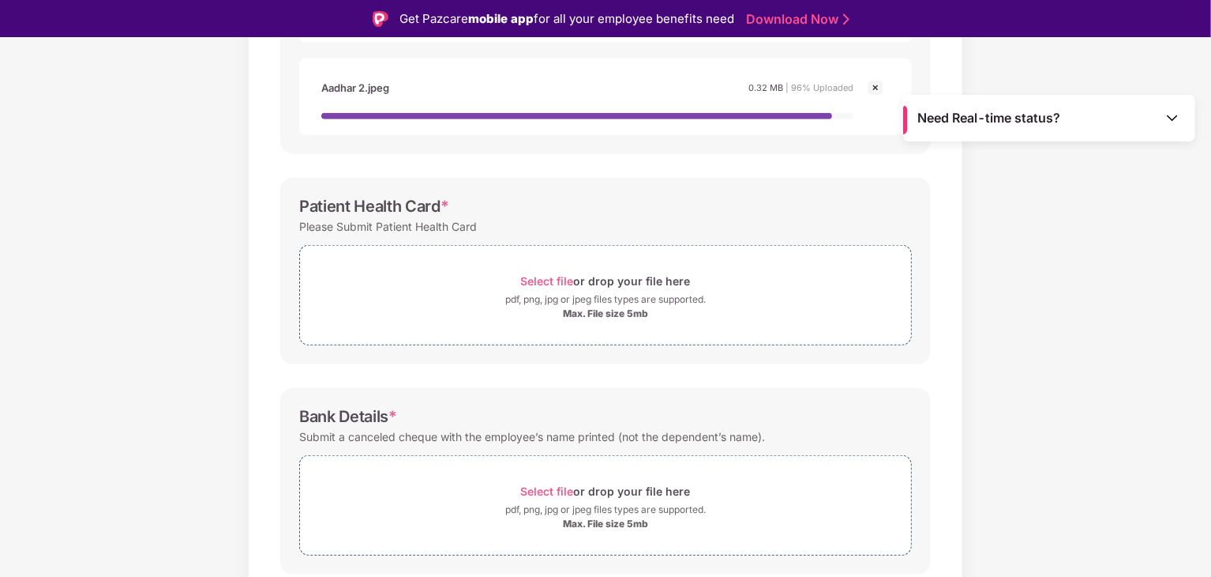
scroll to position [512, 0]
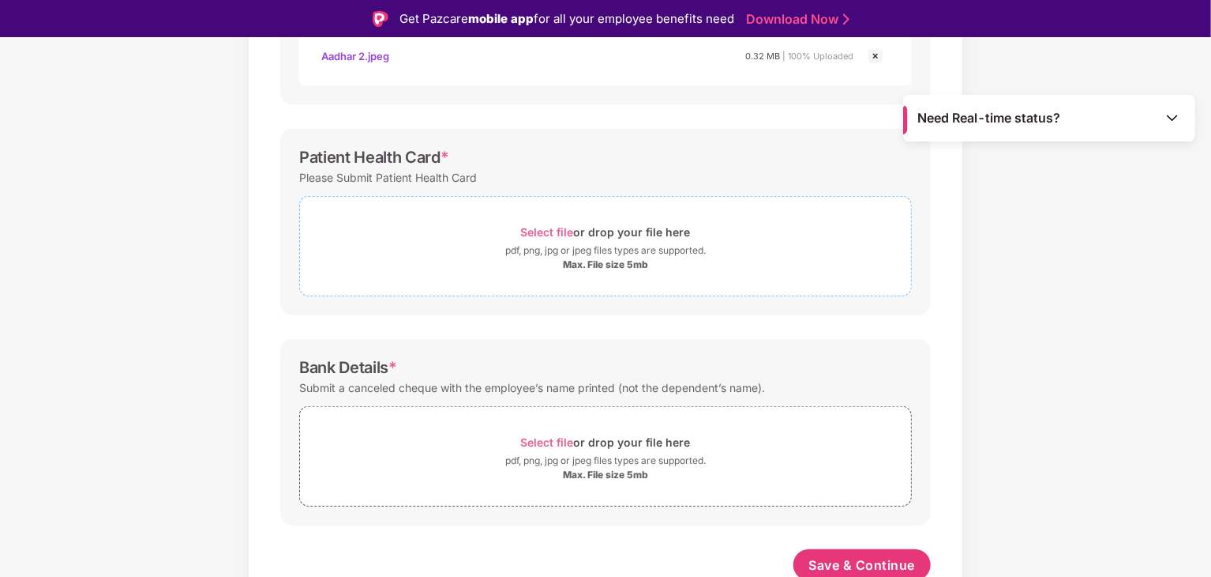
click at [554, 278] on span "Select file or drop your file here pdf, png, jpg or jpeg files types are suppor…" at bounding box center [605, 245] width 611 height 75
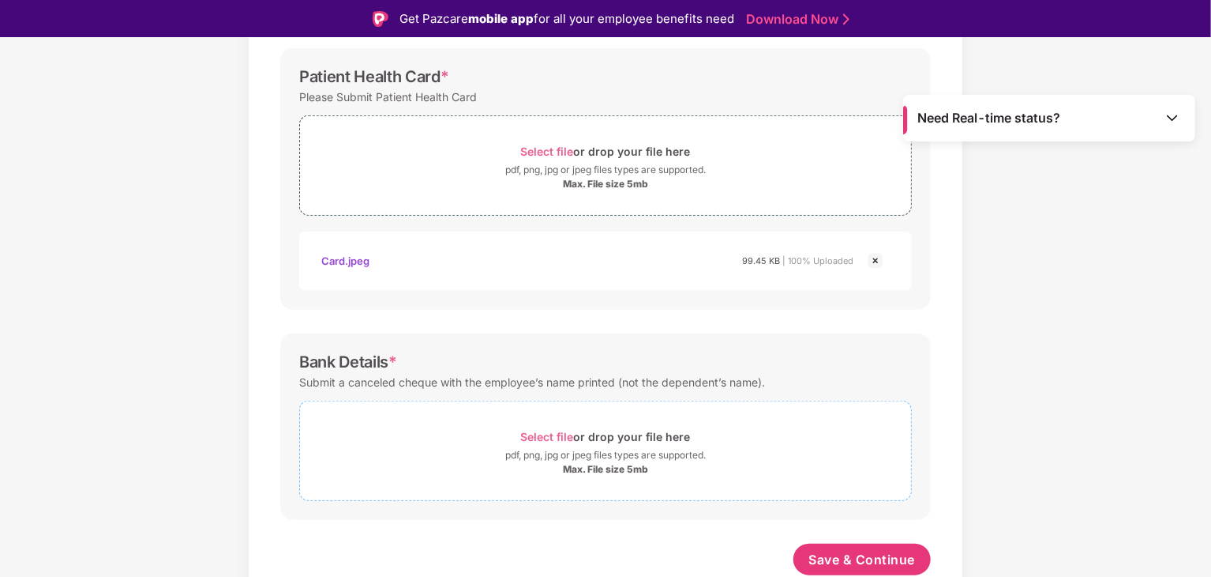
scroll to position [592, 0]
click at [577, 464] on div "Max. File size 5mb" at bounding box center [605, 470] width 85 height 13
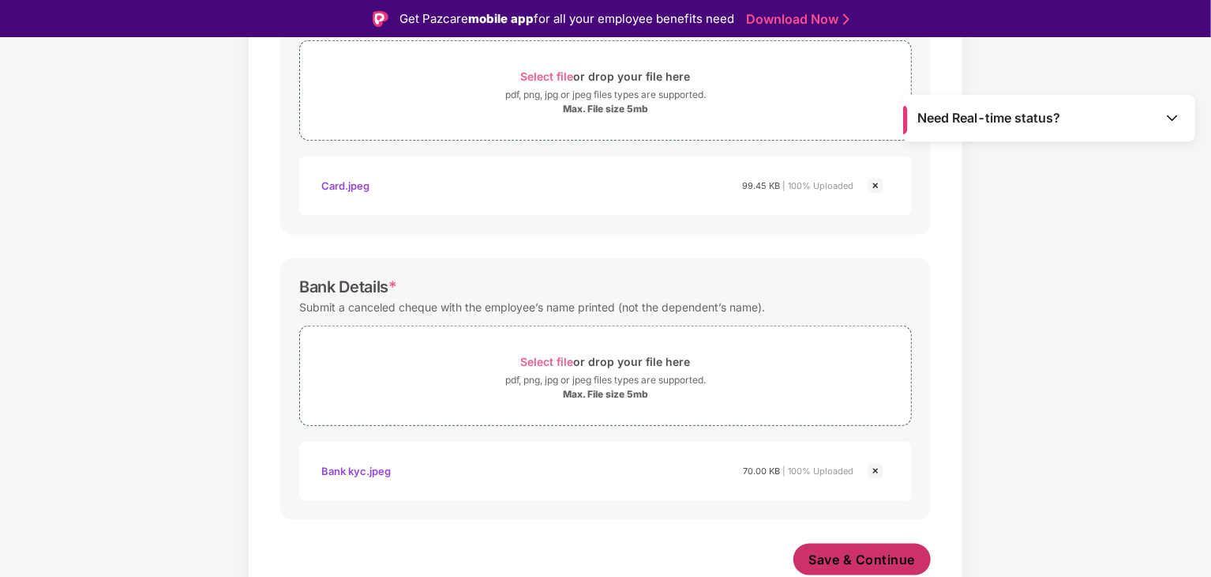
scroll to position [667, 0]
click at [859, 563] on span "Save & Continue" at bounding box center [863, 559] width 107 height 17
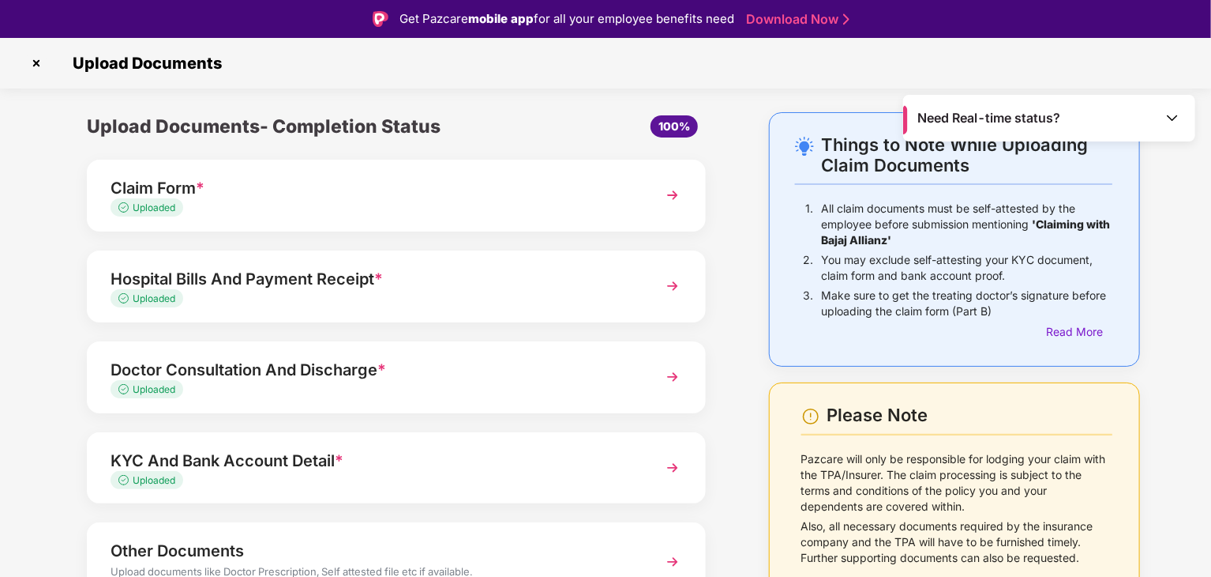
scroll to position [84, 0]
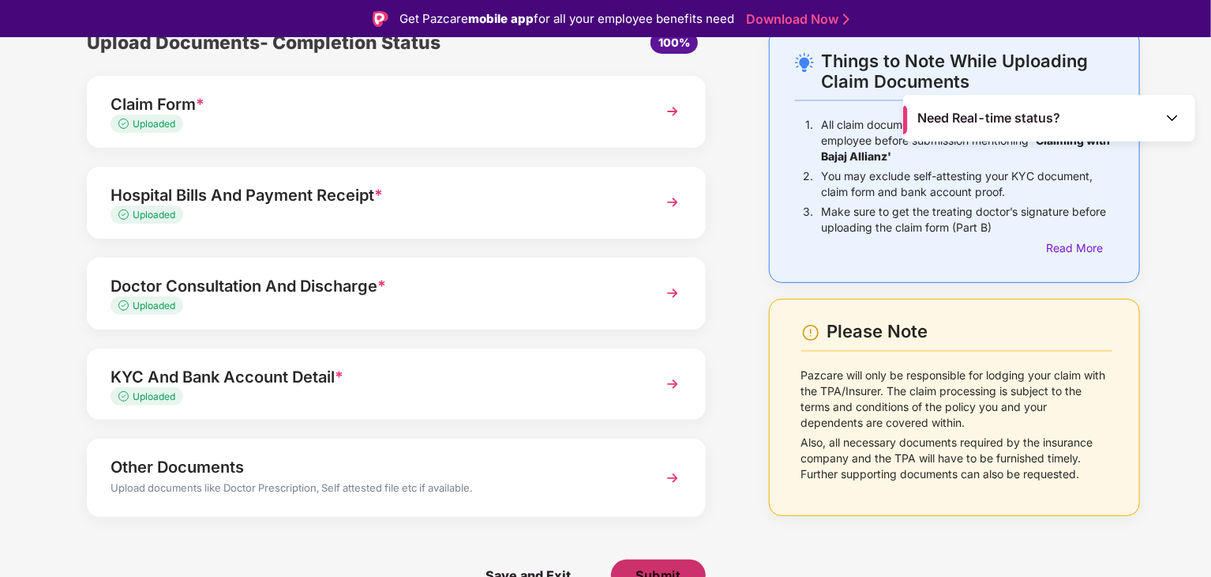
click at [652, 562] on button "Submit" at bounding box center [658, 575] width 95 height 32
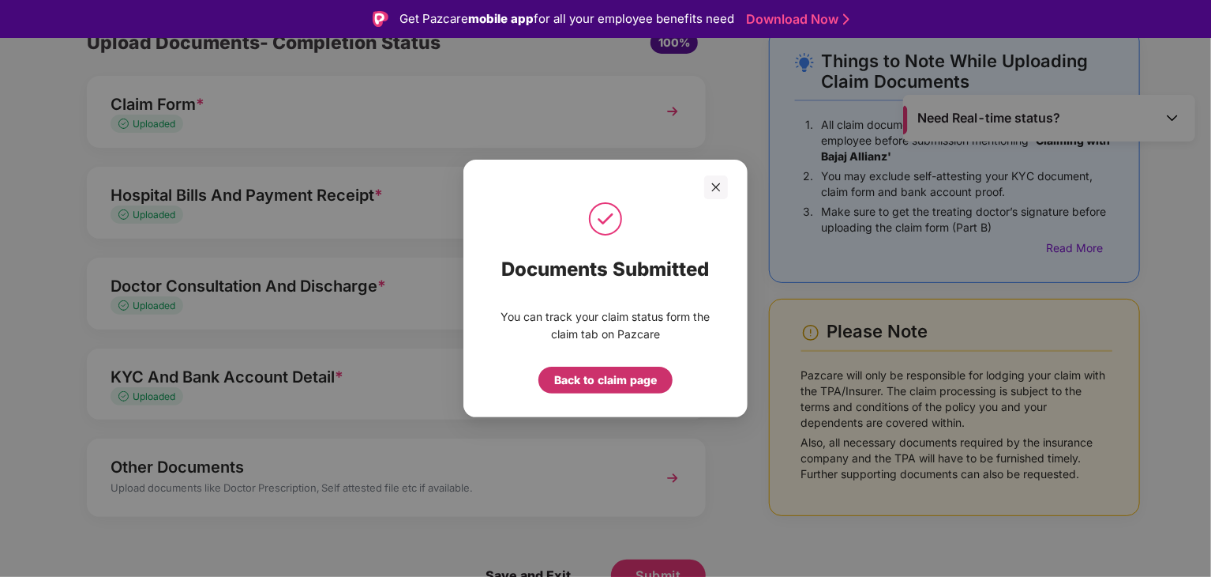
click at [607, 379] on div "Back to claim page" at bounding box center [605, 379] width 103 height 17
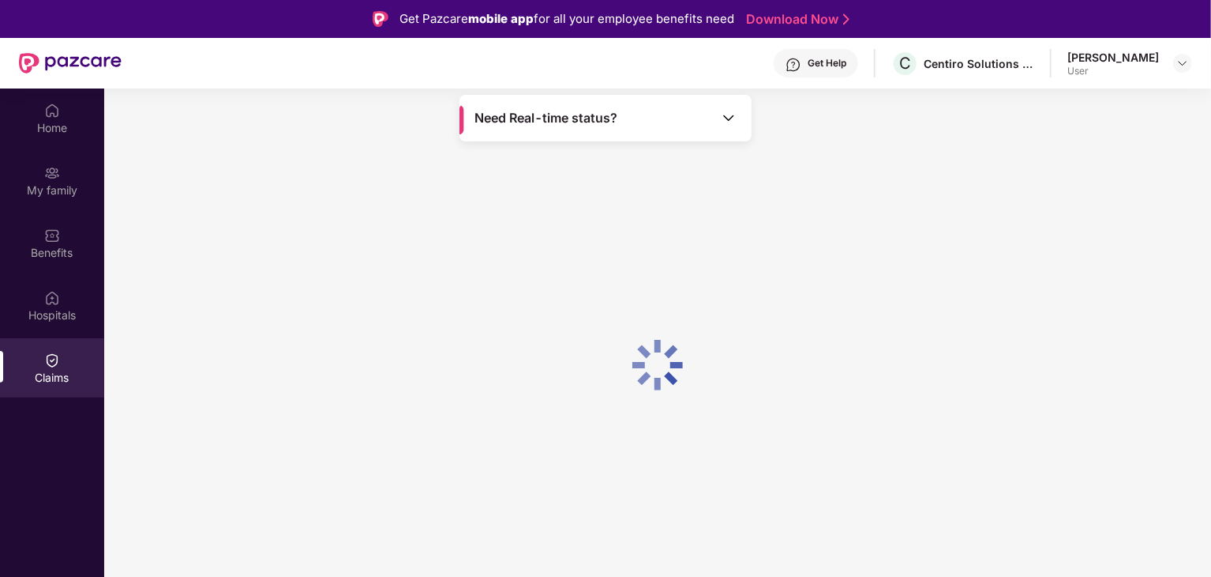
scroll to position [0, 0]
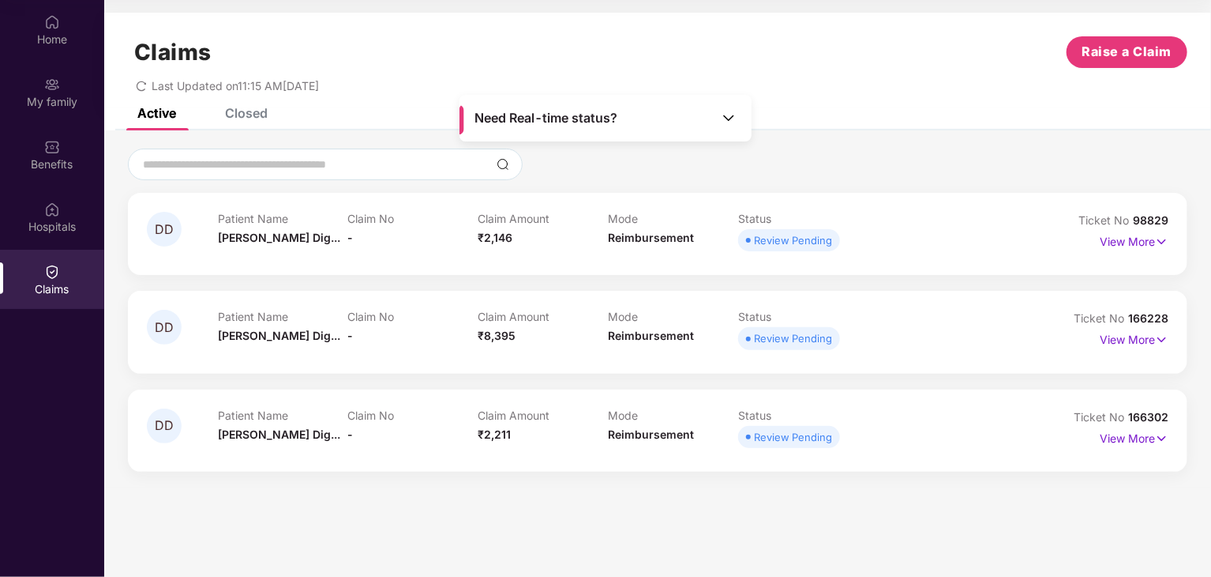
click at [716, 507] on section "Claims Raise a Claim Last Updated on 11:15 AM, 18 Aug 2025 Active Closed DD Pat…" at bounding box center [657, 288] width 1107 height 577
click at [1122, 440] on p "View More" at bounding box center [1134, 436] width 69 height 21
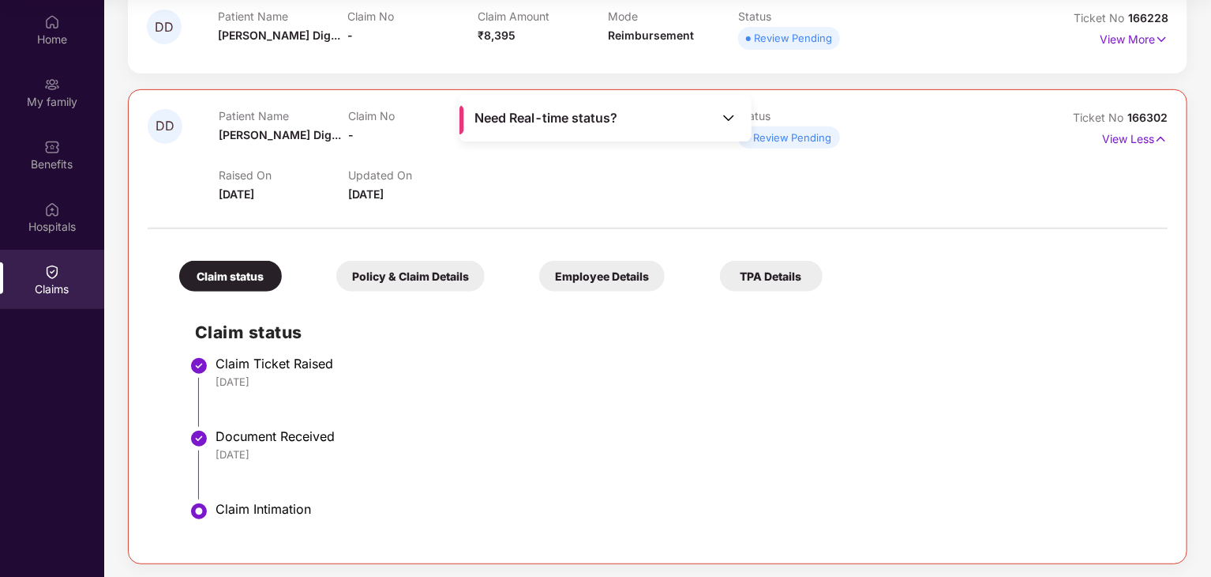
scroll to position [303, 0]
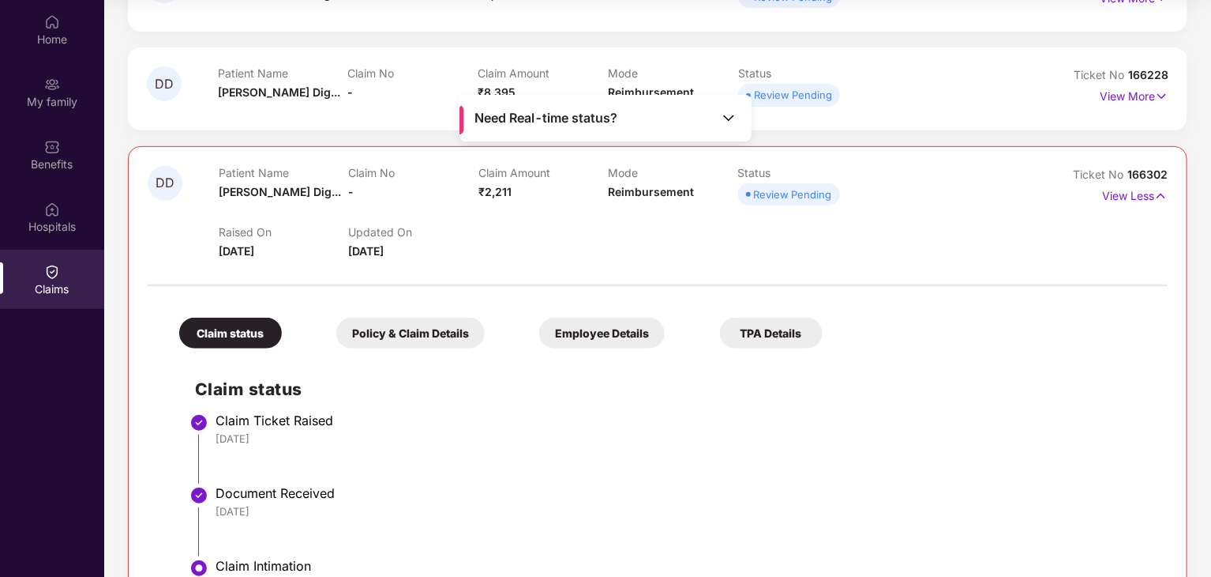
click at [644, 329] on div "Employee Details" at bounding box center [602, 332] width 126 height 31
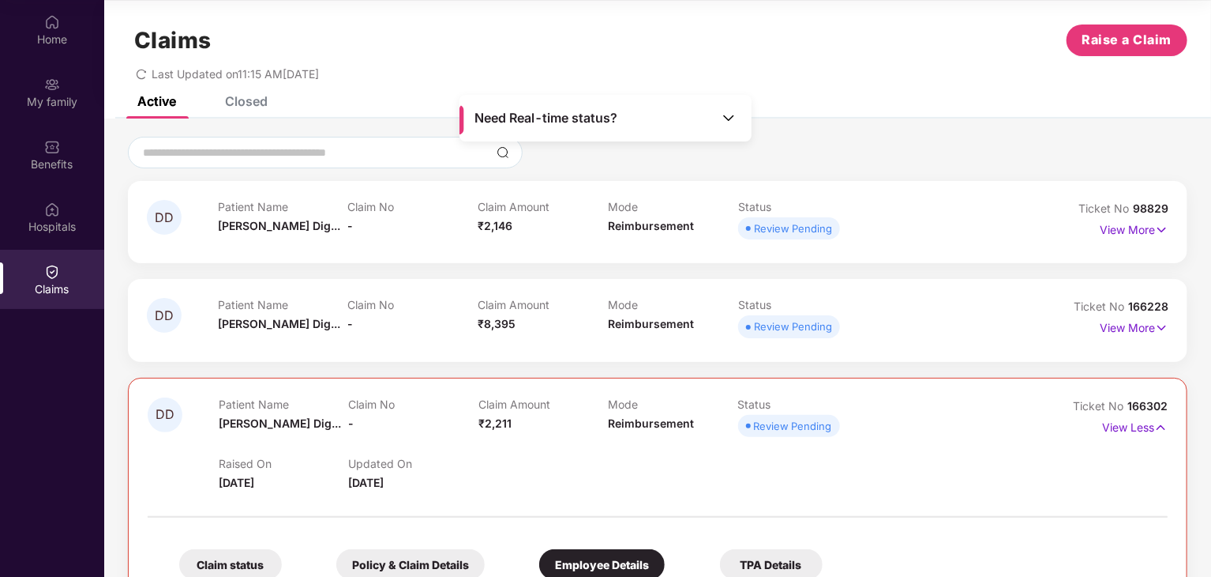
scroll to position [11, 0]
click at [1155, 433] on img at bounding box center [1161, 427] width 13 height 17
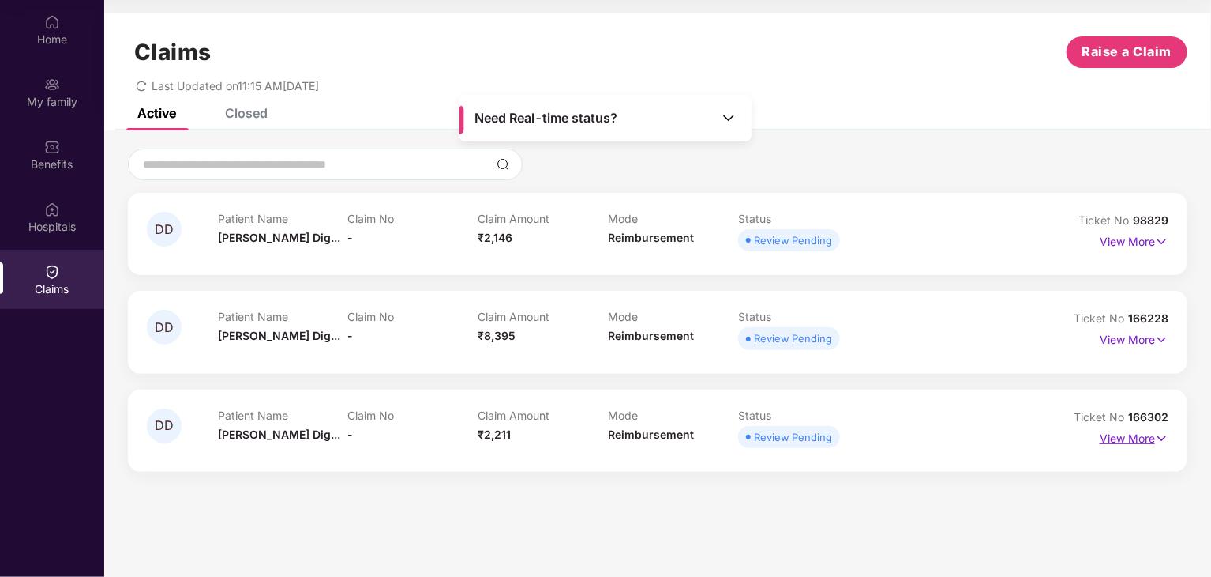
scroll to position [0, 0]
click at [251, 110] on div "Closed" at bounding box center [246, 113] width 43 height 16
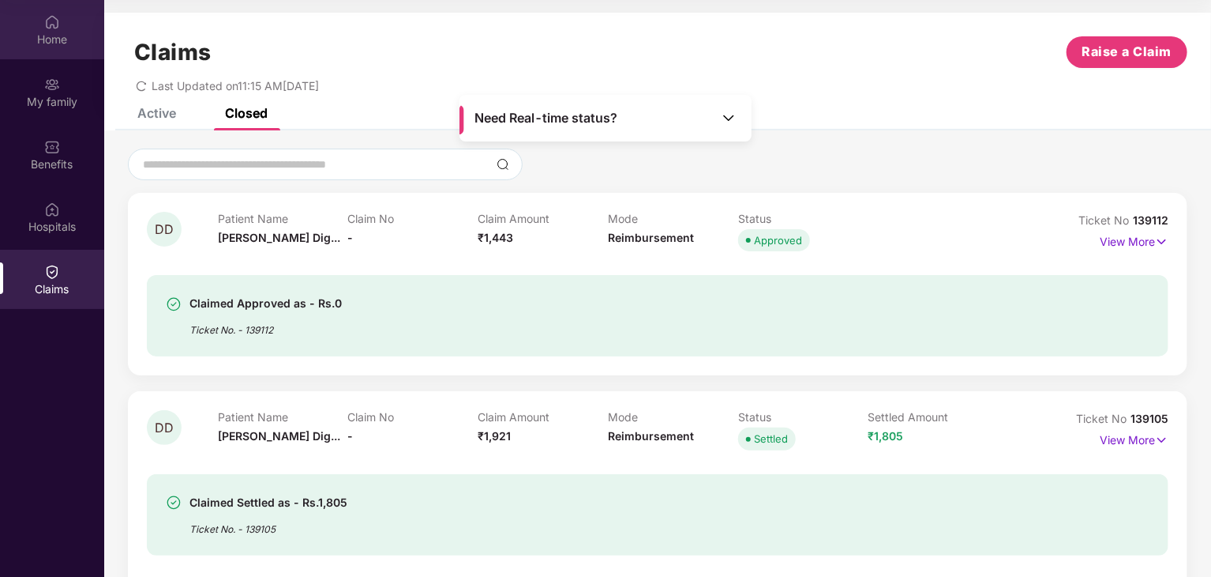
click at [41, 39] on div "Home" at bounding box center [52, 40] width 104 height 16
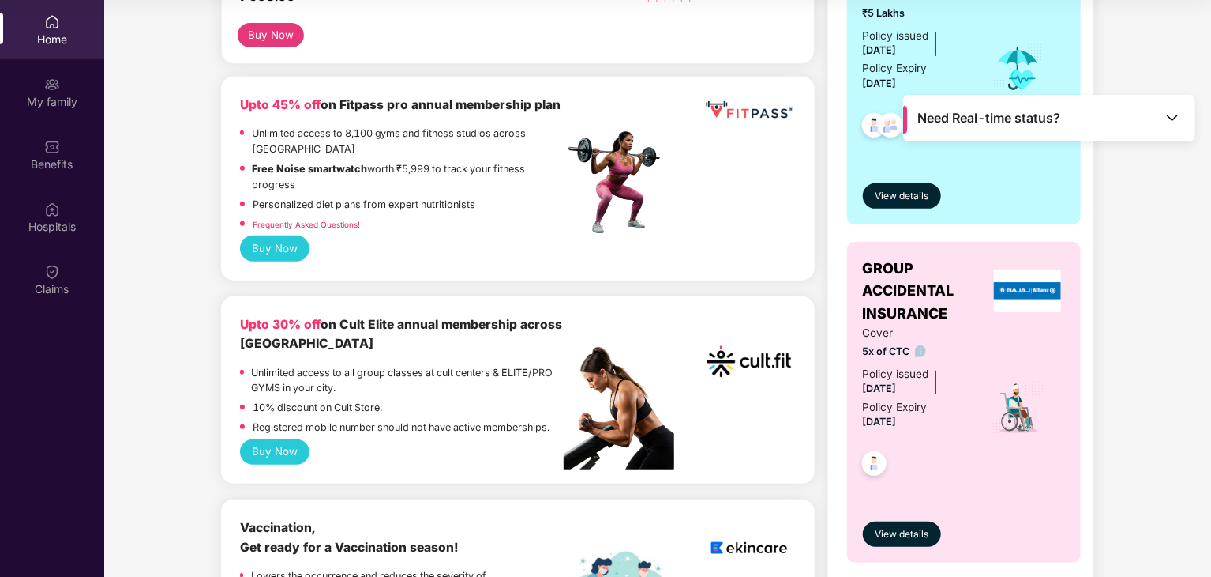
scroll to position [394, 0]
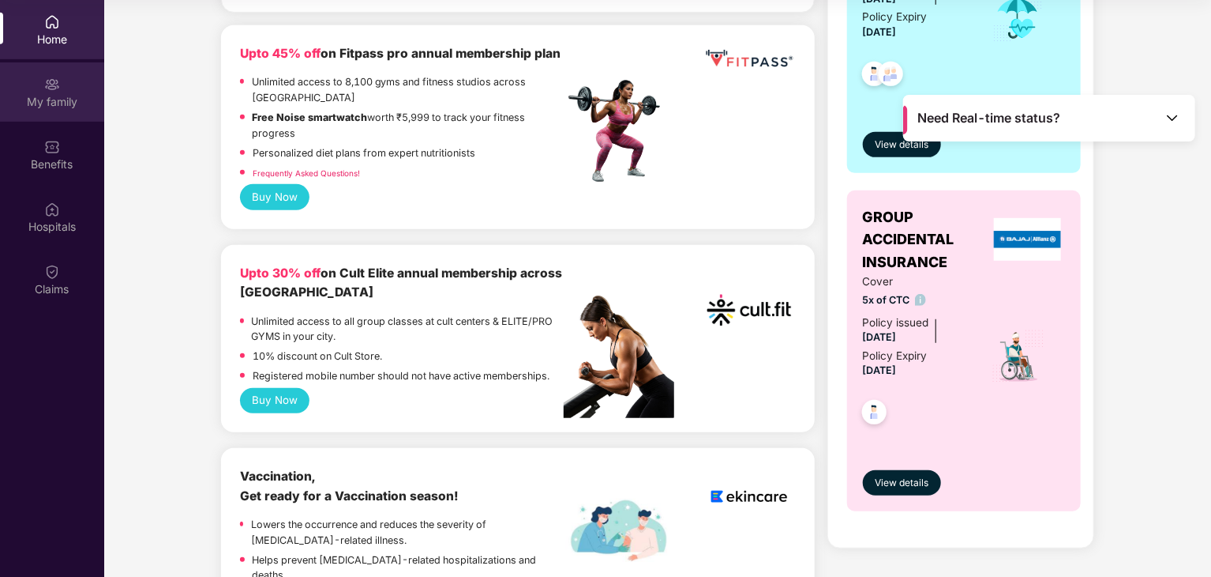
click at [56, 121] on div "My family" at bounding box center [52, 91] width 104 height 59
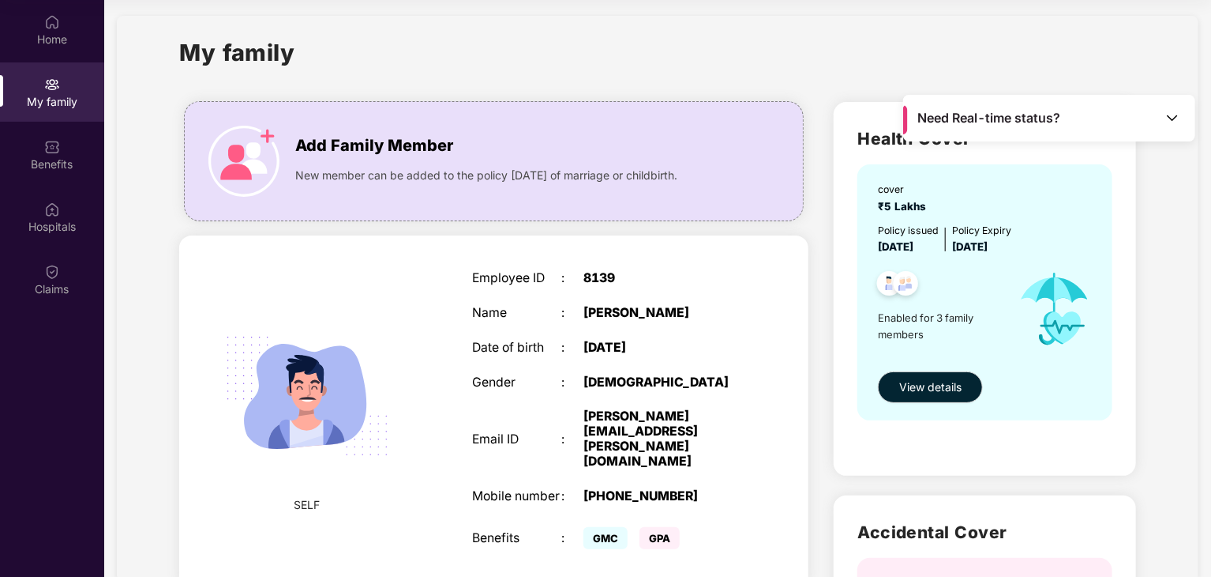
scroll to position [0, 0]
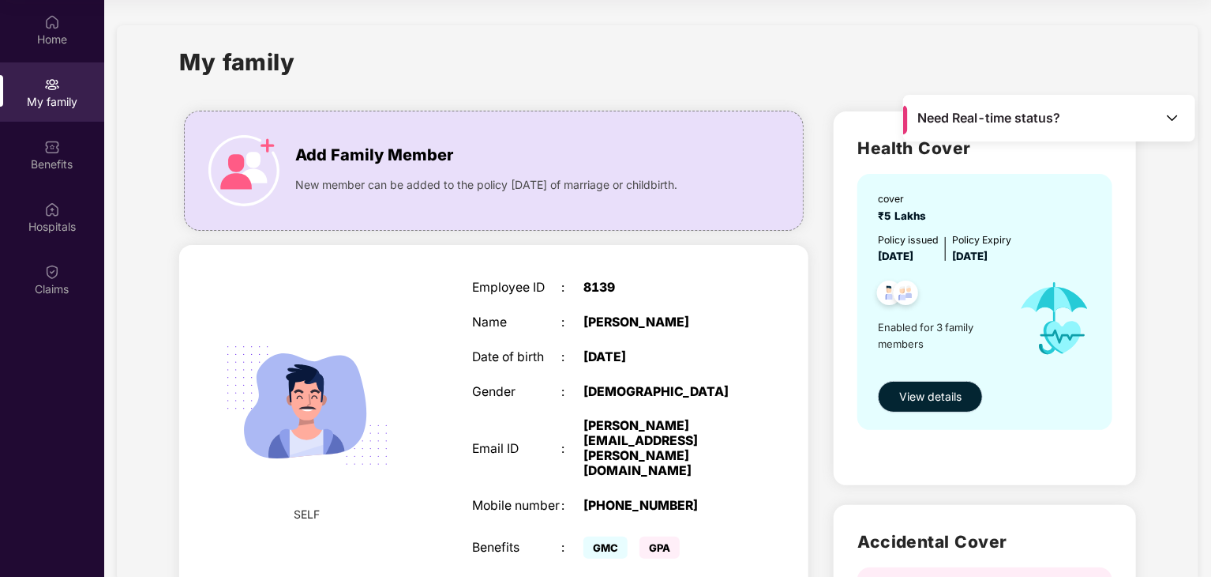
click at [960, 388] on span "View details" at bounding box center [931, 396] width 62 height 17
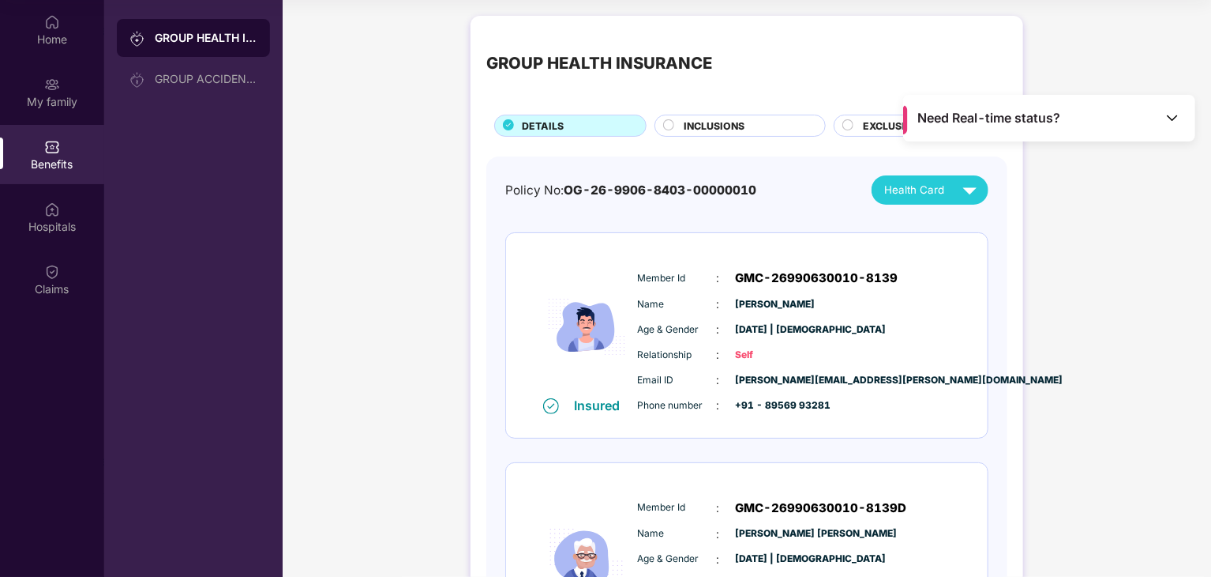
click at [1178, 121] on img at bounding box center [1173, 118] width 16 height 16
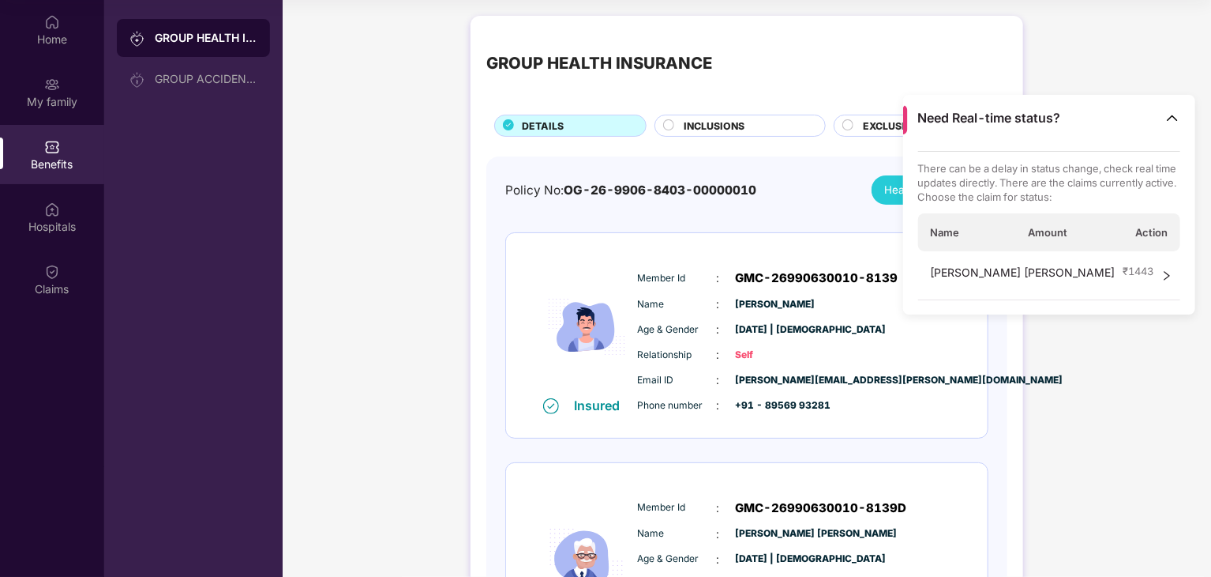
click at [747, 131] on div "INCLUSIONS" at bounding box center [746, 126] width 141 height 17
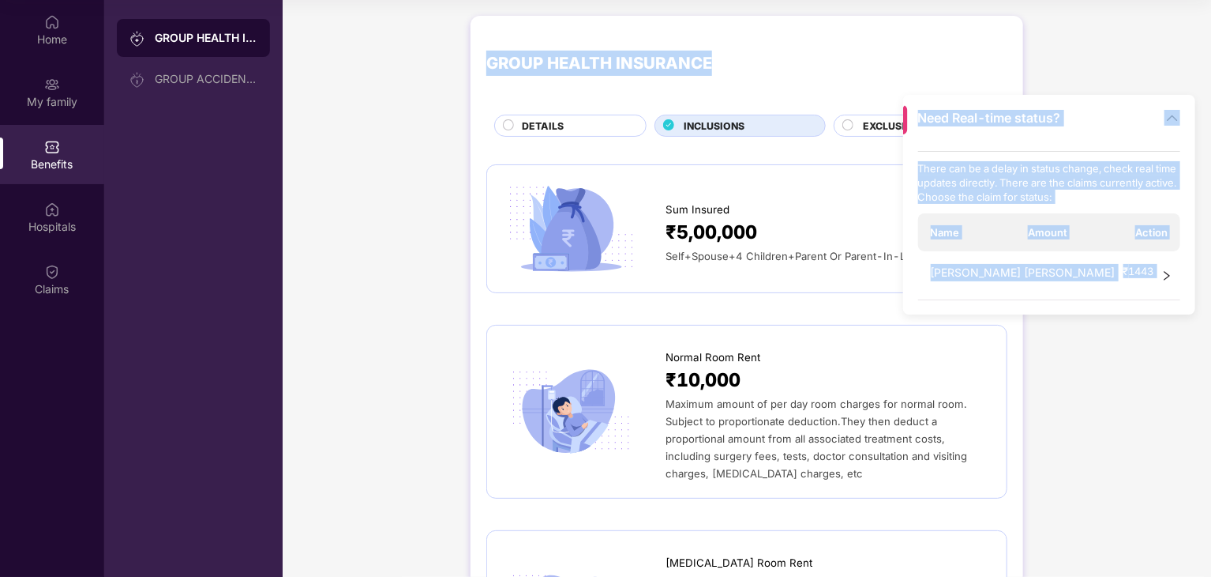
drag, startPoint x: 1128, startPoint y: 119, endPoint x: 1134, endPoint y: 45, distance: 74.5
click at [1134, 45] on main "Need Real-time status? There can be a delay in status change, check real time u…" at bounding box center [747, 288] width 929 height 577
click at [1177, 111] on img at bounding box center [1173, 118] width 16 height 16
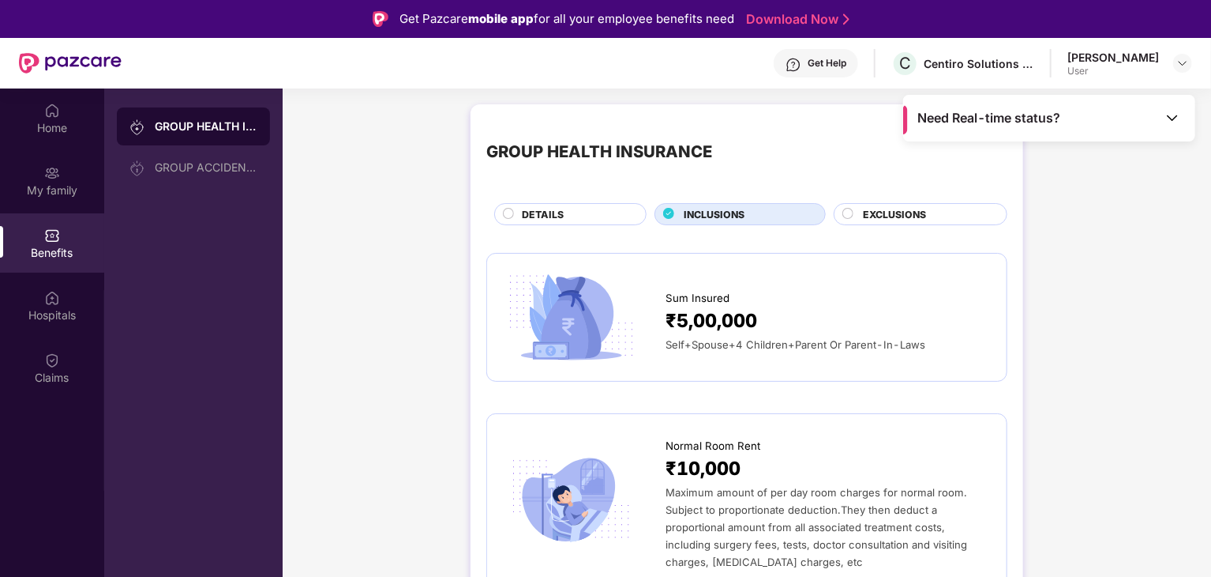
click at [907, 208] on span "EXCLUSIONS" at bounding box center [894, 214] width 63 height 15
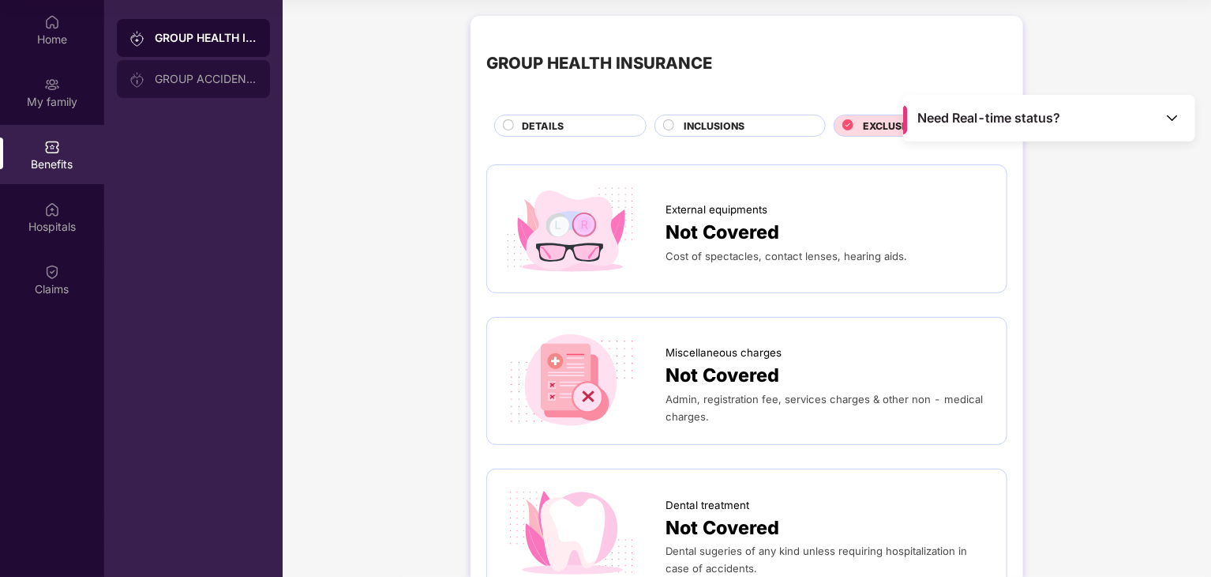
click at [212, 86] on div "GROUP ACCIDENTAL INSURANCE" at bounding box center [193, 79] width 153 height 38
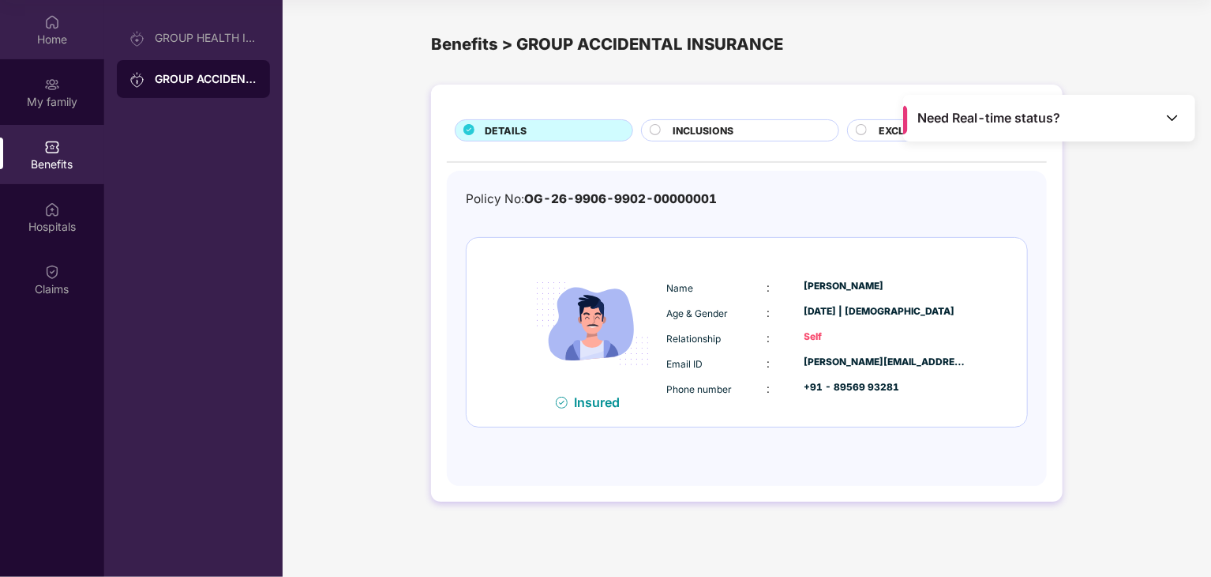
click at [59, 26] on img at bounding box center [52, 22] width 16 height 16
